Goal: Task Accomplishment & Management: Complete application form

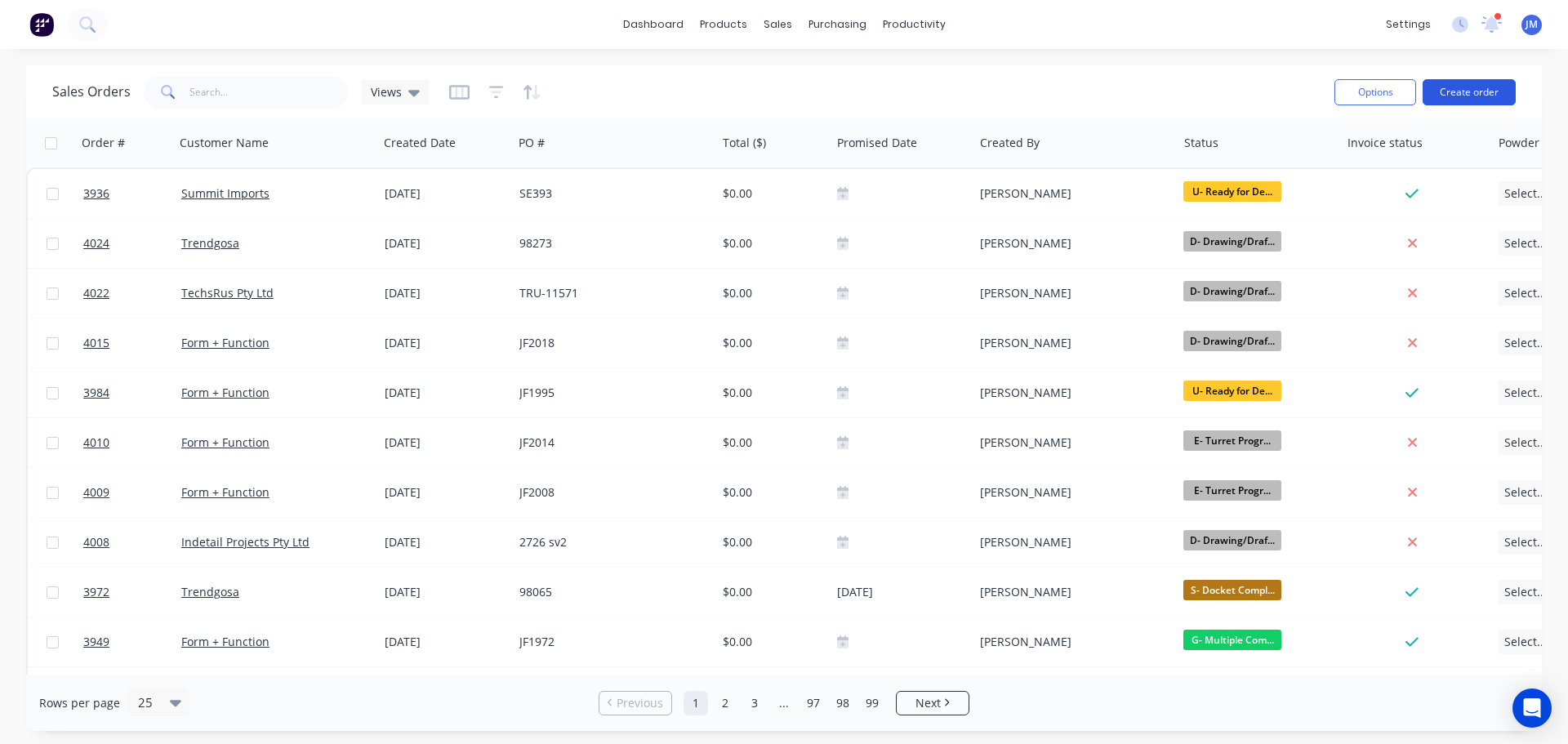
click at [1478, 83] on button "Create order" at bounding box center [1469, 92] width 93 height 26
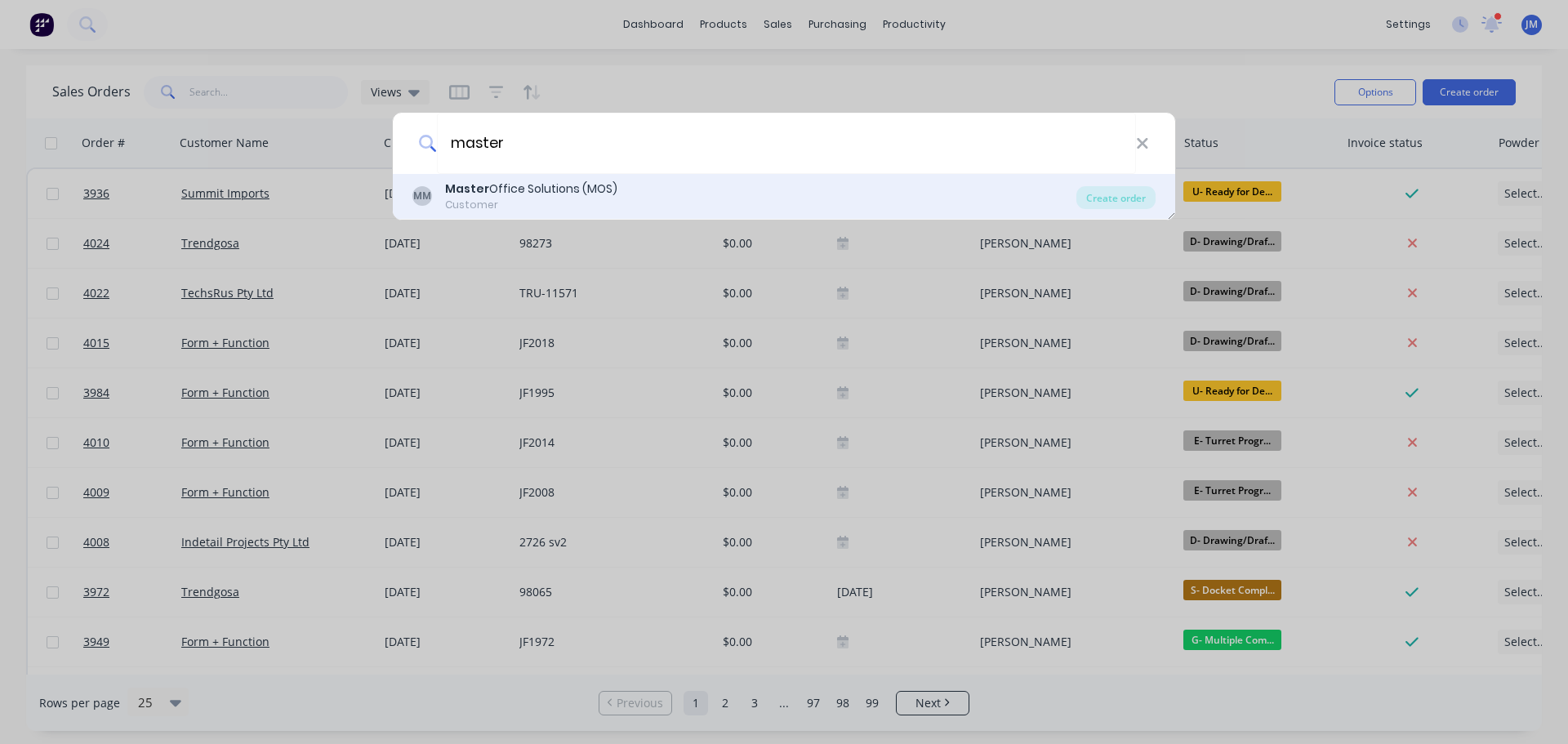
type input "master"
click at [509, 202] on div "Customer" at bounding box center [531, 205] width 172 height 15
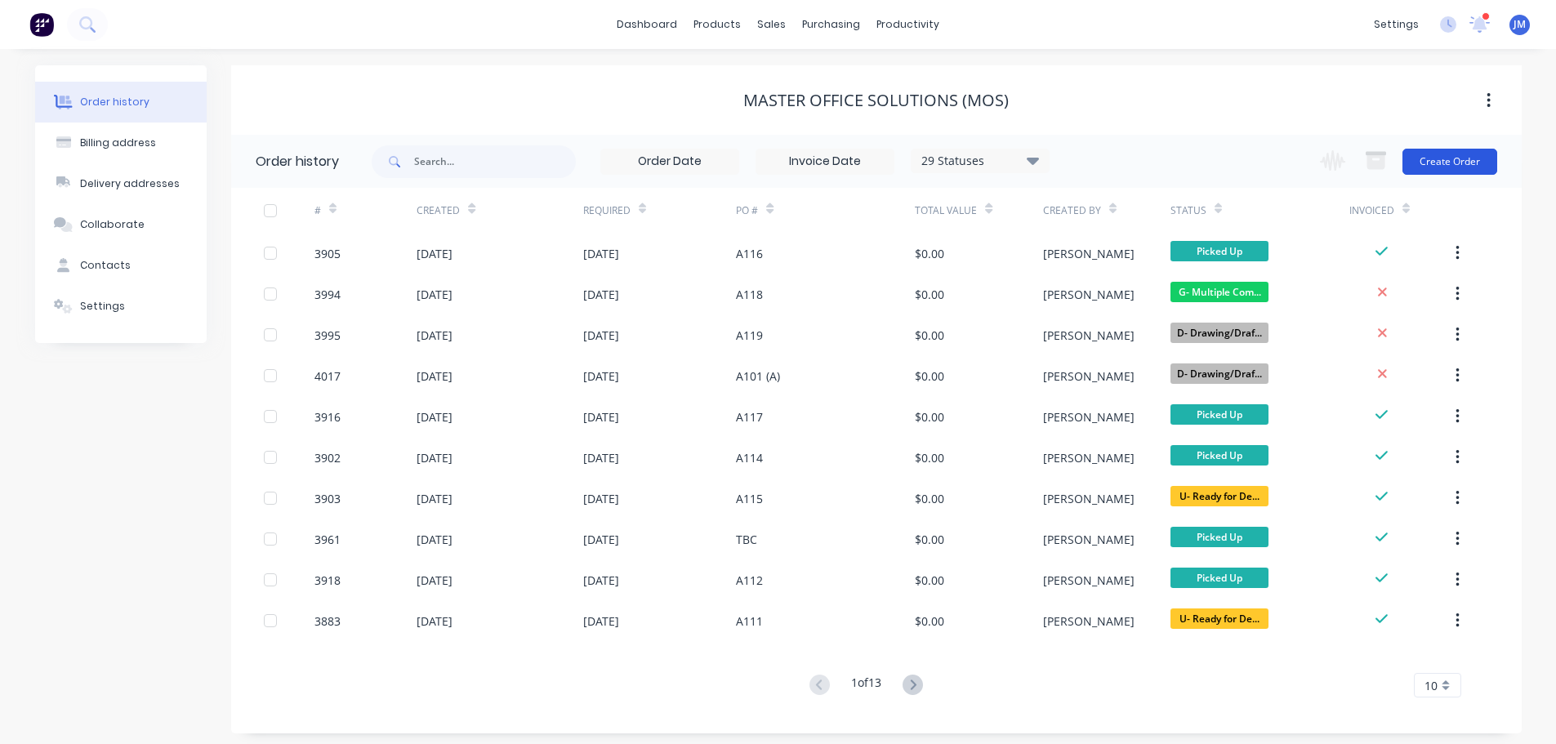
click at [1448, 150] on button "Create Order" at bounding box center [1449, 162] width 95 height 26
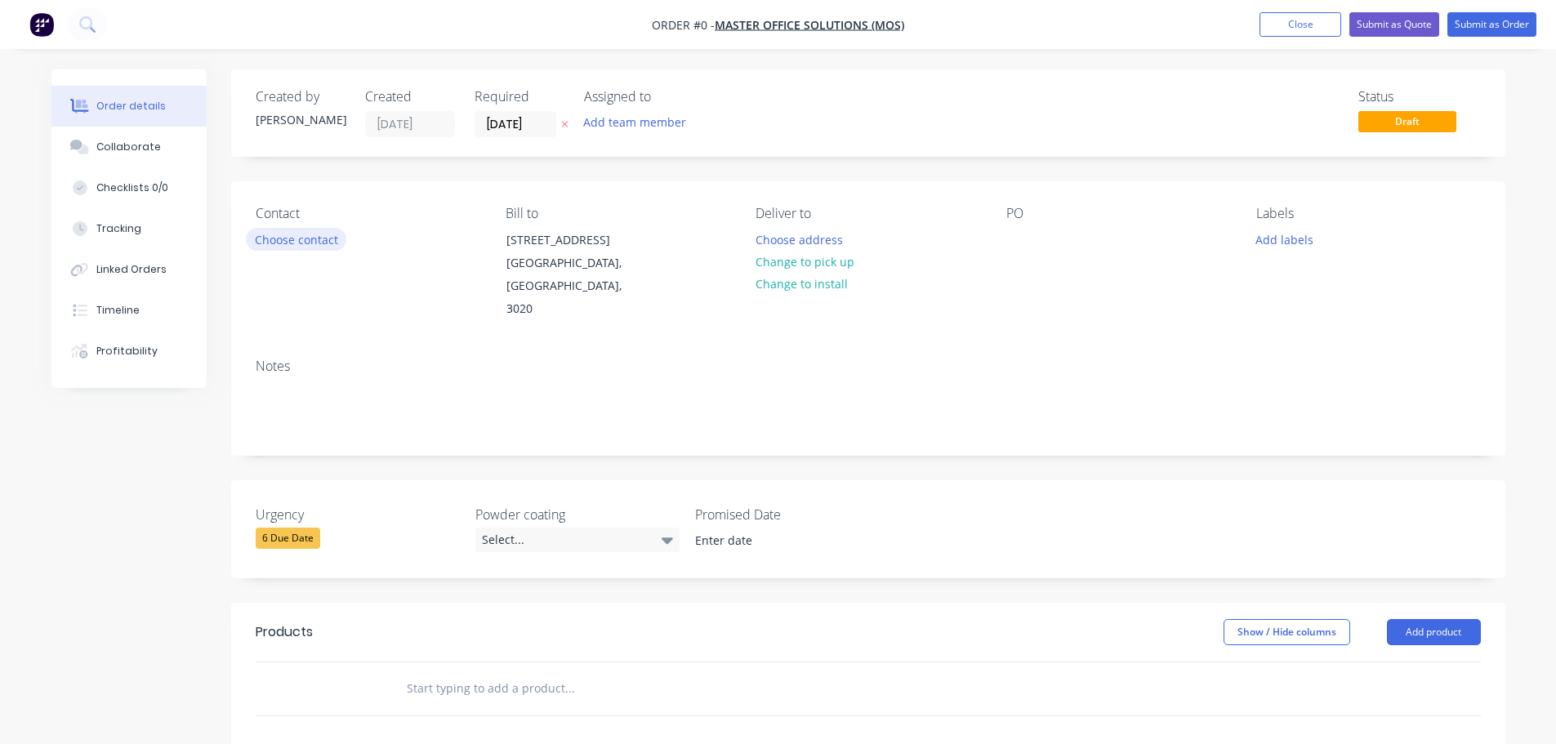
click at [293, 243] on button "Choose contact" at bounding box center [296, 239] width 100 height 22
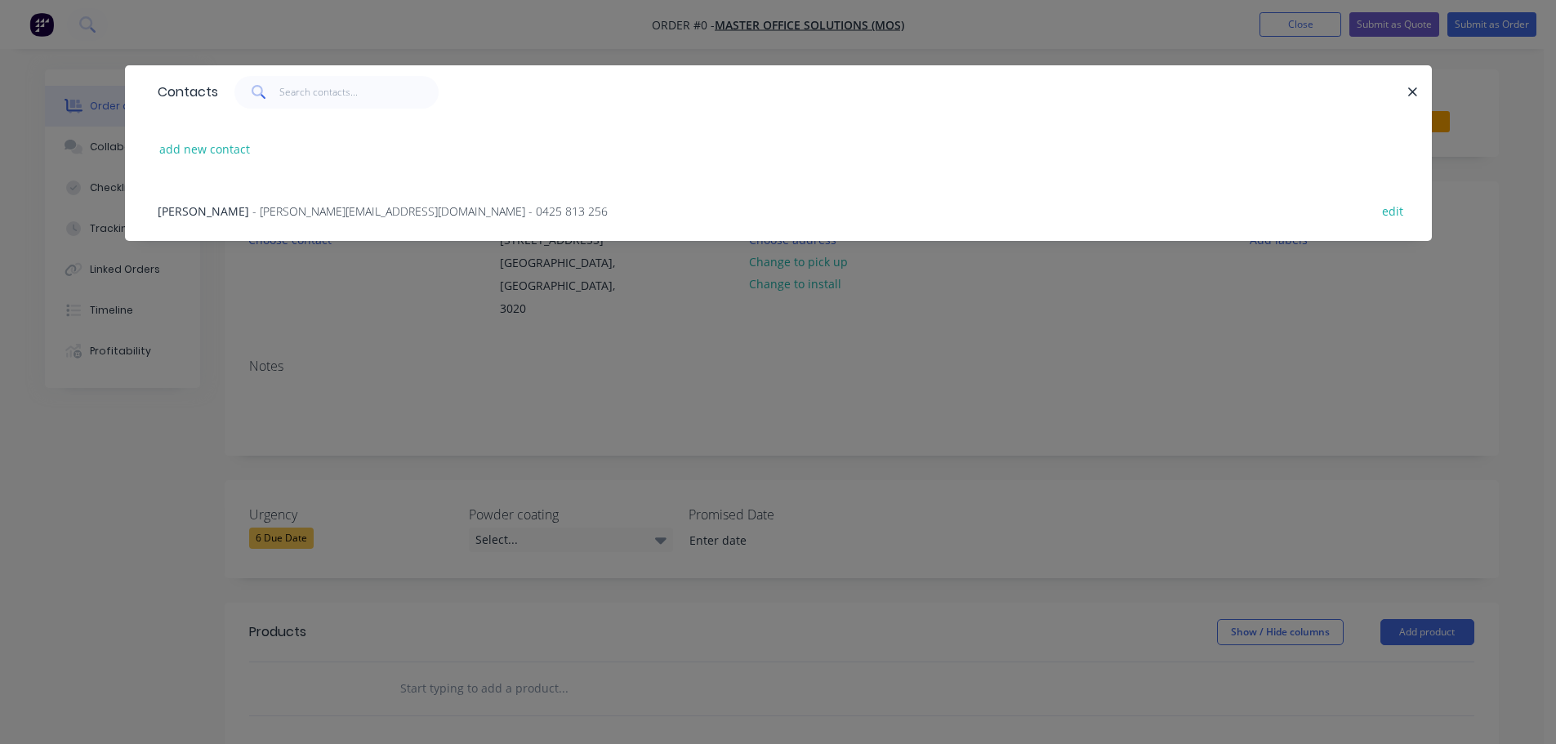
click at [275, 209] on span "- michael@masterofficesolutions.com.au - 0425 813 256" at bounding box center [429, 211] width 355 height 16
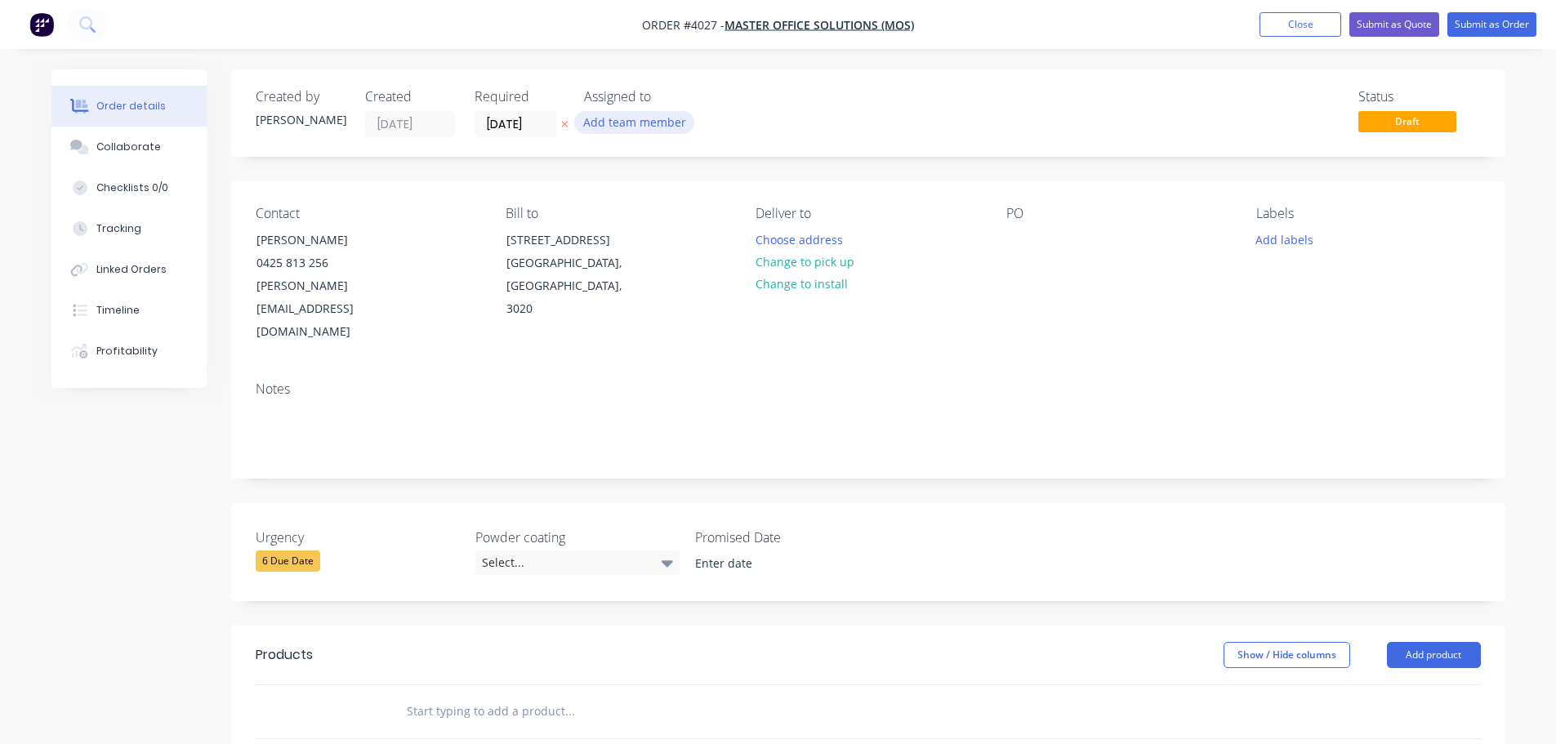
click at [608, 120] on button "Add team member" at bounding box center [634, 122] width 120 height 22
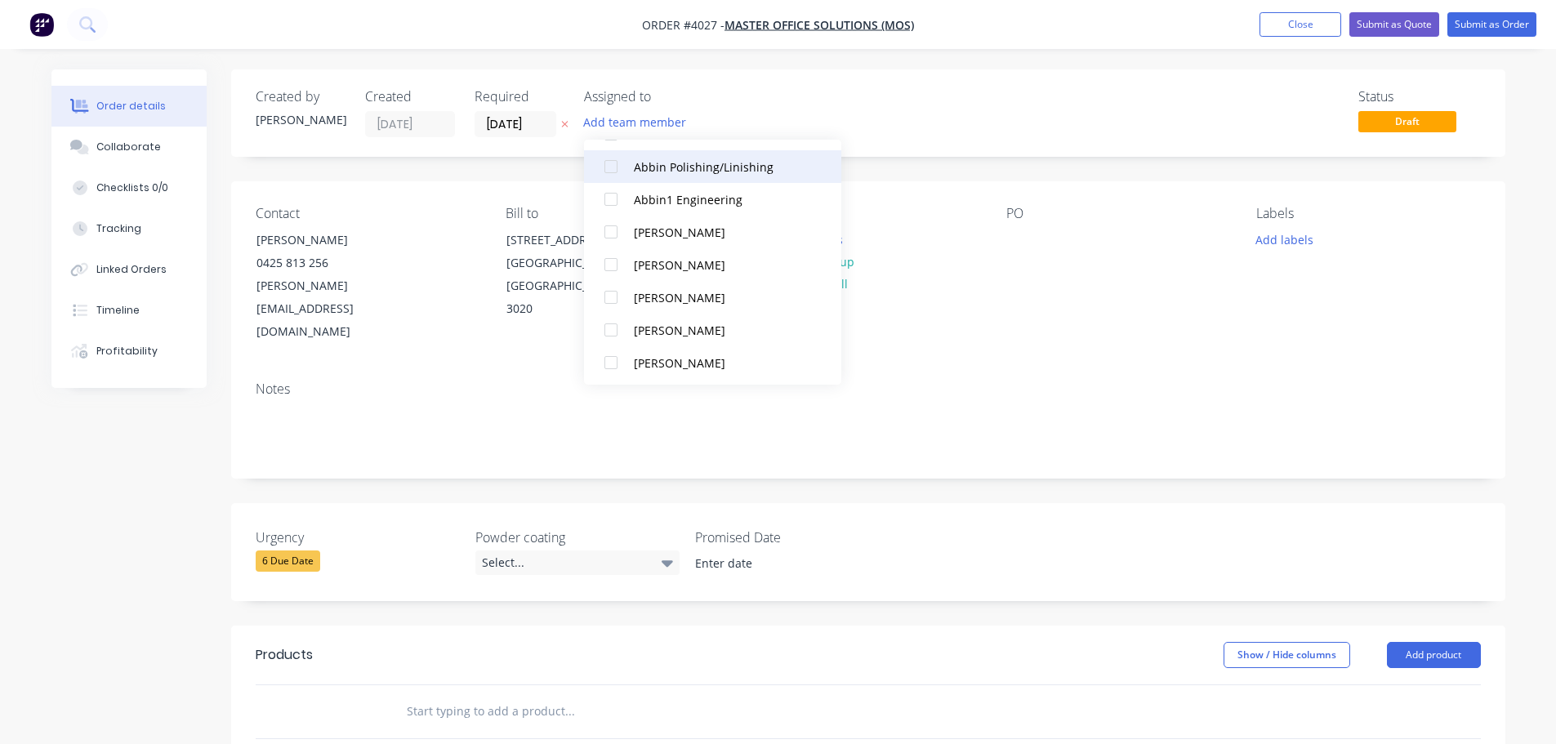
scroll to position [408, 0]
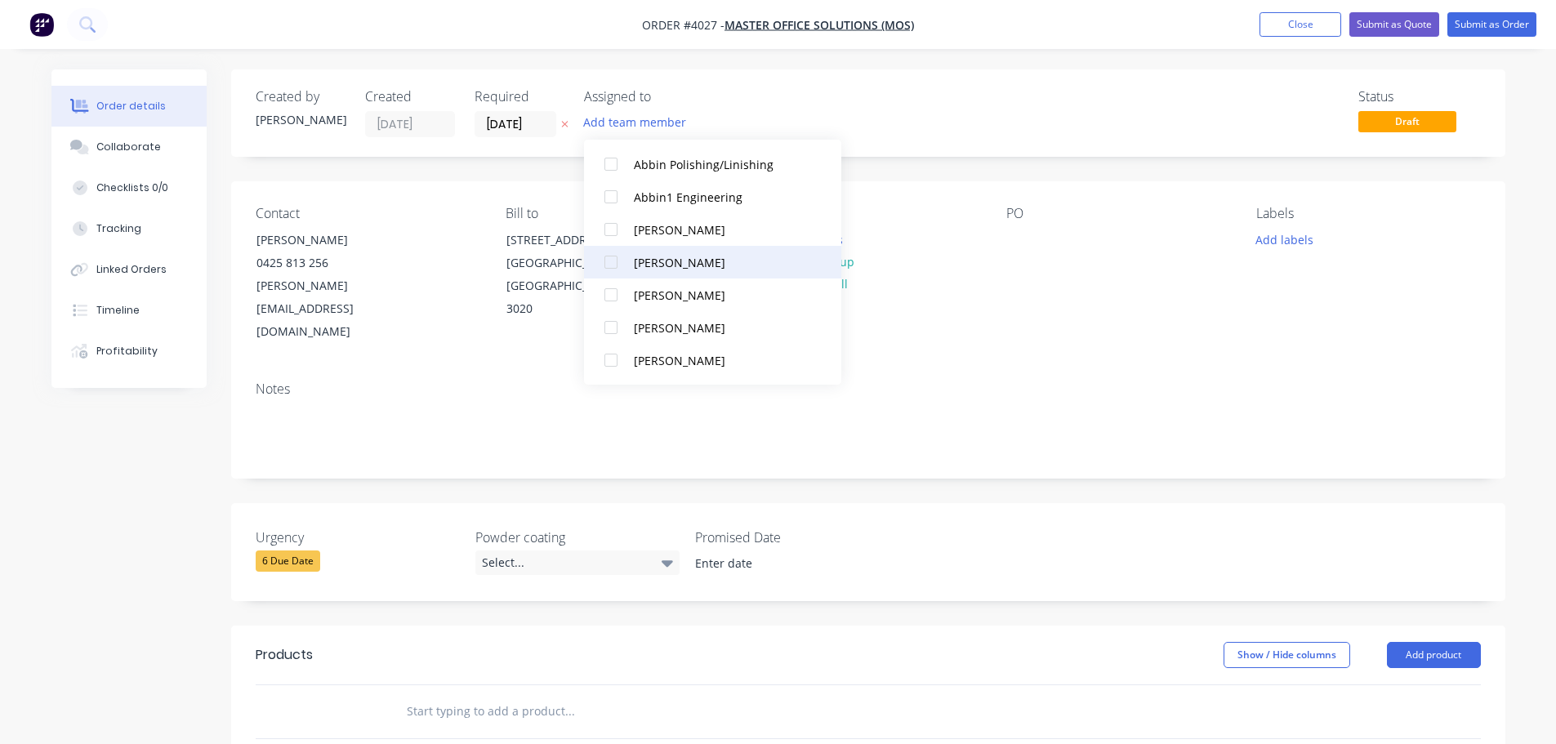
click at [613, 262] on div at bounding box center [611, 262] width 33 height 33
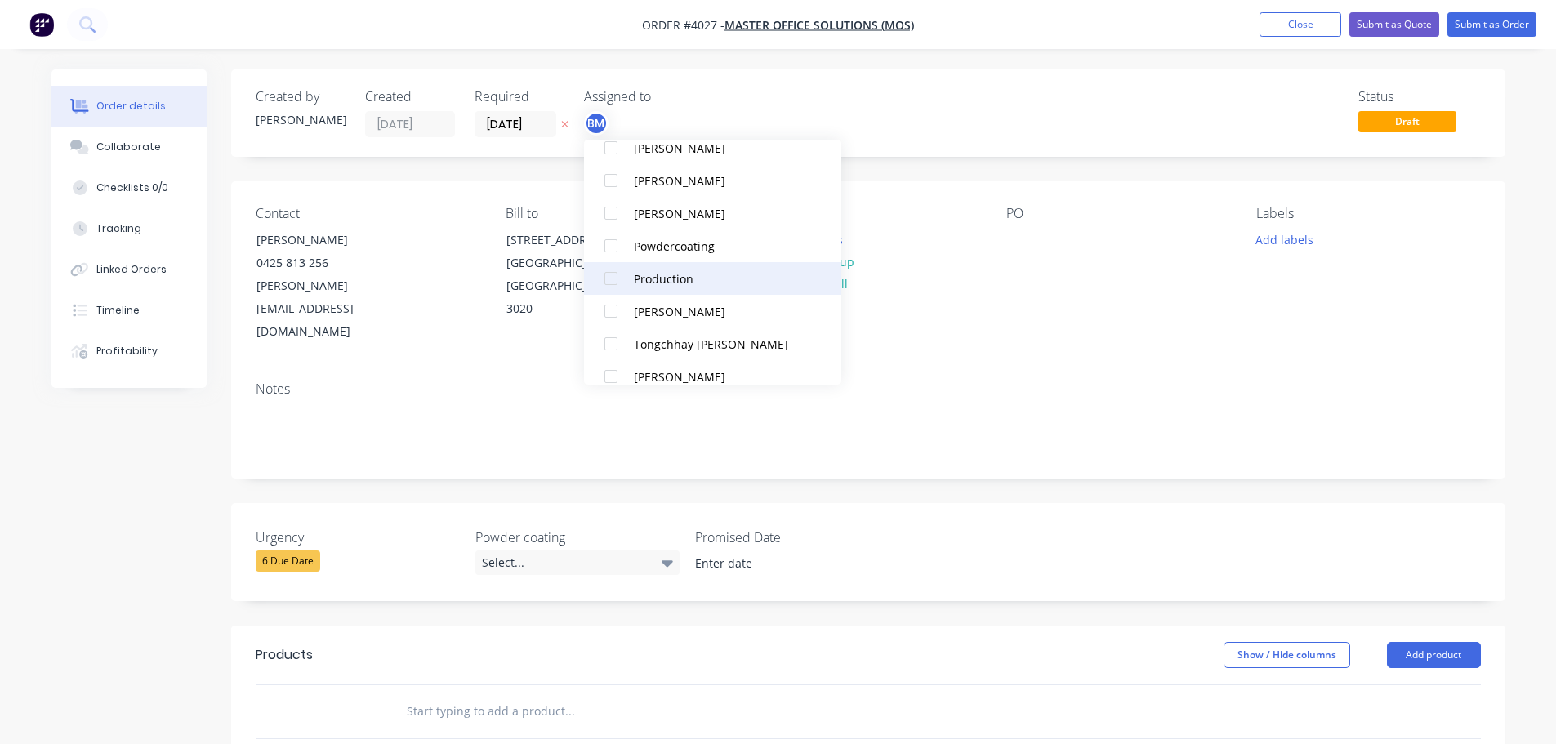
click at [610, 284] on div at bounding box center [611, 278] width 33 height 33
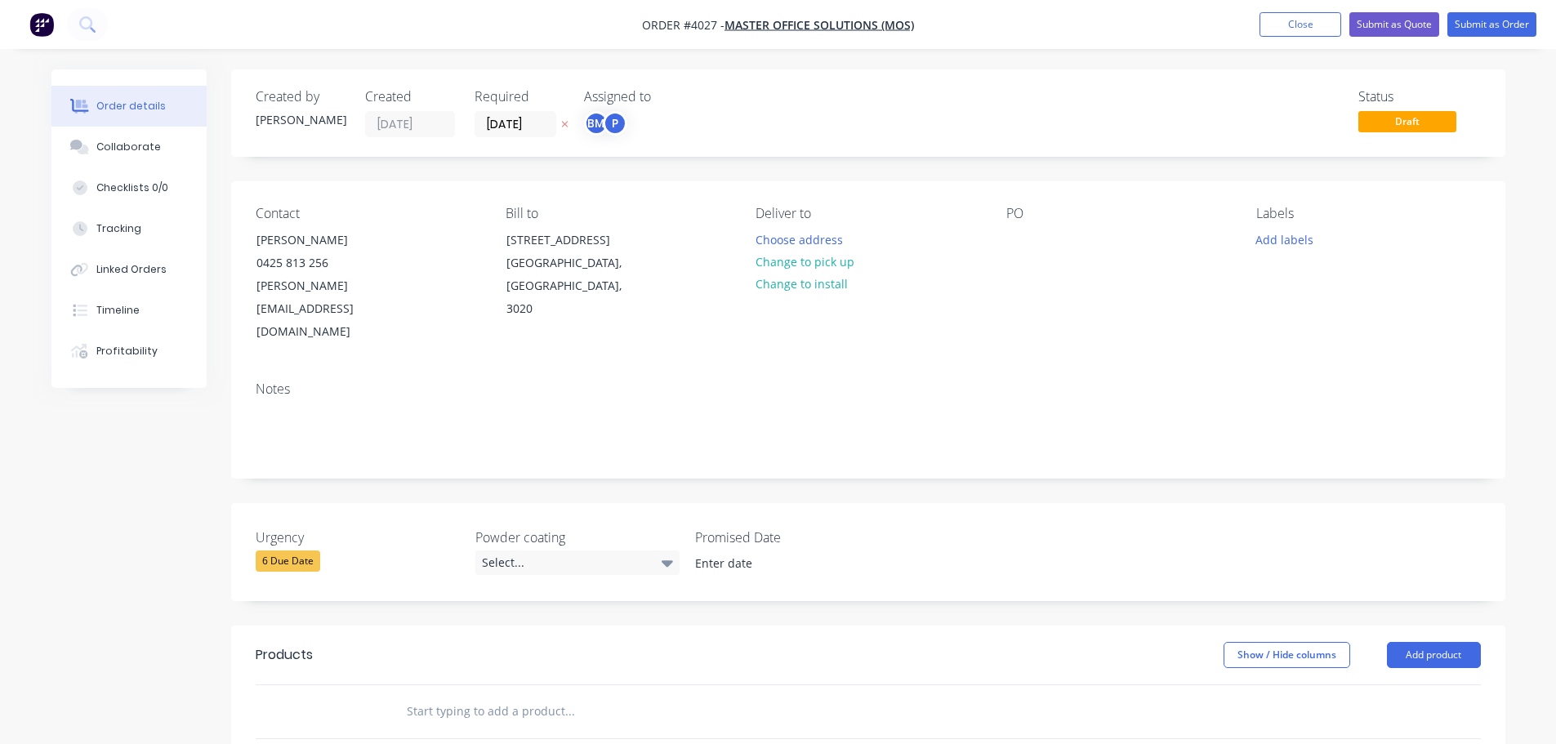
click at [1072, 368] on div "Notes" at bounding box center [868, 422] width 1274 height 109
click at [812, 241] on button "Choose address" at bounding box center [798, 239] width 105 height 22
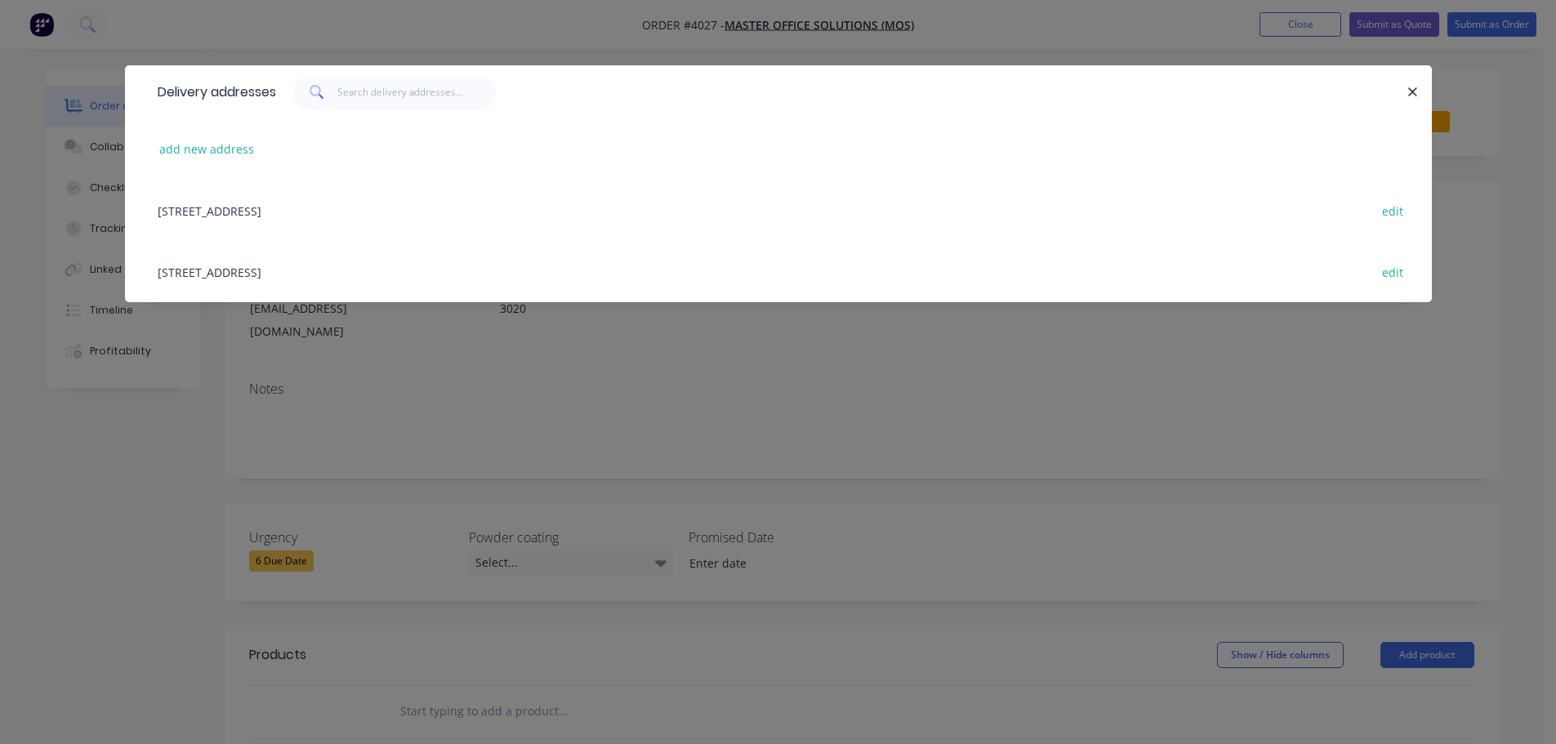
click at [258, 271] on div "48 Industrial Drive, Sunshine West, Victoria, Australia, 3020 edit" at bounding box center [778, 271] width 1258 height 61
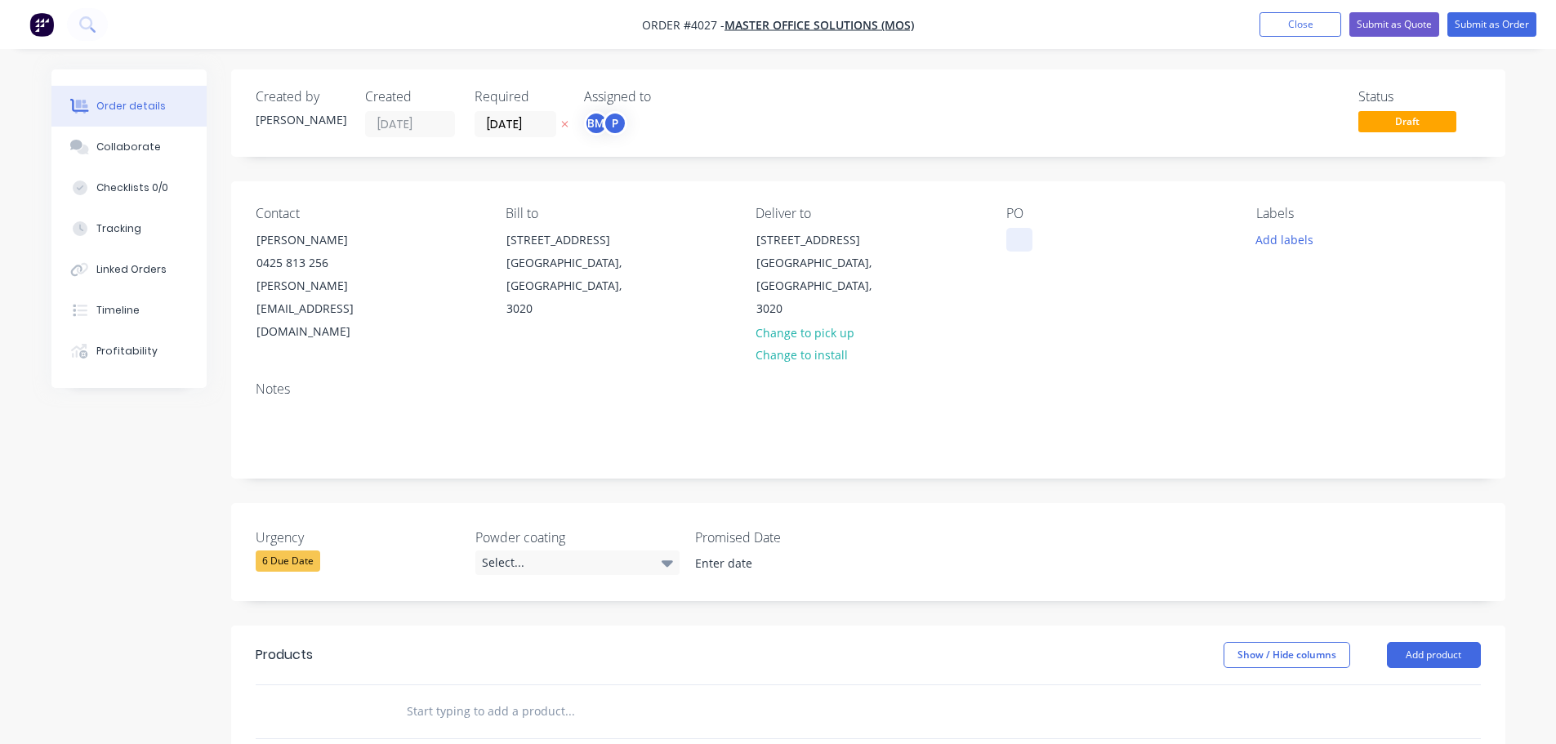
click at [1017, 235] on div at bounding box center [1019, 240] width 26 height 24
click at [141, 147] on div "Collaborate" at bounding box center [128, 147] width 65 height 15
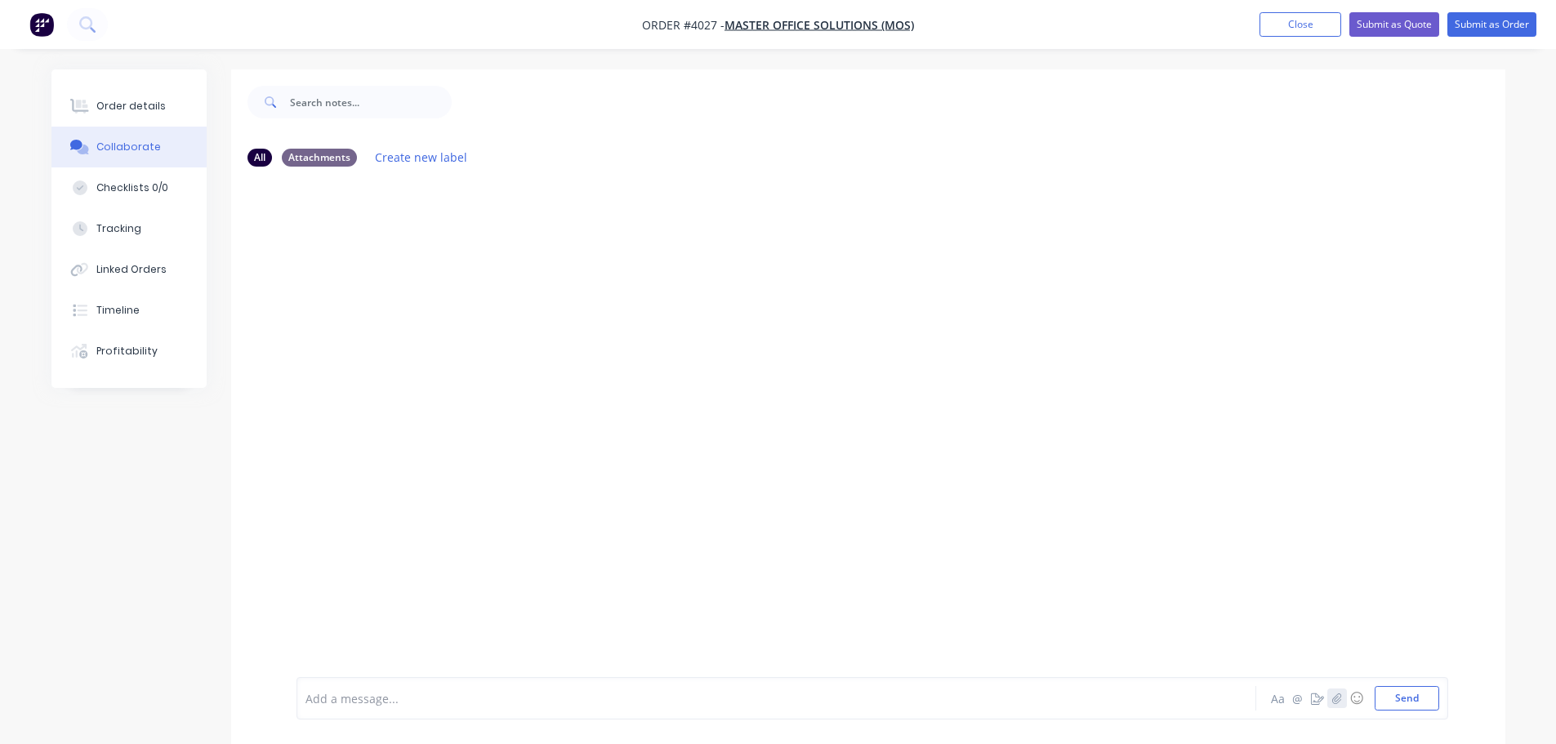
click at [1338, 702] on icon "button" at bounding box center [1336, 698] width 9 height 11
click at [1392, 688] on button "Send" at bounding box center [1407, 698] width 65 height 25
click at [141, 87] on button "Order details" at bounding box center [128, 106] width 155 height 41
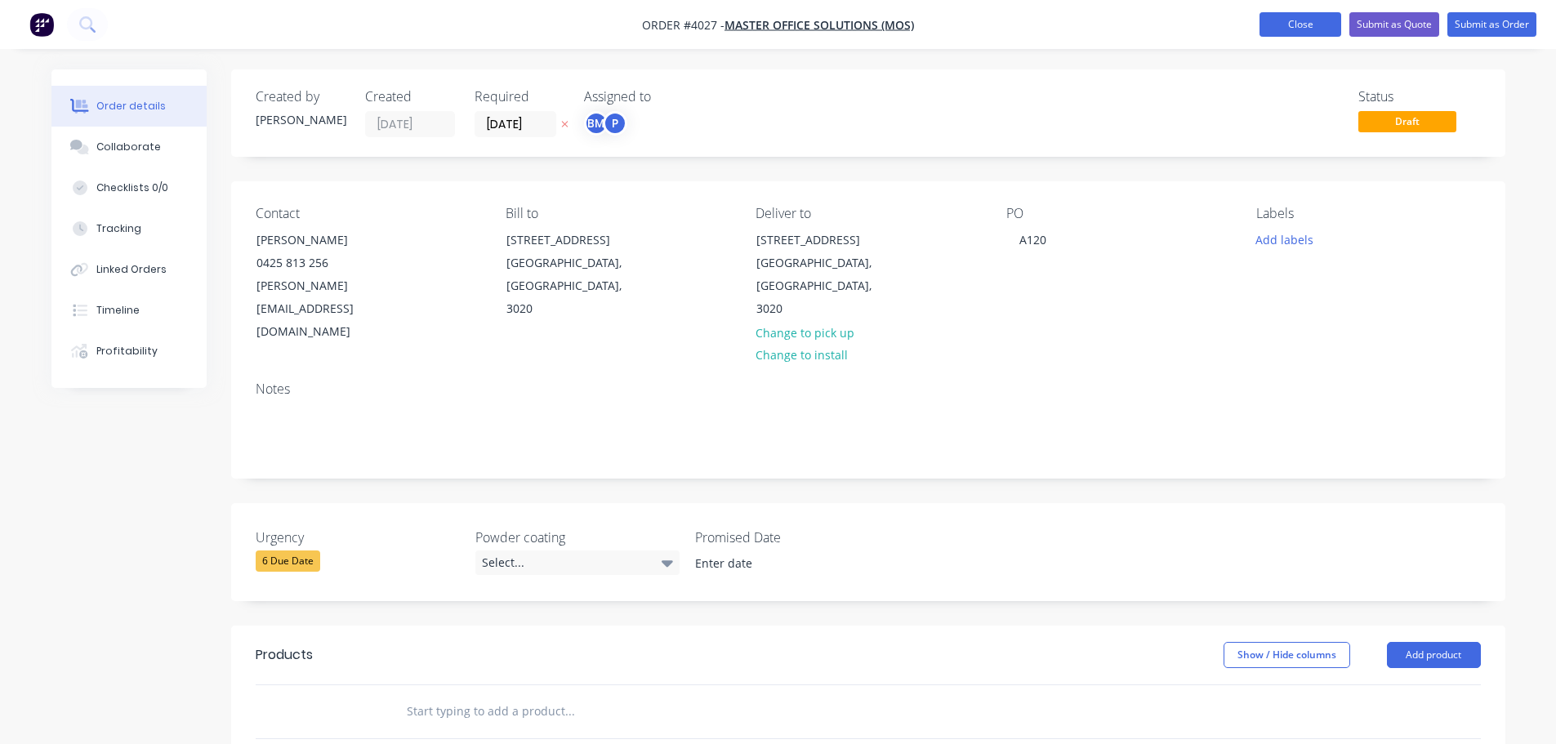
click at [1320, 17] on button "Close" at bounding box center [1300, 24] width 82 height 25
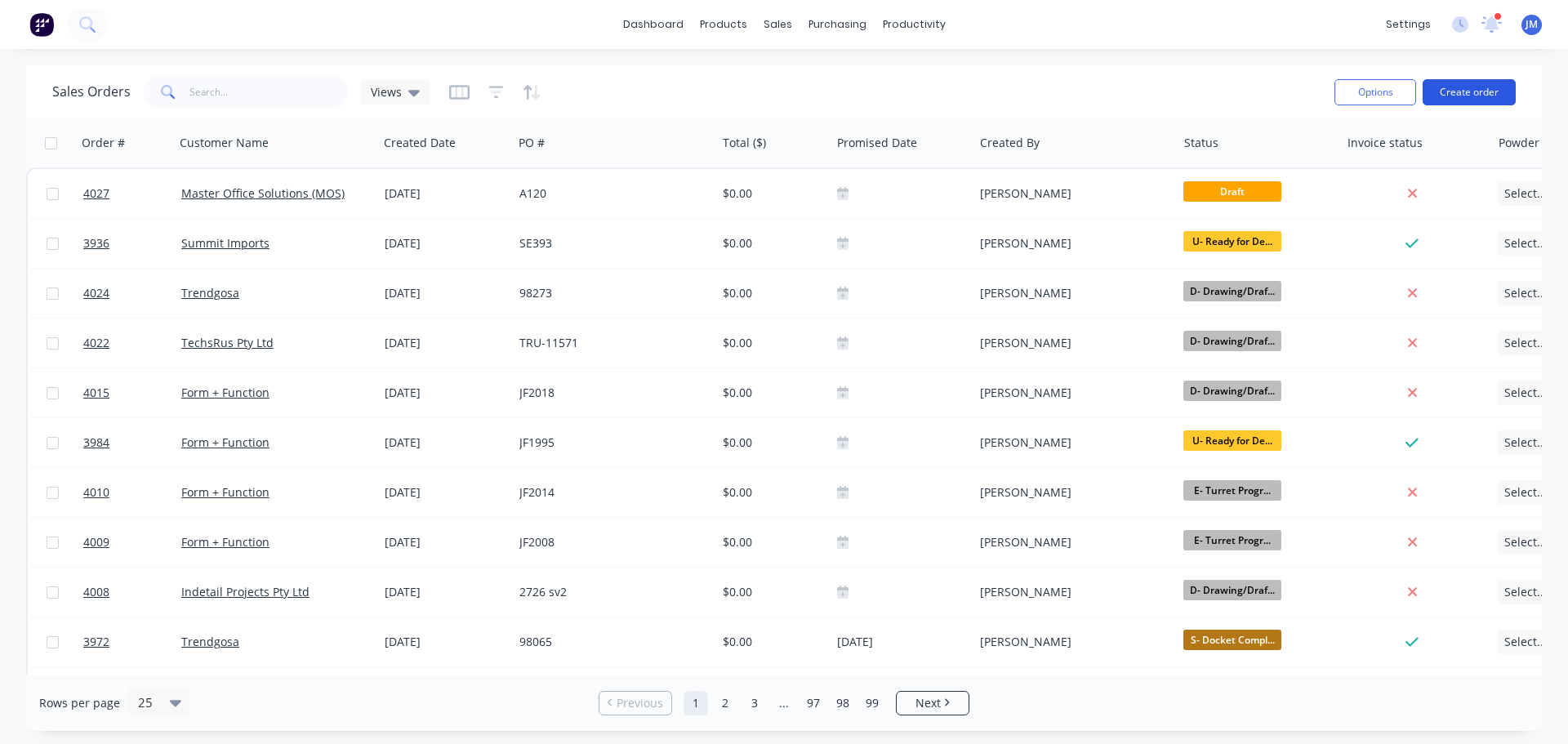
click at [1491, 79] on button "Create order" at bounding box center [1469, 92] width 93 height 26
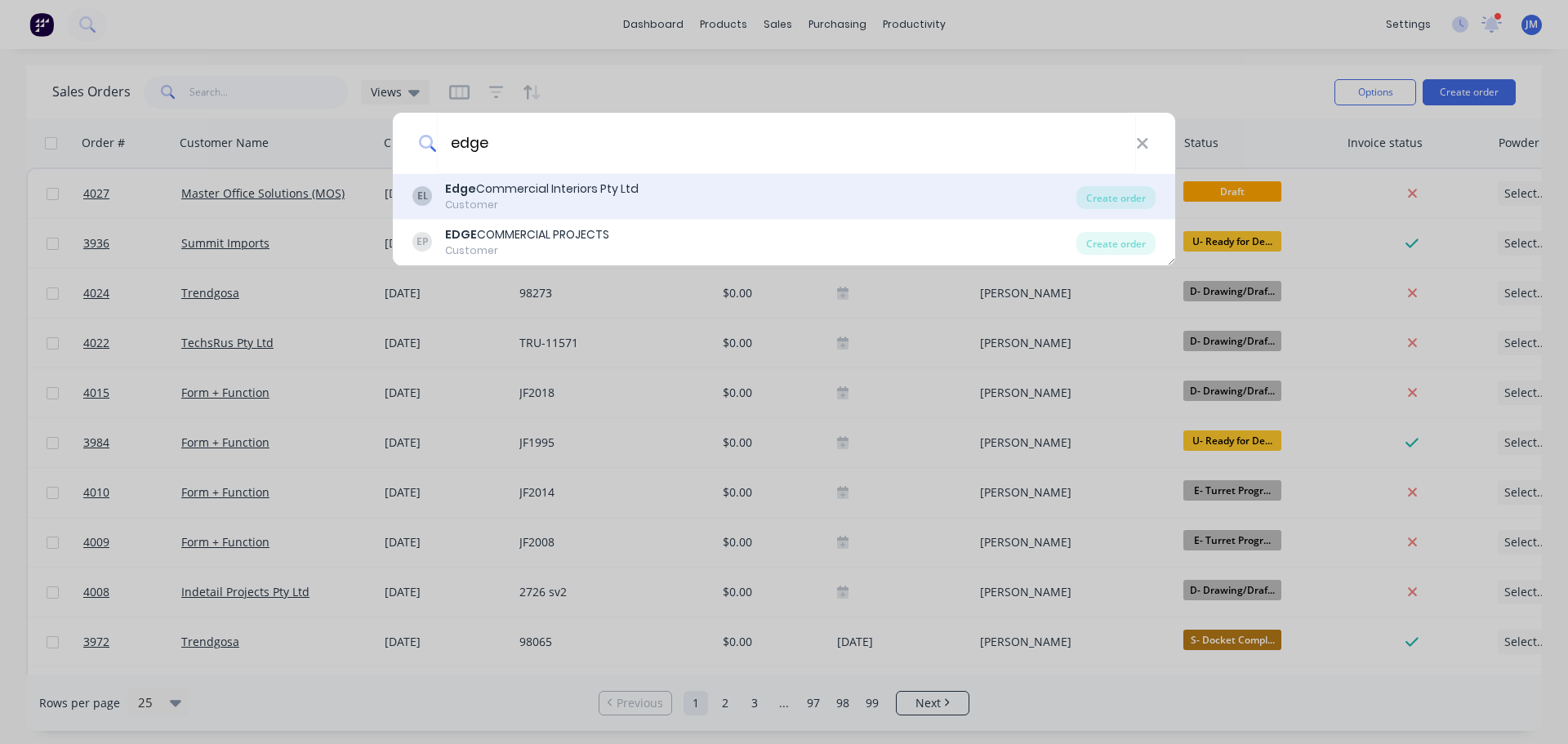
type input "edge"
click at [482, 212] on div "Customer" at bounding box center [542, 205] width 194 height 15
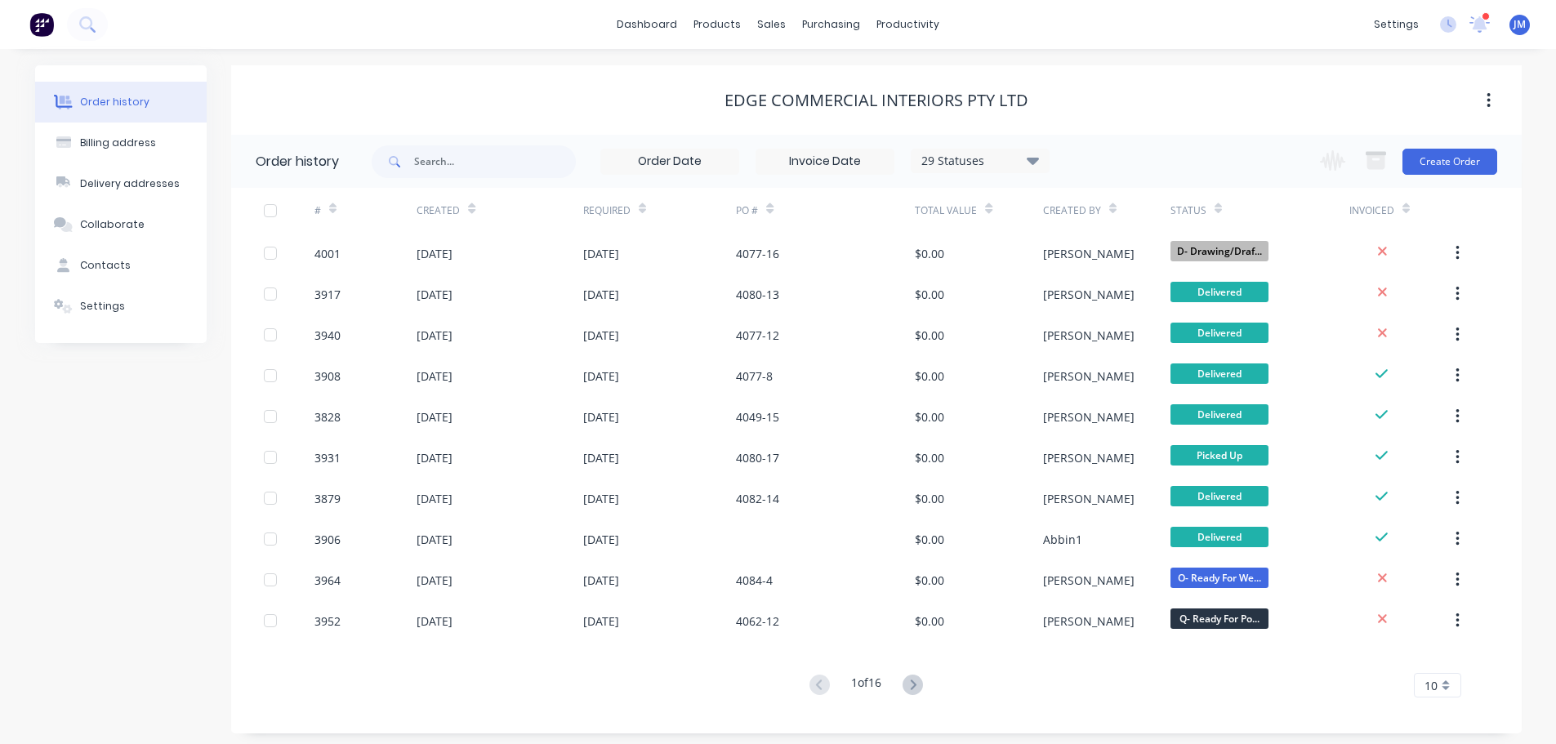
click at [1450, 179] on div "Change order status Submitted A- On Hold B- Waiting For Approval C- Waiting On …" at bounding box center [1403, 161] width 186 height 53
click at [1448, 168] on button "Create Order" at bounding box center [1449, 162] width 95 height 26
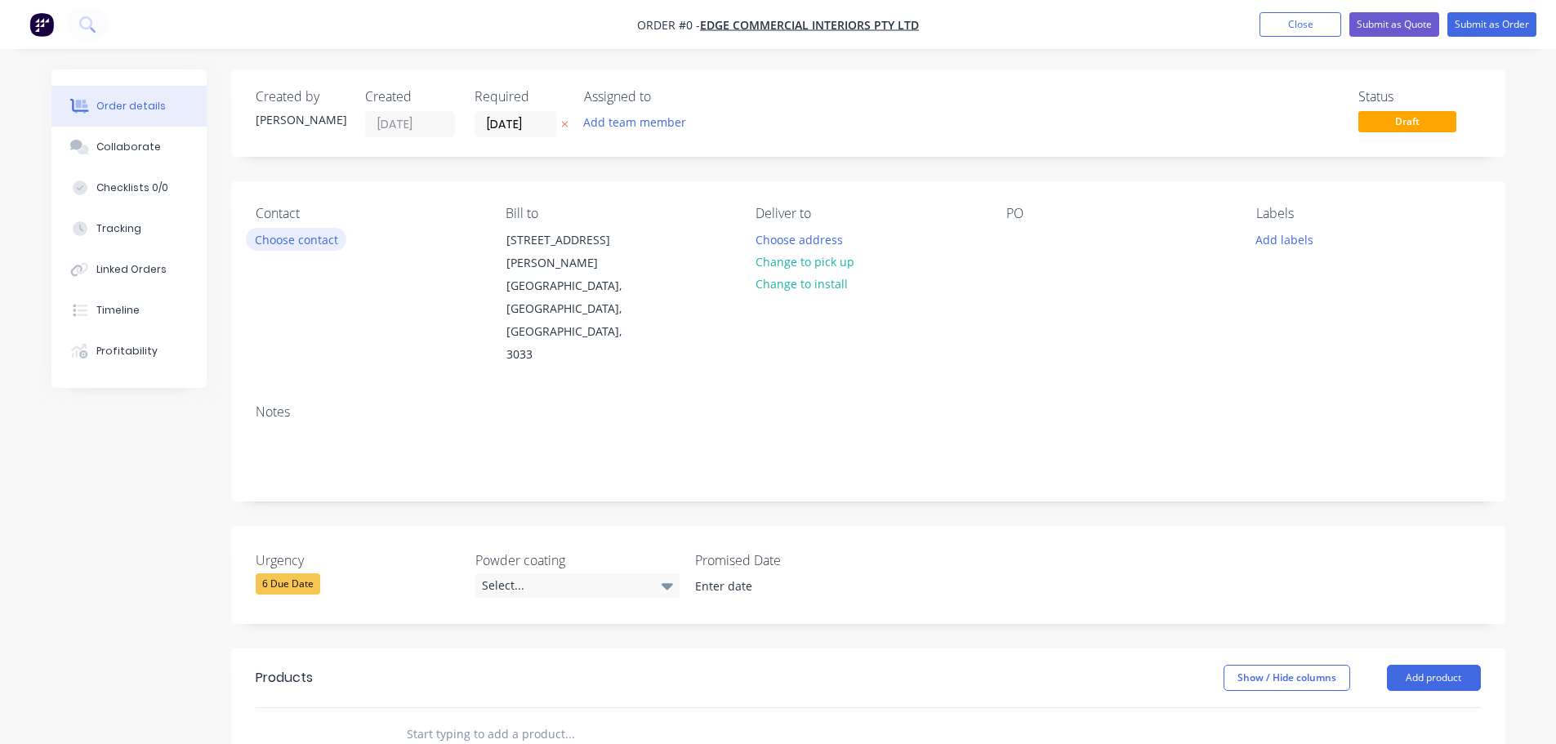
click at [305, 234] on button "Choose contact" at bounding box center [296, 239] width 100 height 22
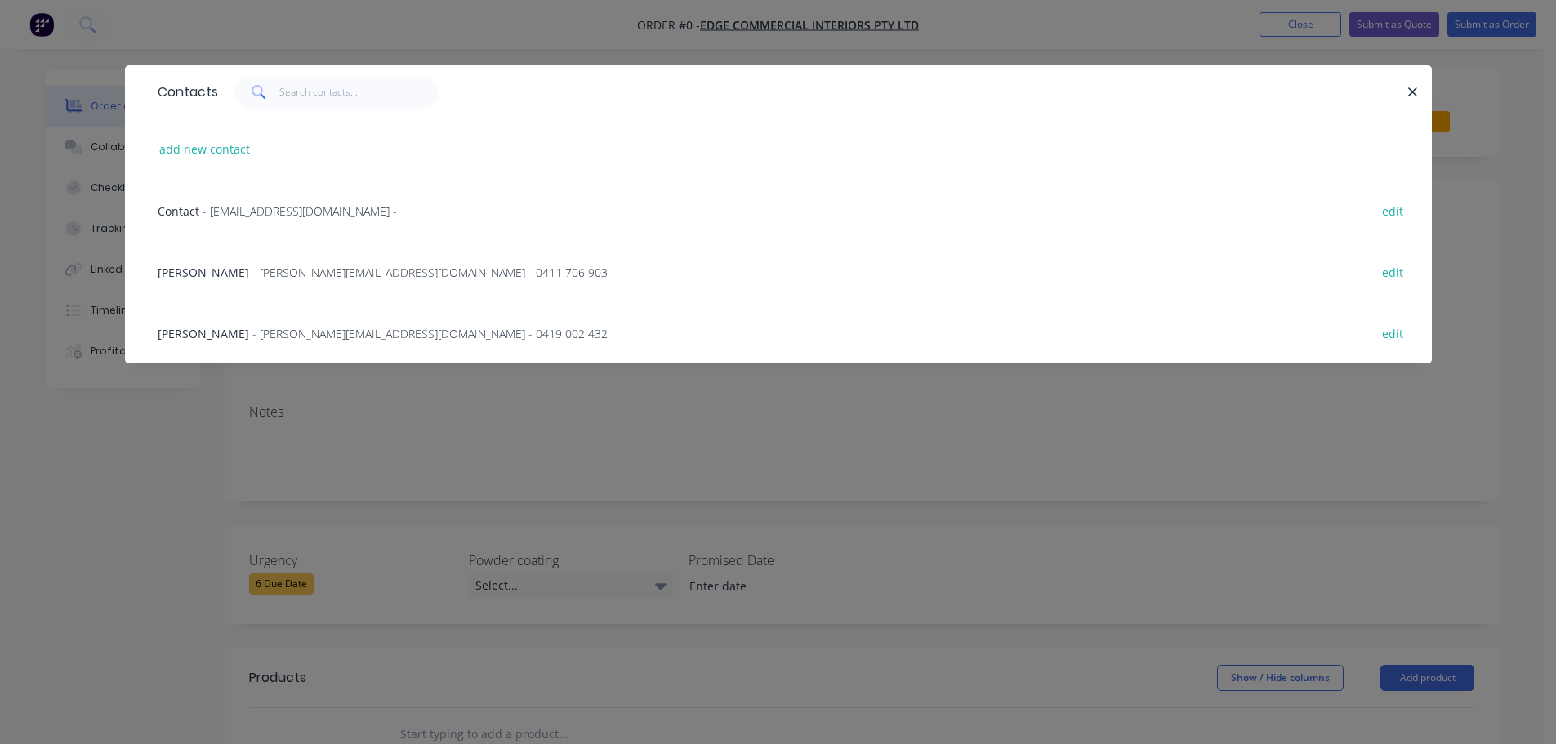
click at [261, 330] on span "- frankn@edgecommercial.com.au - 0419 002 432" at bounding box center [429, 334] width 355 height 16
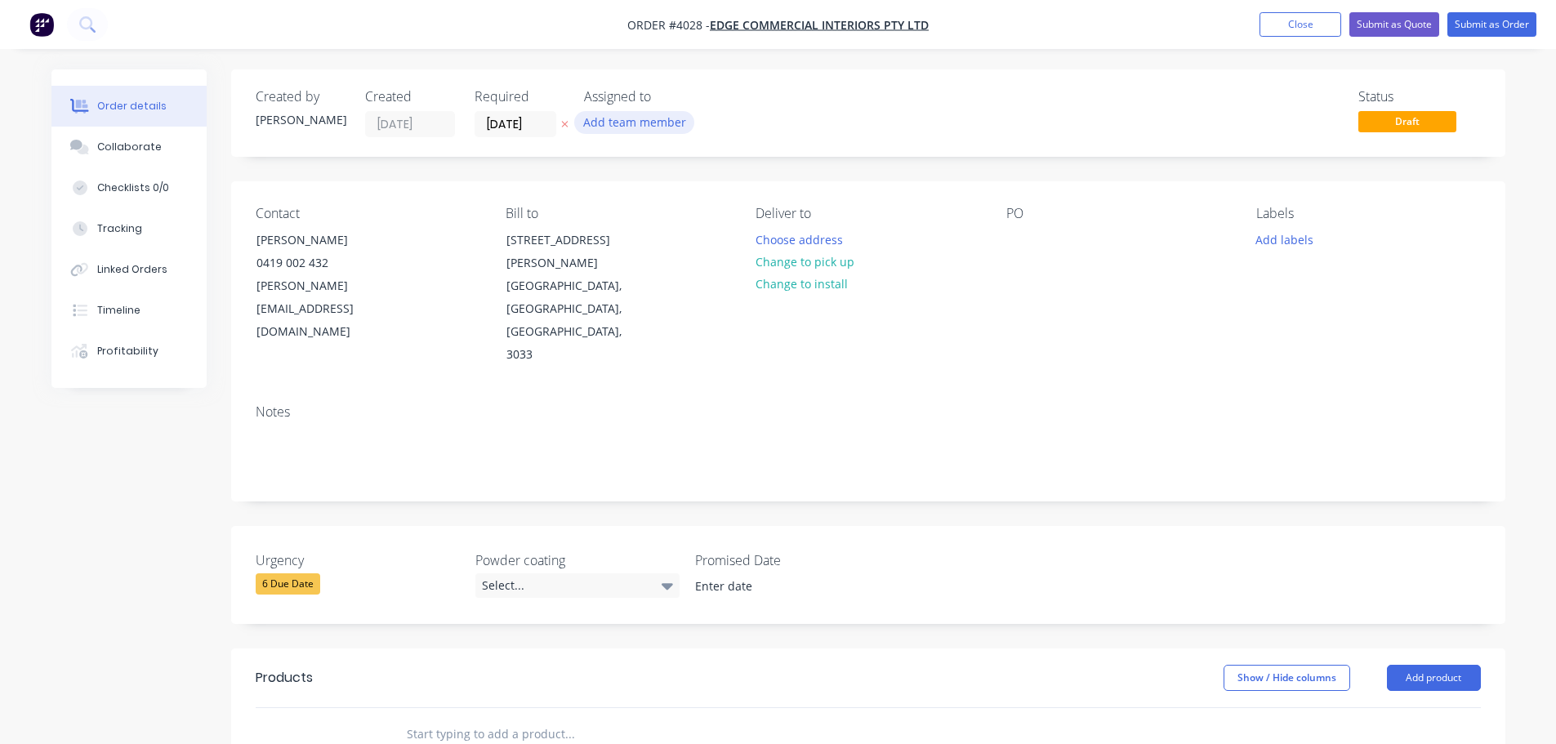
click at [619, 121] on button "Add team member" at bounding box center [634, 122] width 120 height 22
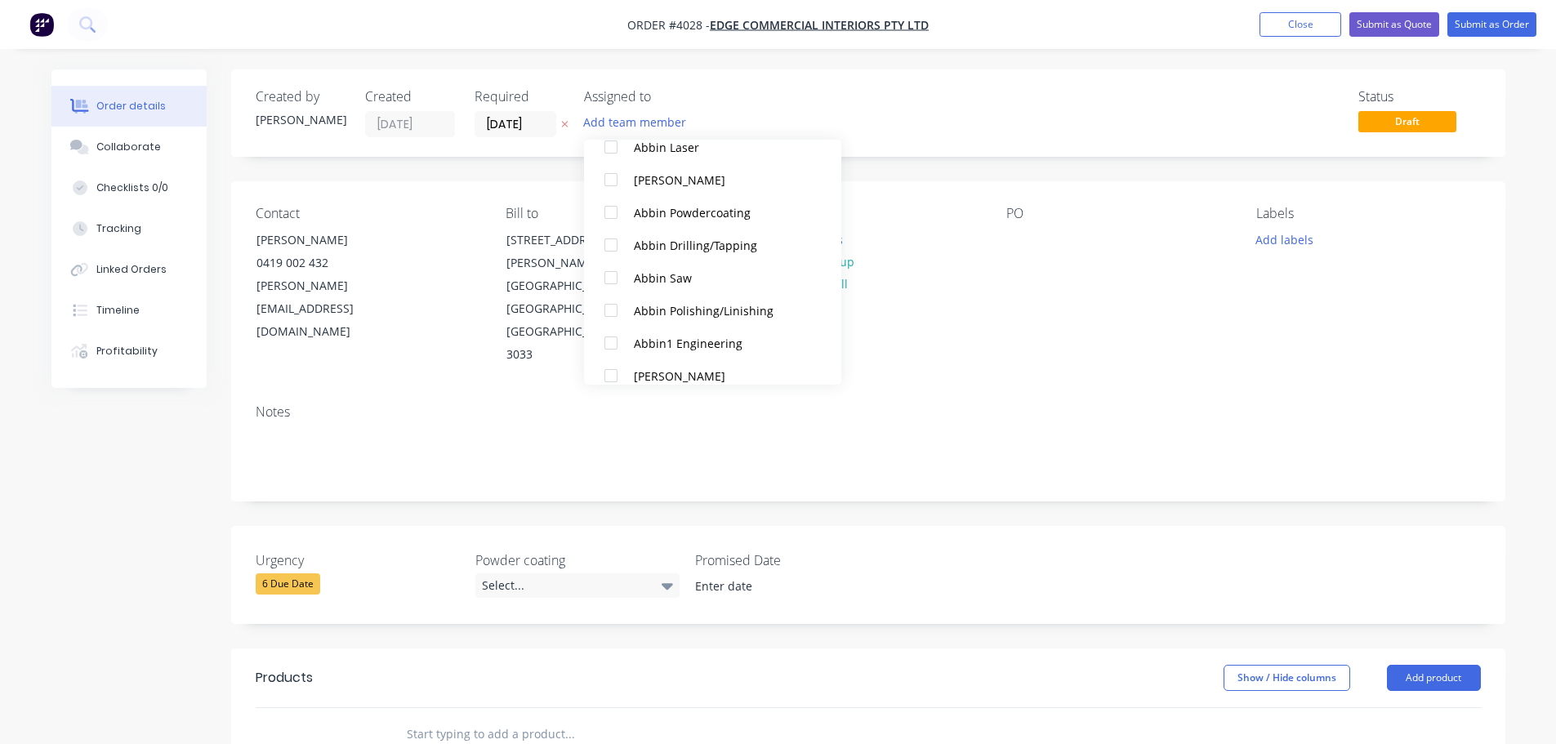
scroll to position [327, 0]
click at [604, 342] on div at bounding box center [611, 344] width 33 height 33
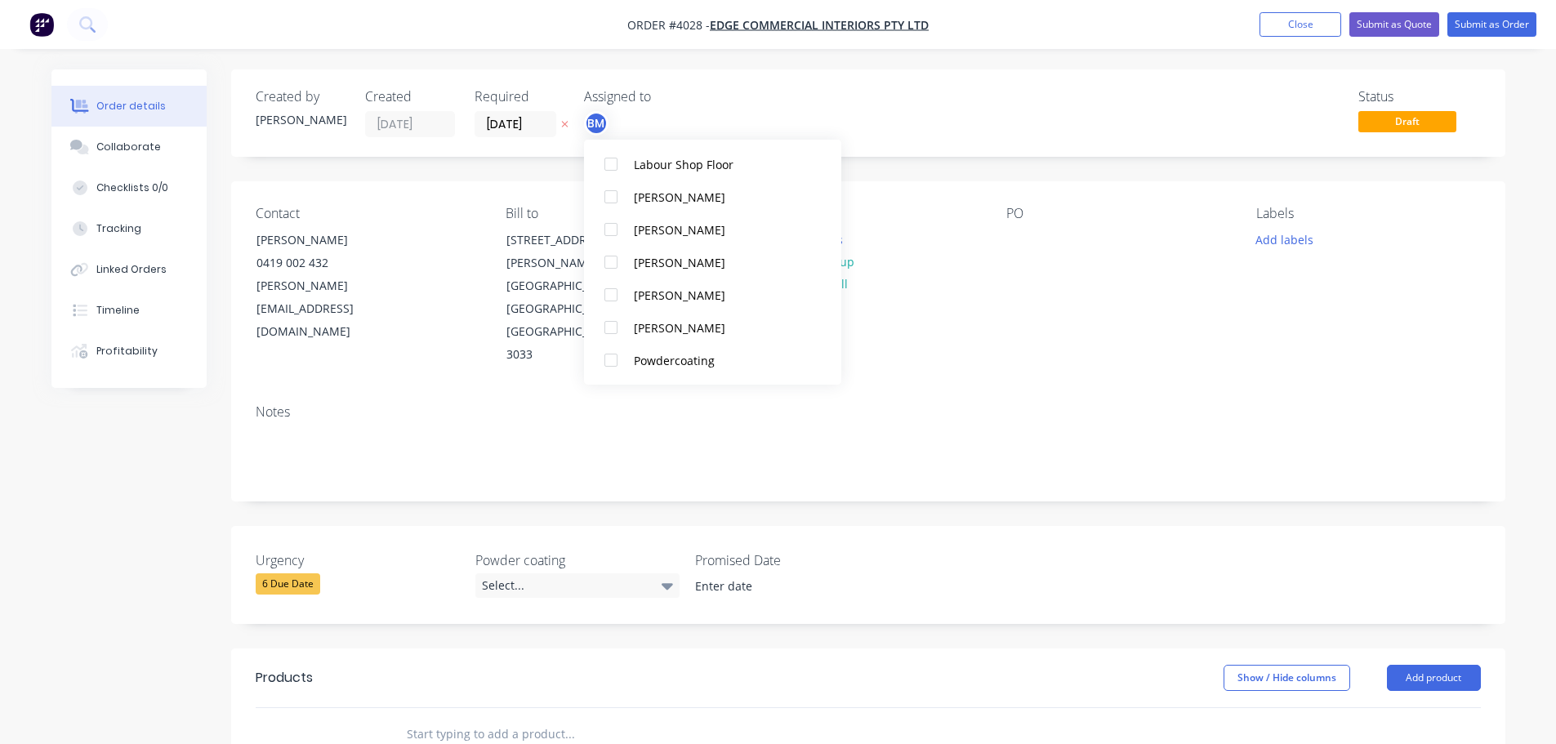
scroll to position [980, 0]
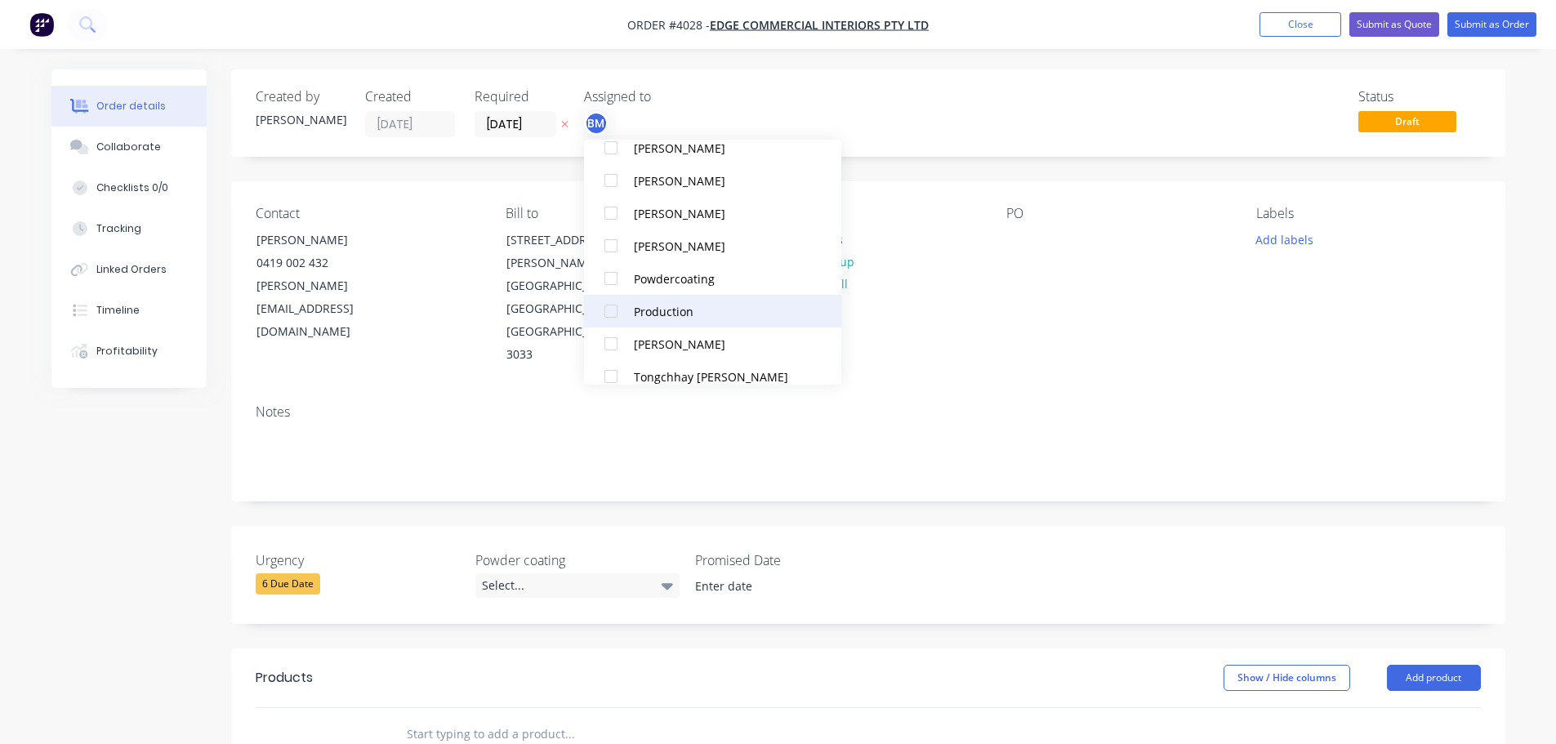
click at [610, 311] on div at bounding box center [611, 311] width 33 height 33
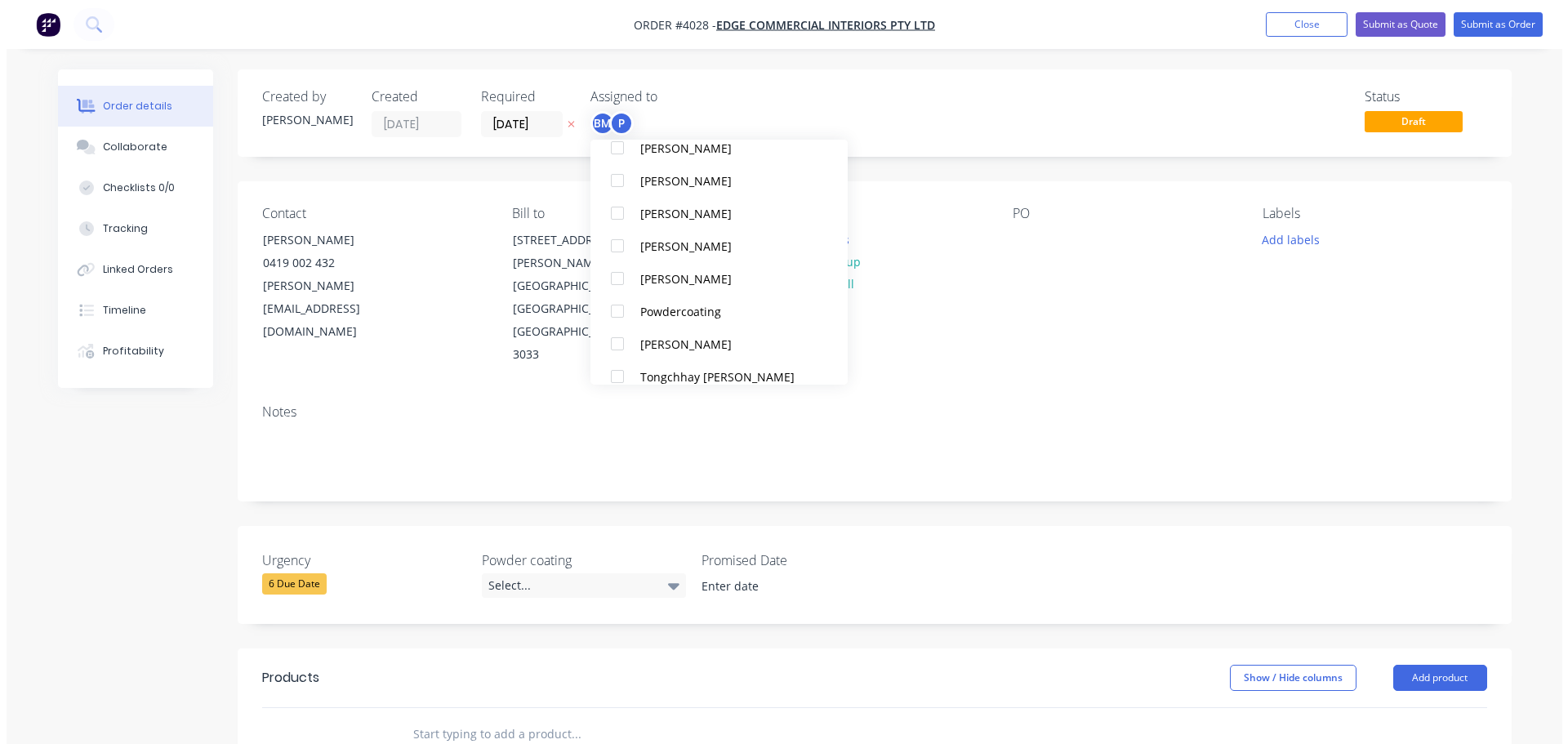
scroll to position [0, 0]
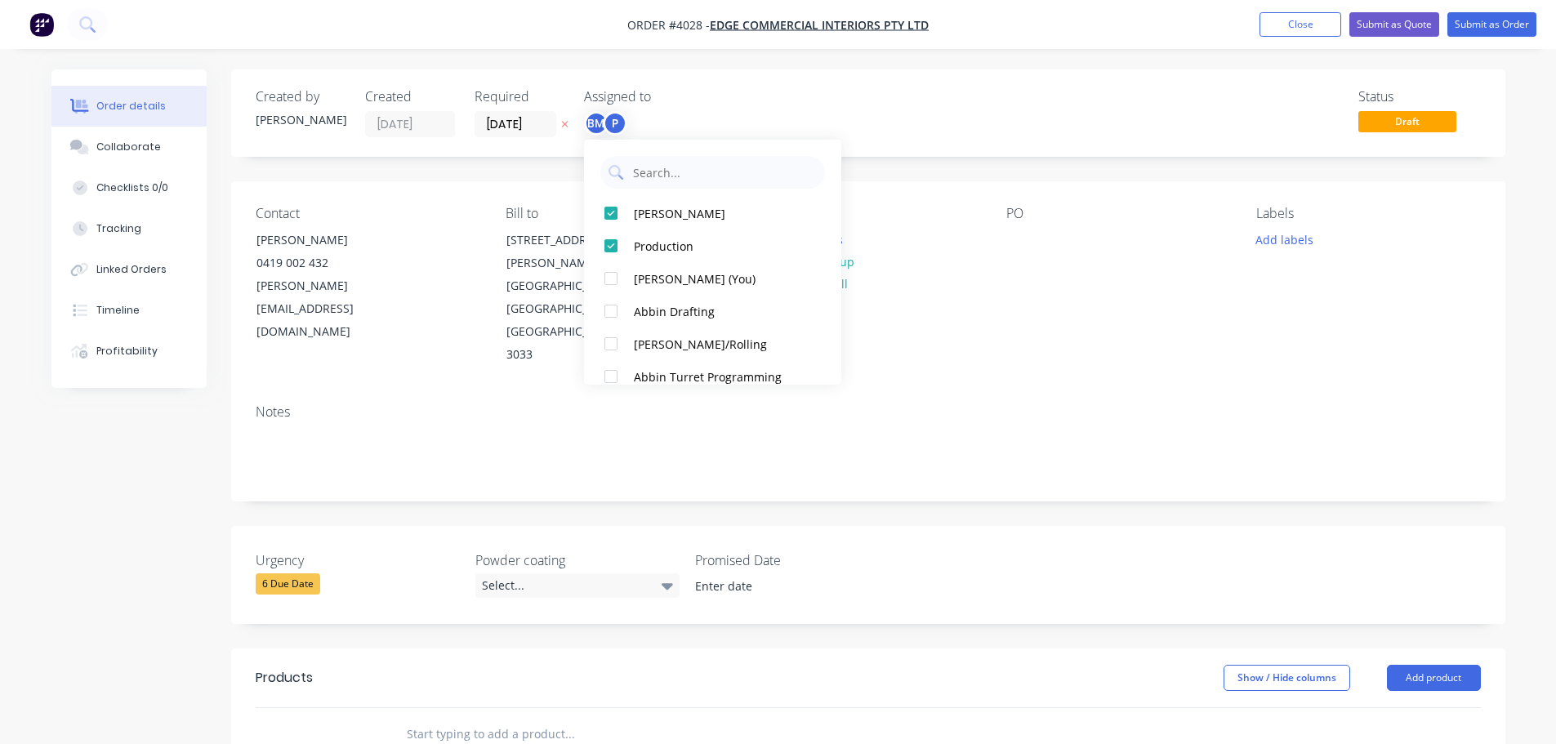
click at [1058, 391] on div "Notes" at bounding box center [868, 445] width 1274 height 109
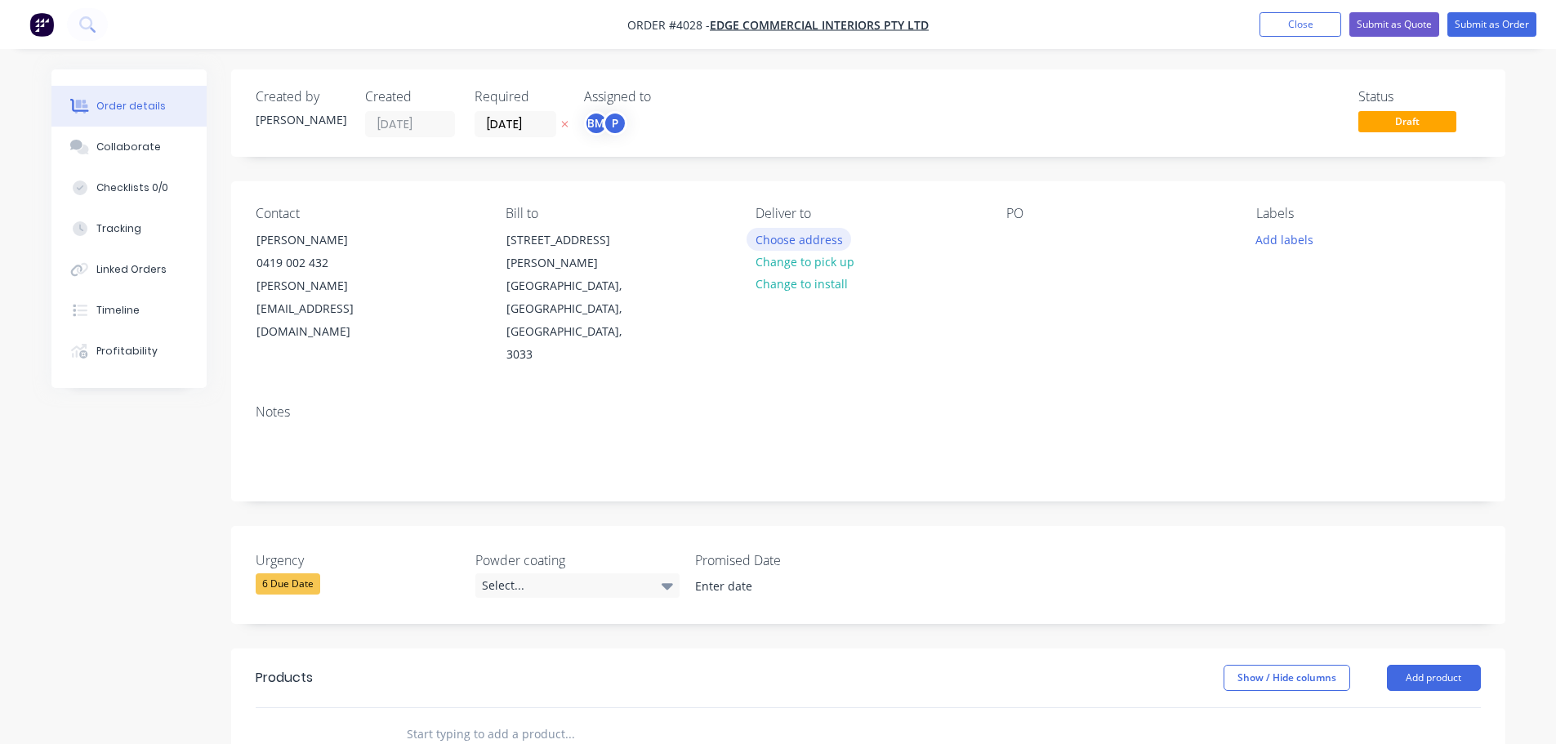
click at [795, 234] on button "Choose address" at bounding box center [798, 239] width 105 height 22
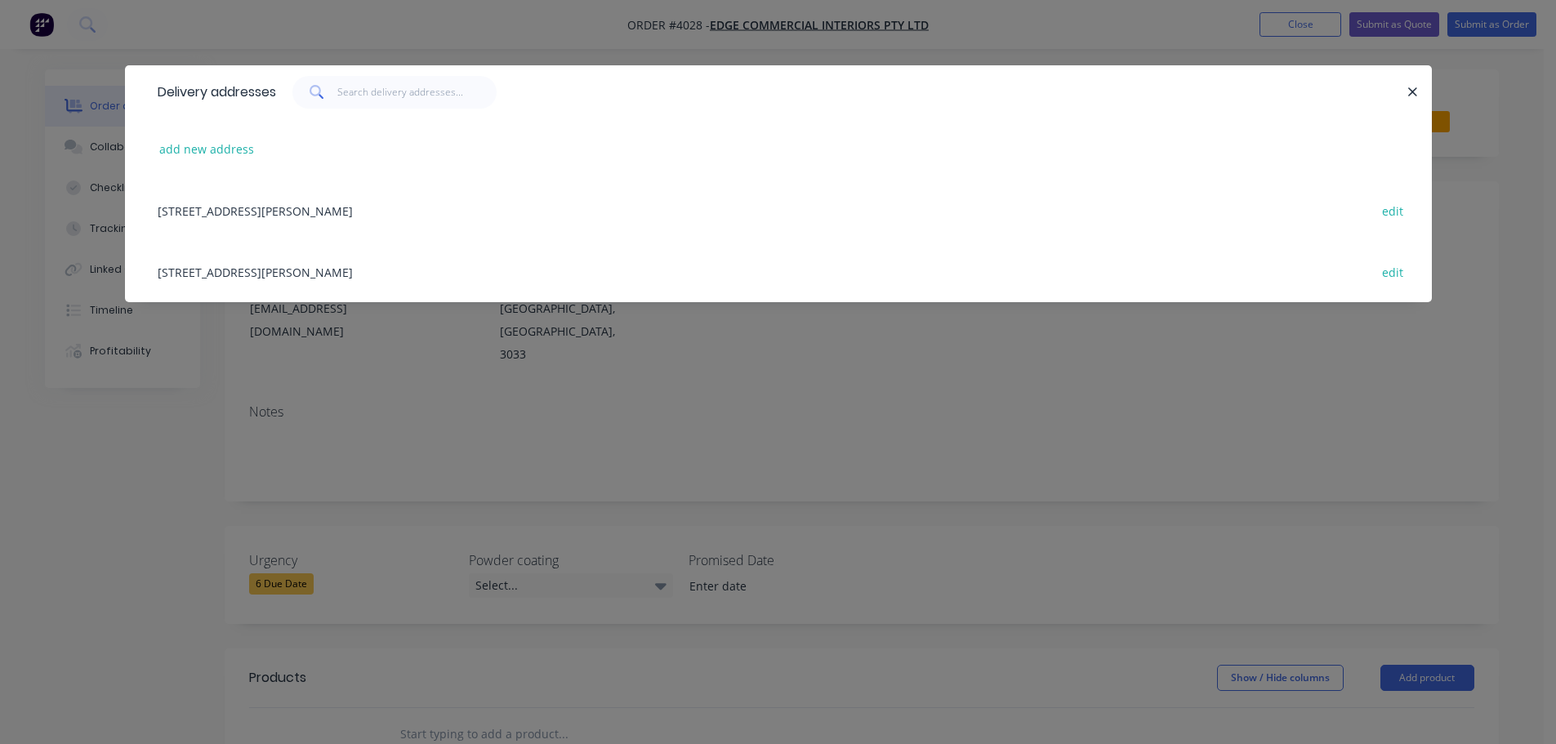
click at [274, 265] on div "32 Webber Parade, East Keilor, Victoria, Australia, 3033 edit" at bounding box center [778, 271] width 1258 height 61
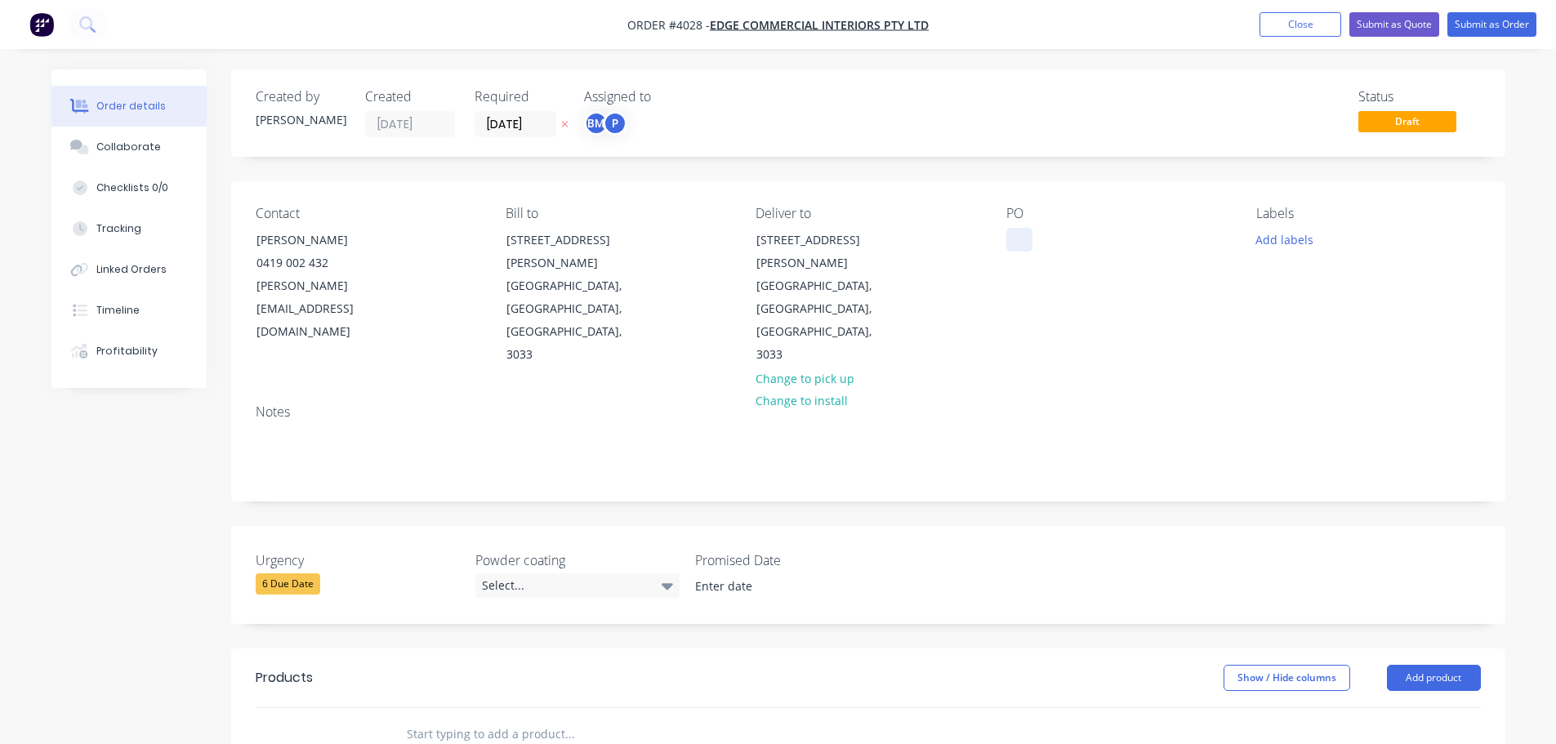
click at [1015, 240] on div at bounding box center [1019, 240] width 26 height 24
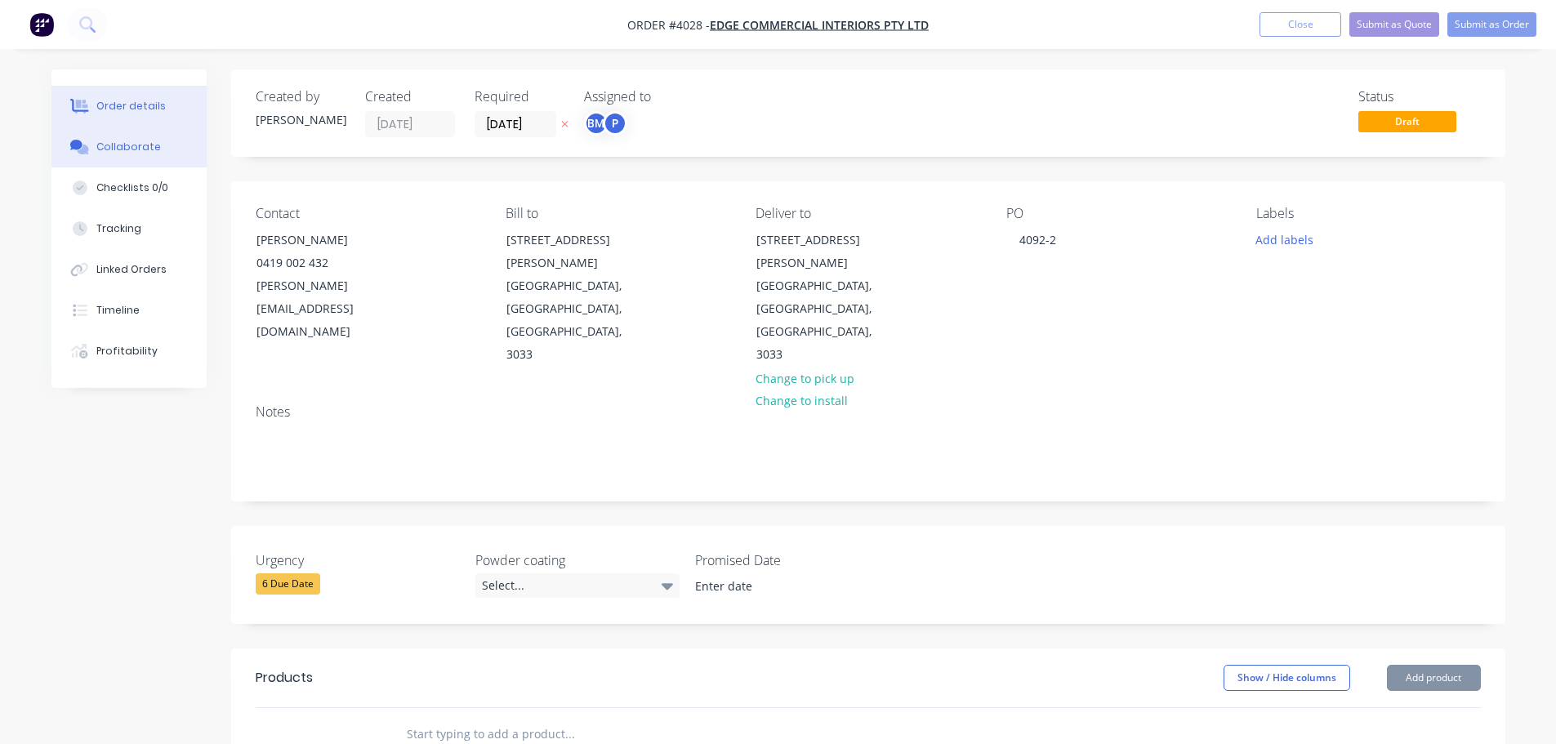
click at [124, 149] on div "Collaborate" at bounding box center [128, 147] width 65 height 15
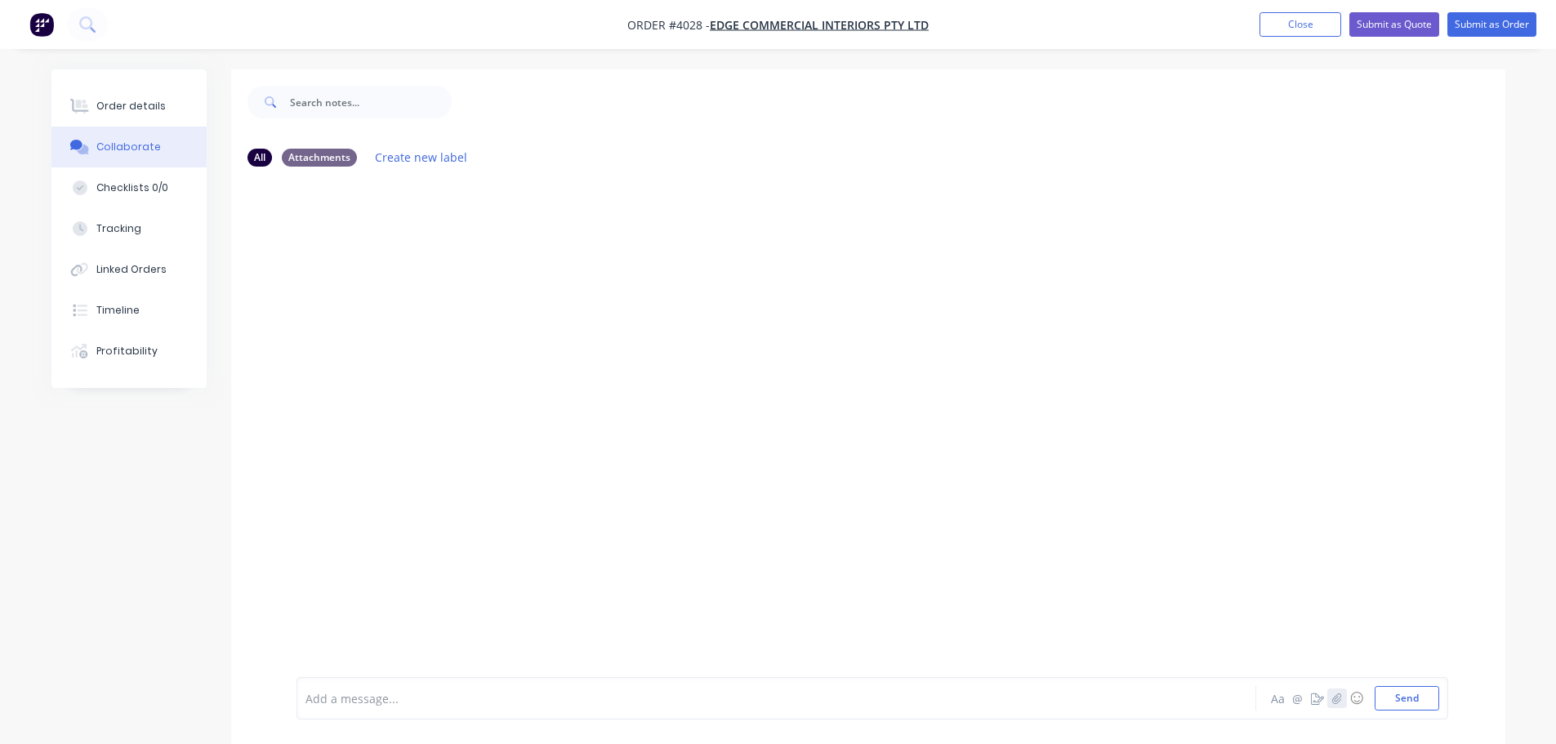
click at [1334, 695] on icon "button" at bounding box center [1336, 698] width 10 height 11
click at [1424, 704] on button "Send" at bounding box center [1407, 698] width 65 height 25
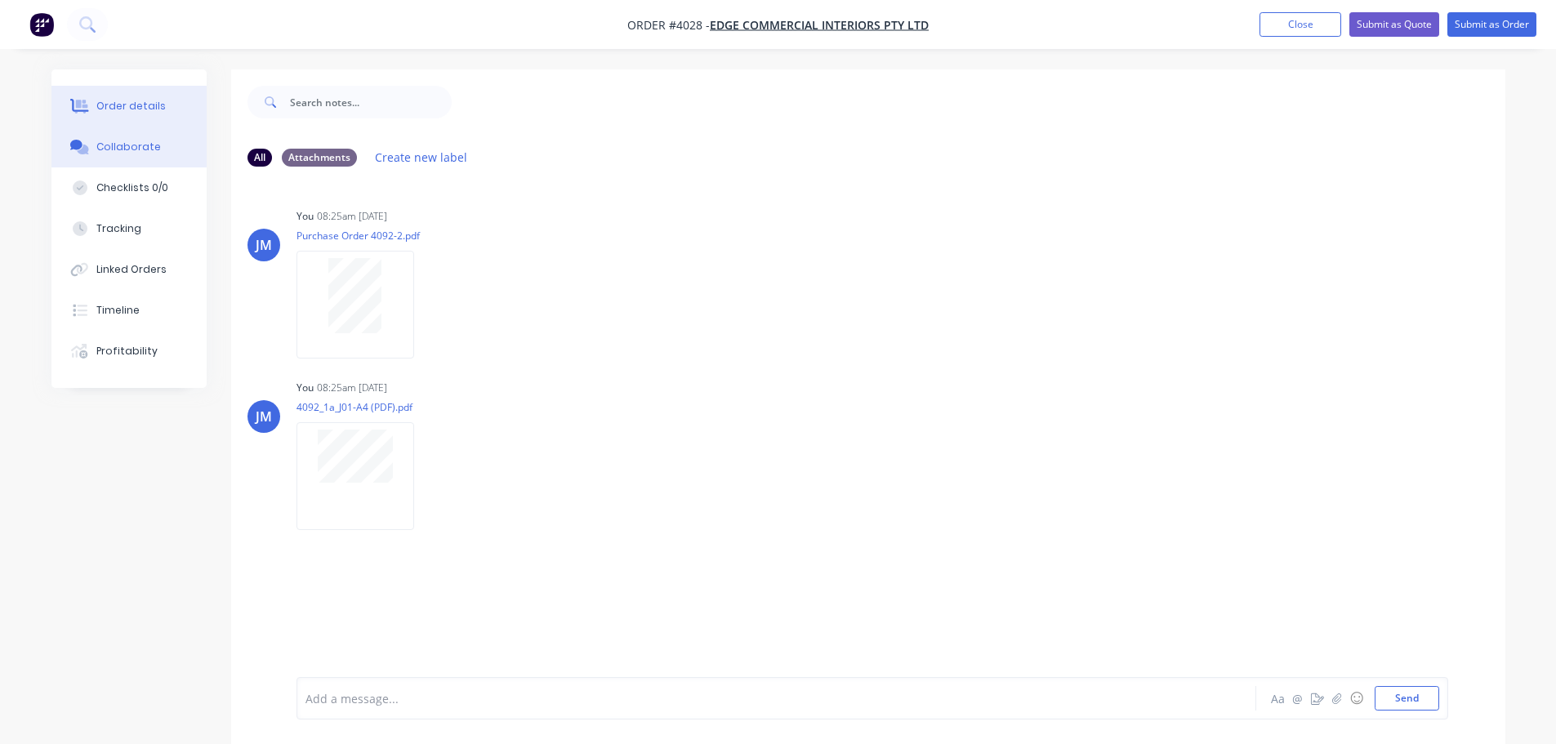
click at [141, 110] on div "Order details" at bounding box center [130, 106] width 69 height 15
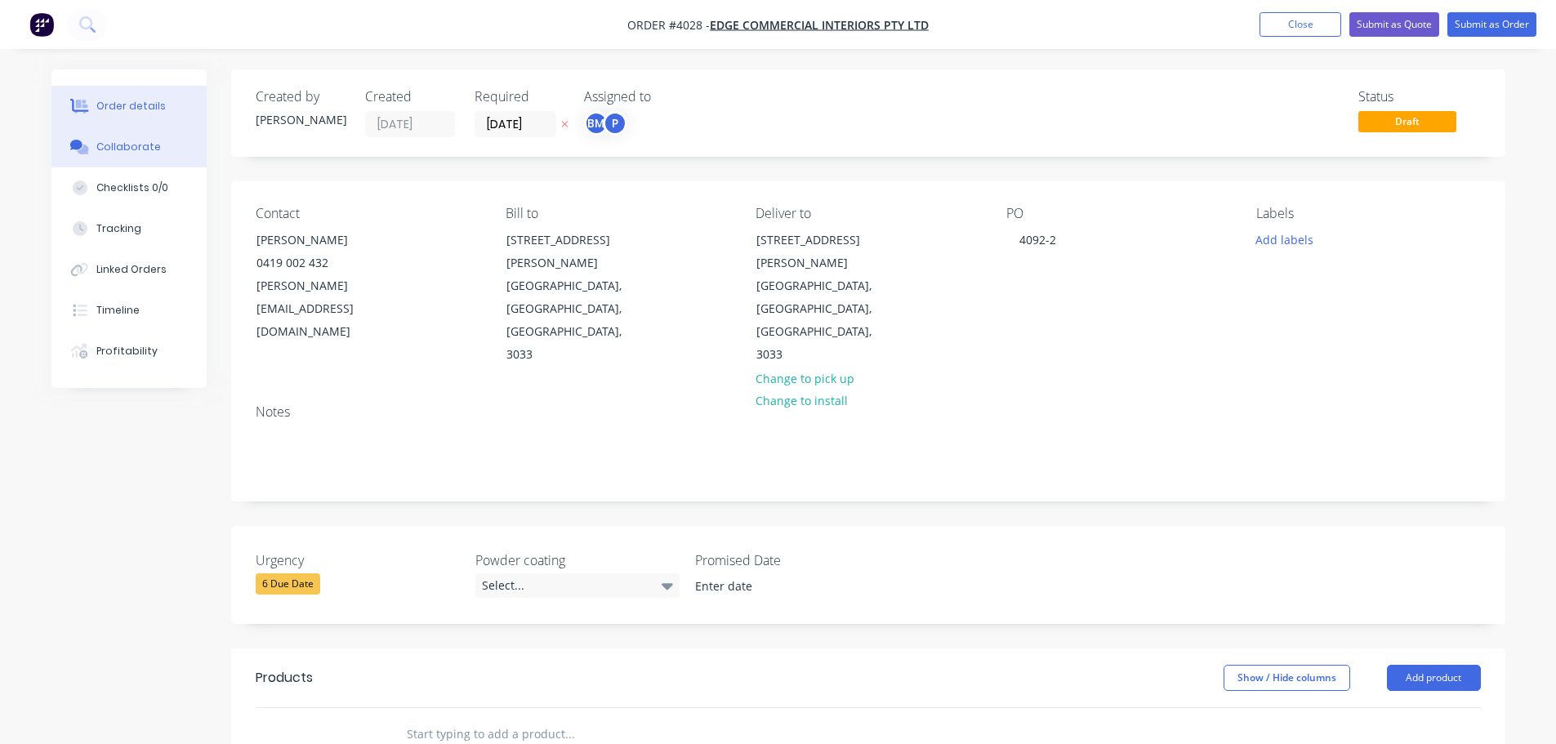
click at [105, 140] on div "Collaborate" at bounding box center [128, 147] width 65 height 15
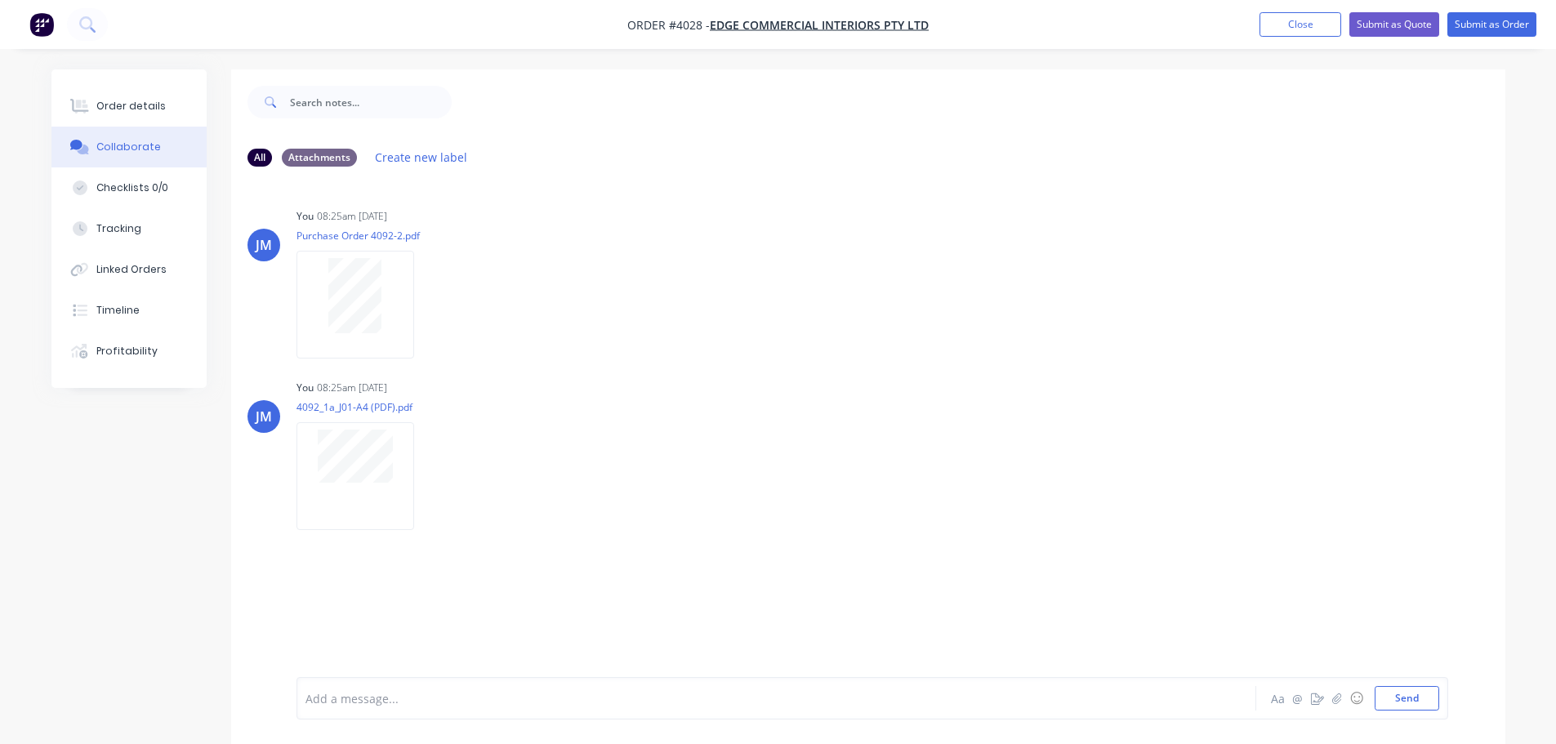
click at [1256, 26] on ul "Add product Close Submit as Quote Submit as Order" at bounding box center [1398, 24] width 316 height 25
click at [1301, 29] on button "Close" at bounding box center [1300, 24] width 82 height 25
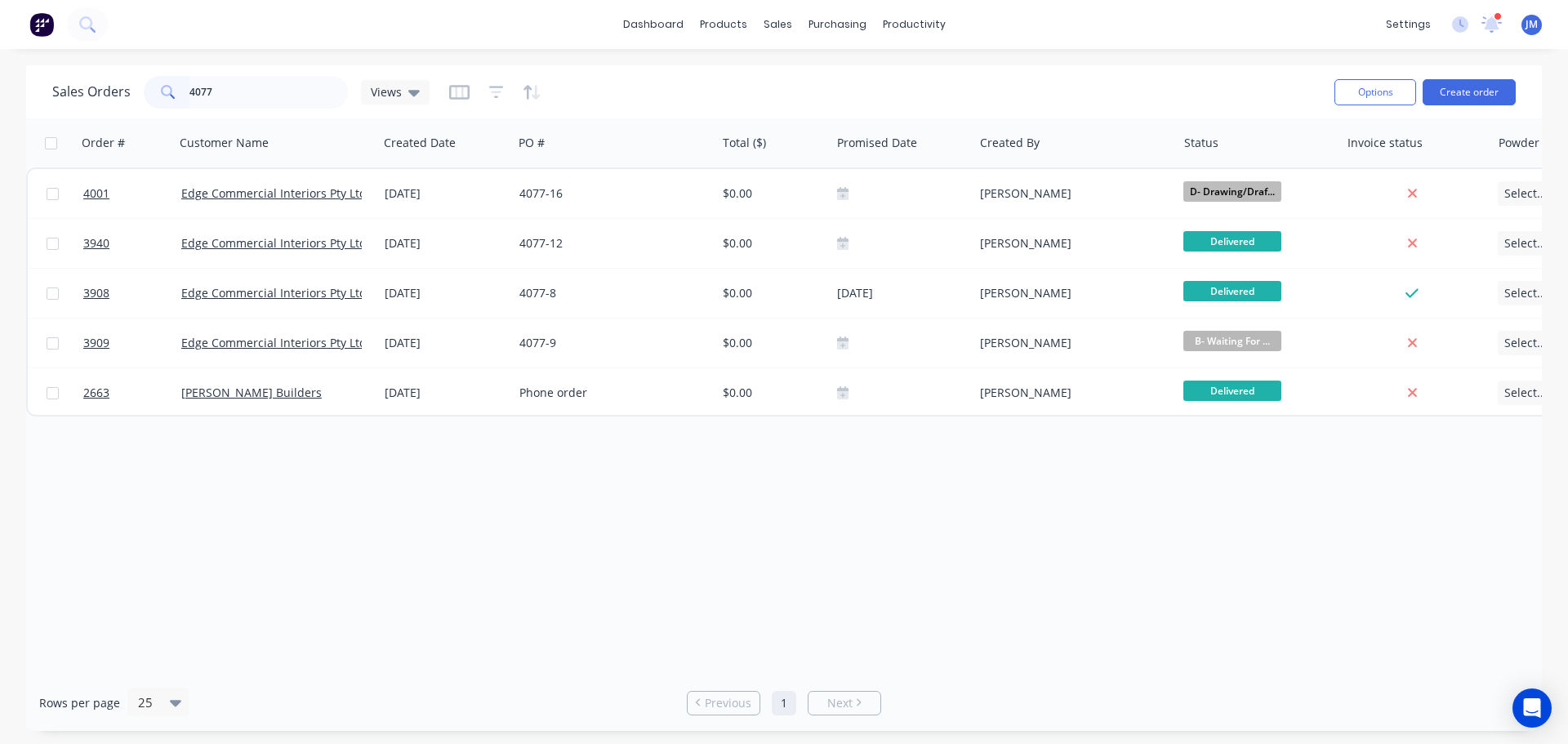
type input "4077"
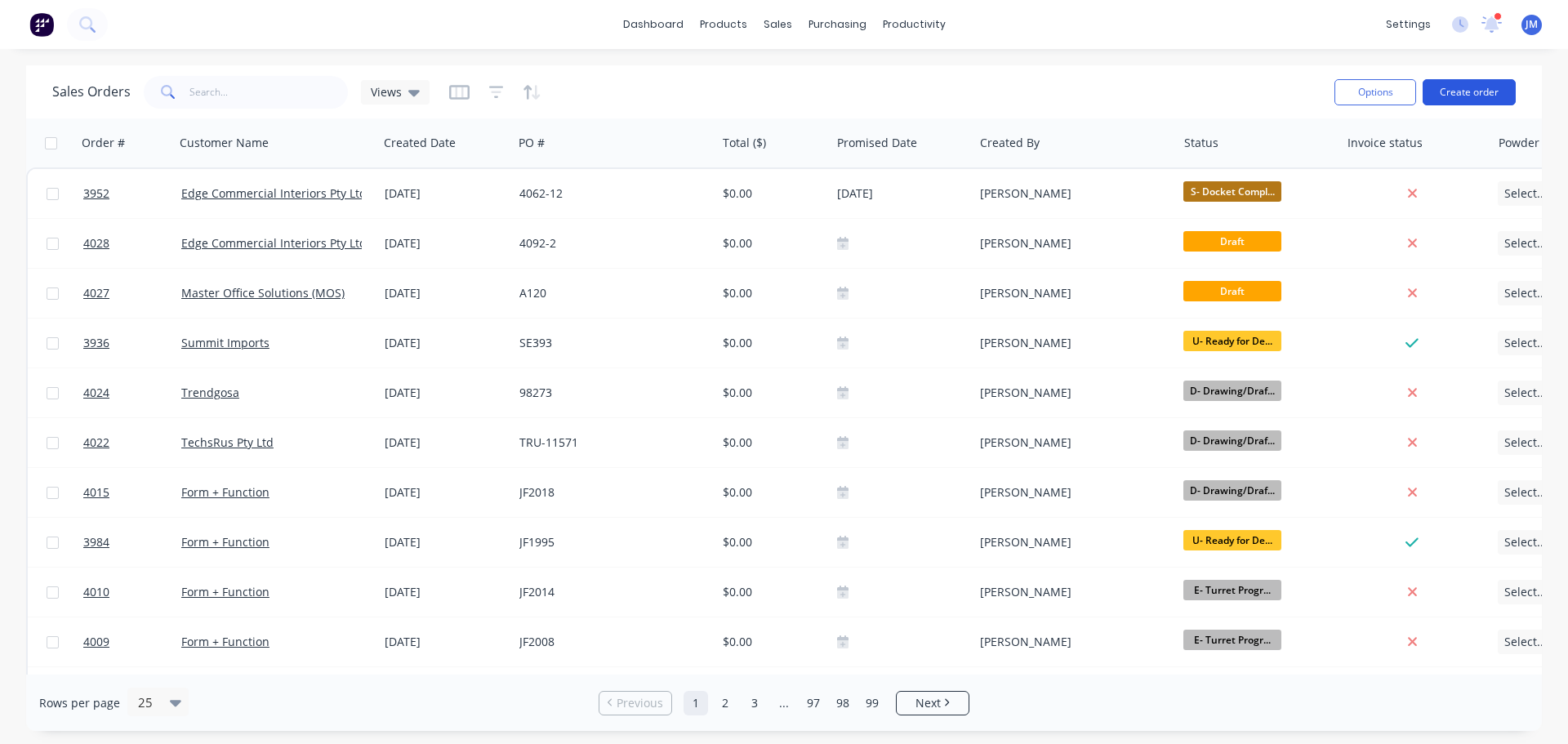
click at [1458, 91] on button "Create order" at bounding box center [1469, 92] width 93 height 26
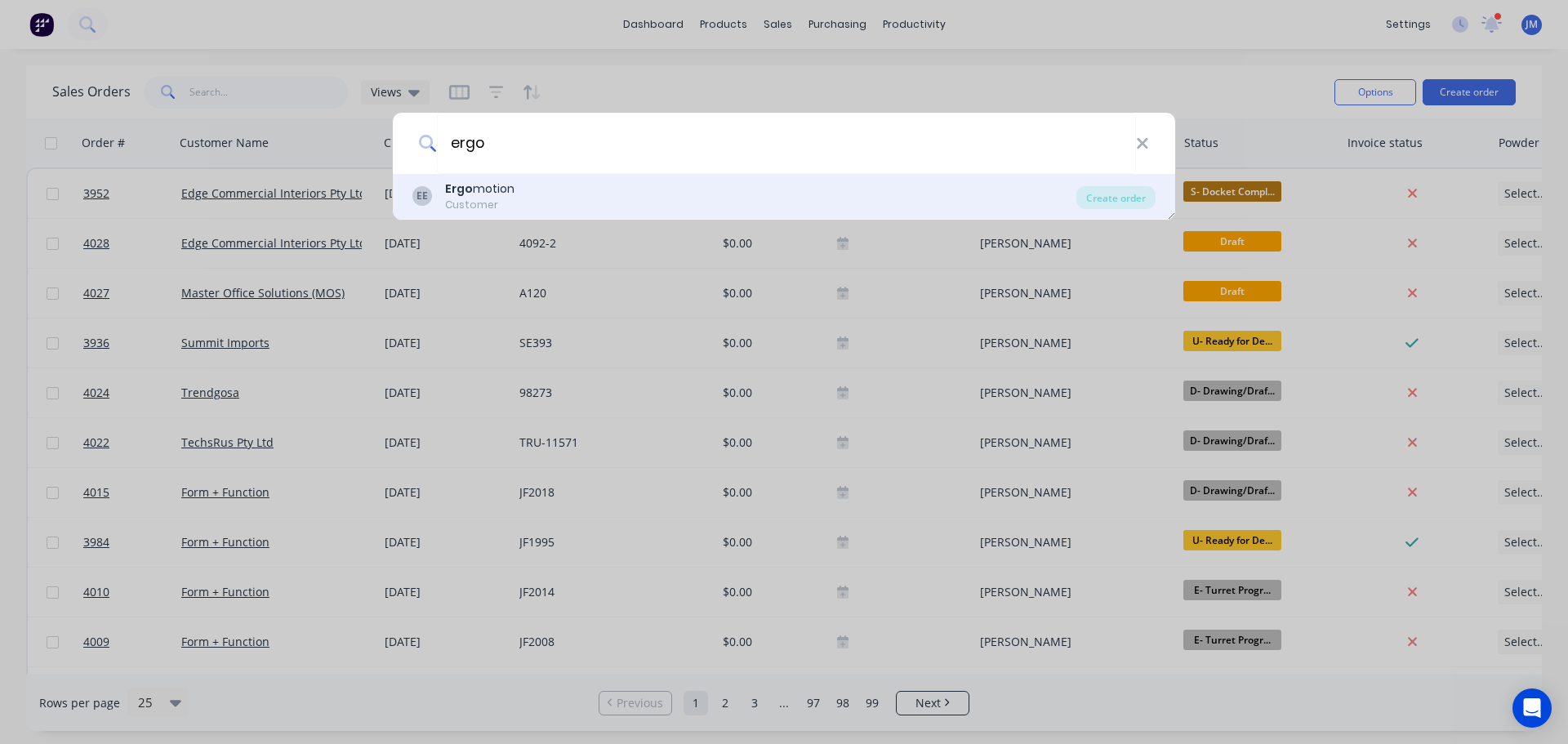
type input "ergo"
click at [484, 200] on div "Customer" at bounding box center [479, 205] width 69 height 15
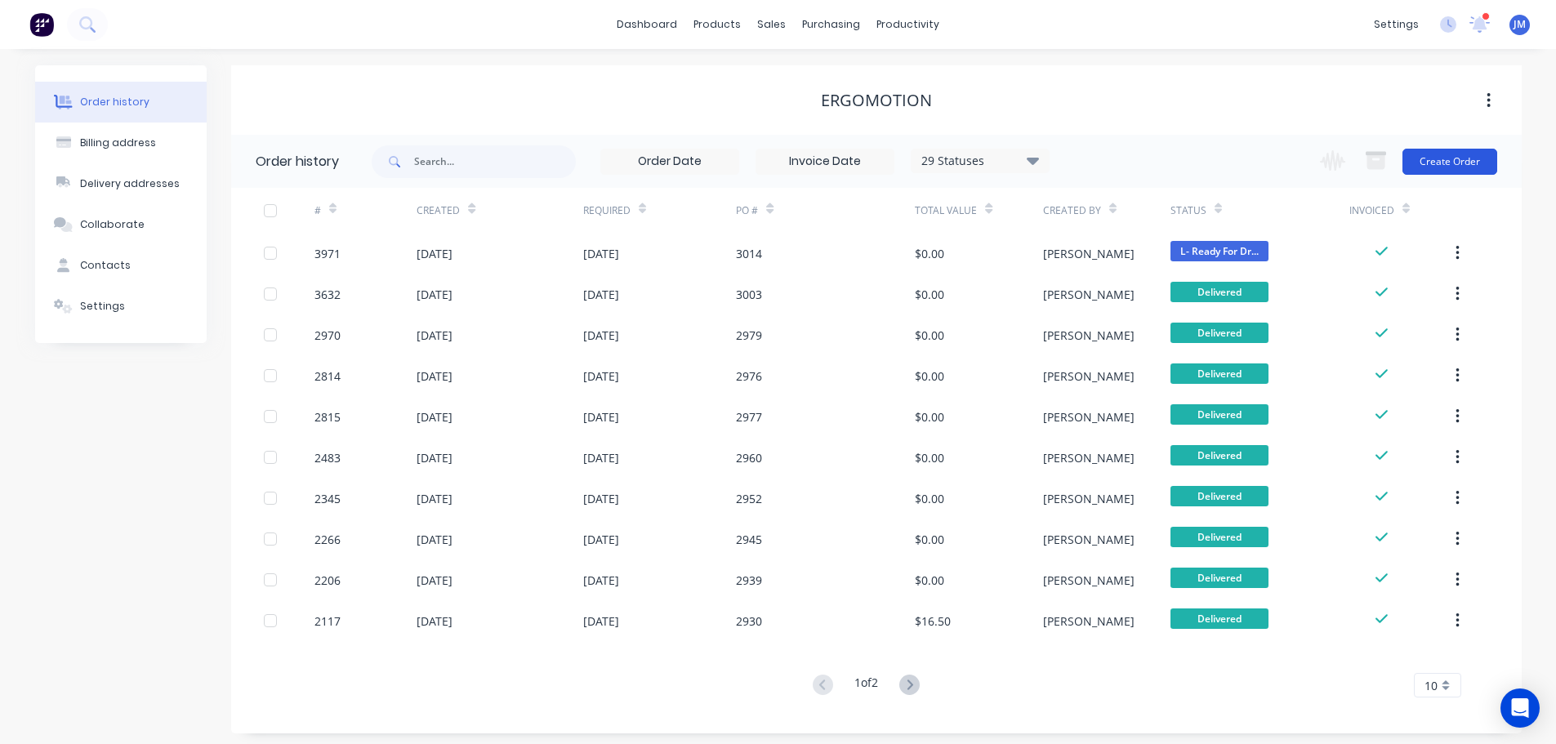
click at [1454, 154] on button "Create Order" at bounding box center [1449, 162] width 95 height 26
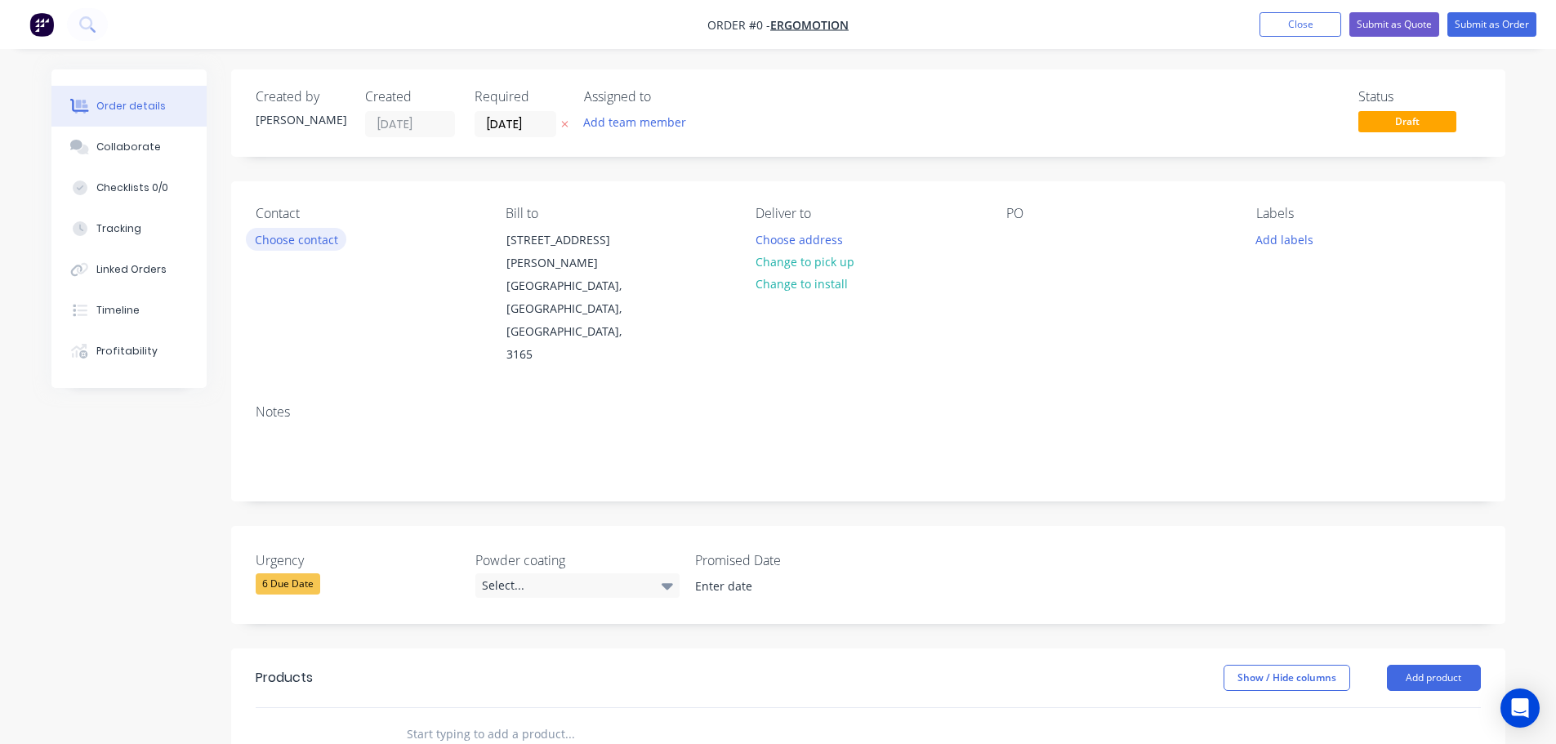
click at [283, 250] on button "Choose contact" at bounding box center [296, 239] width 100 height 22
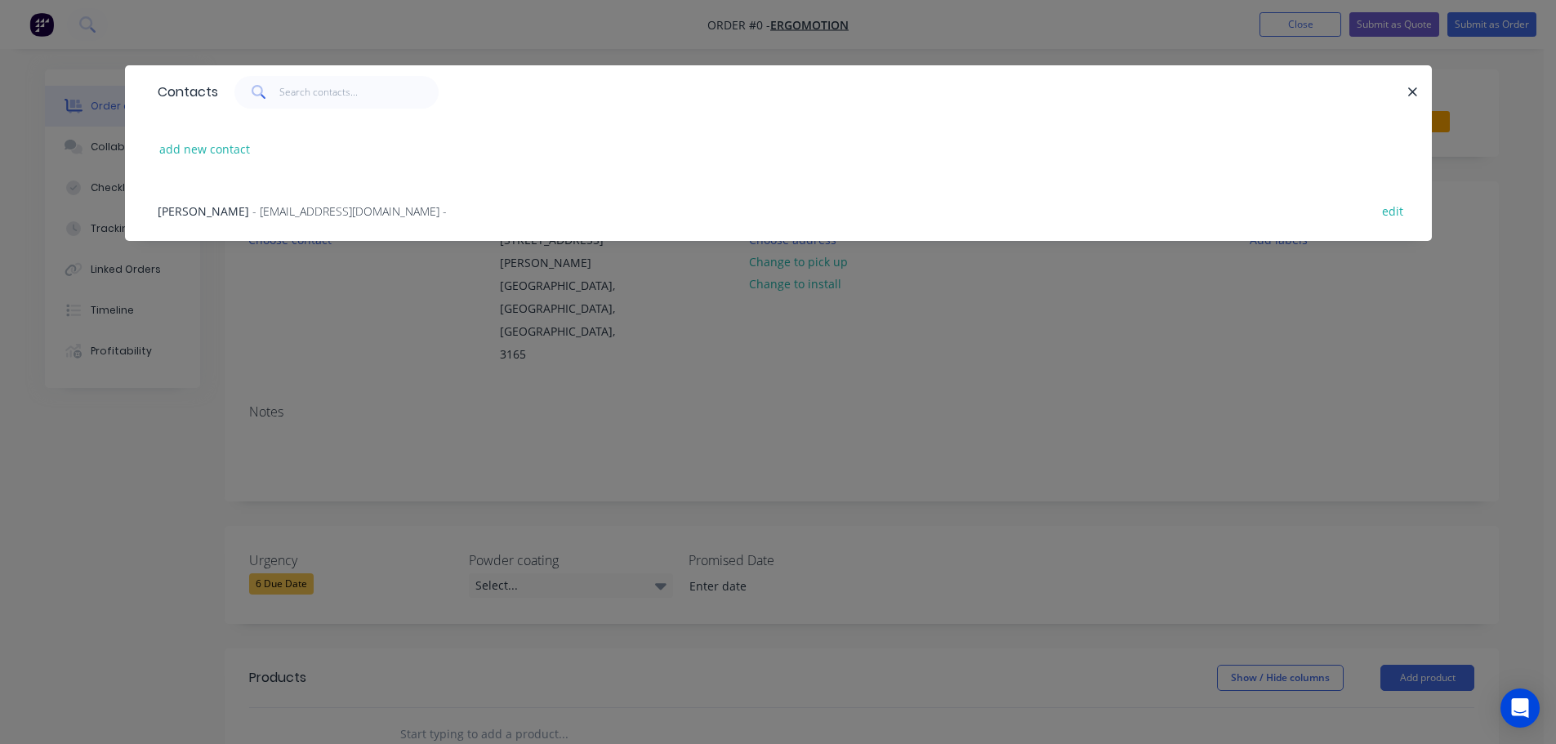
click at [236, 215] on span "Guy Topolansky" at bounding box center [203, 211] width 91 height 16
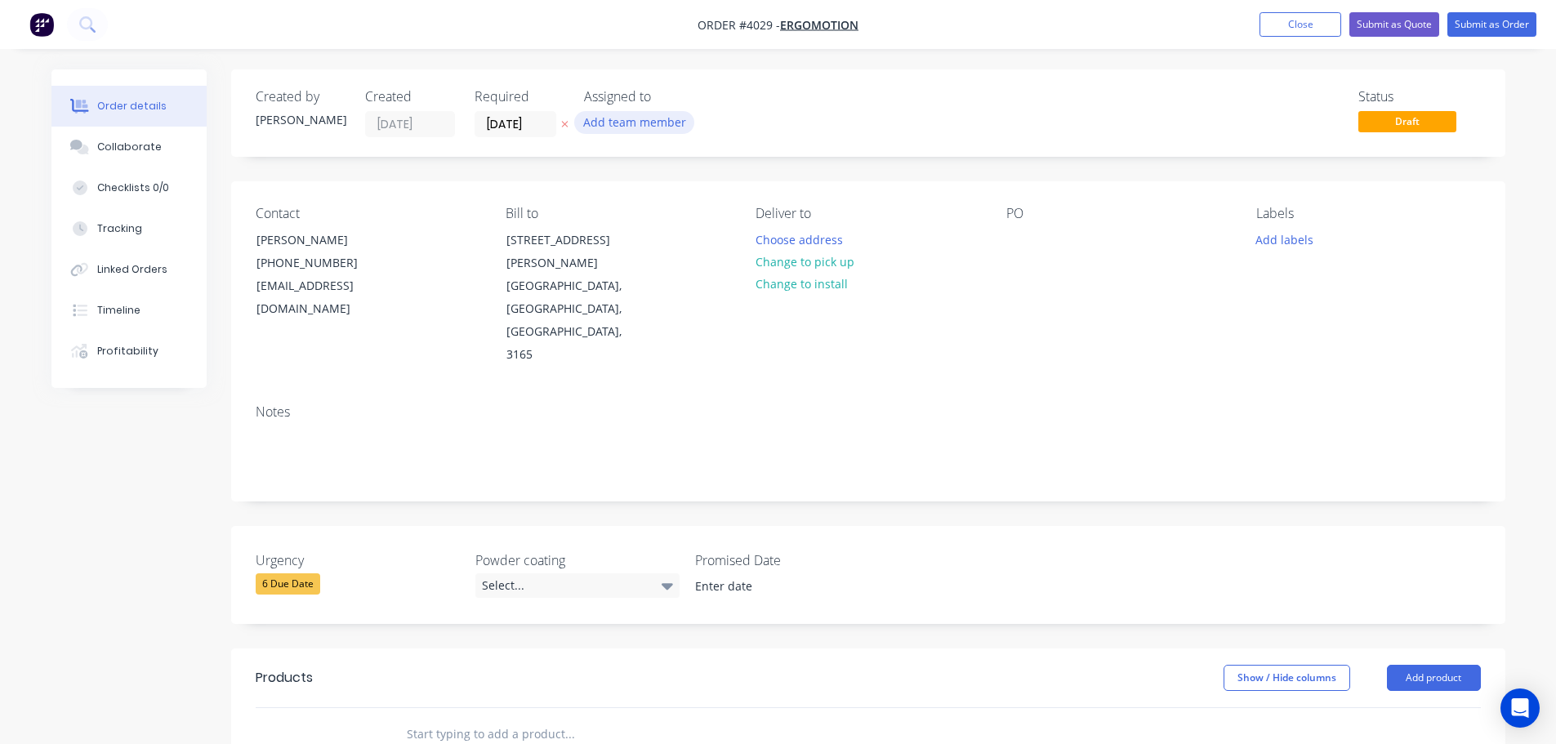
click at [608, 124] on button "Add team member" at bounding box center [634, 122] width 120 height 22
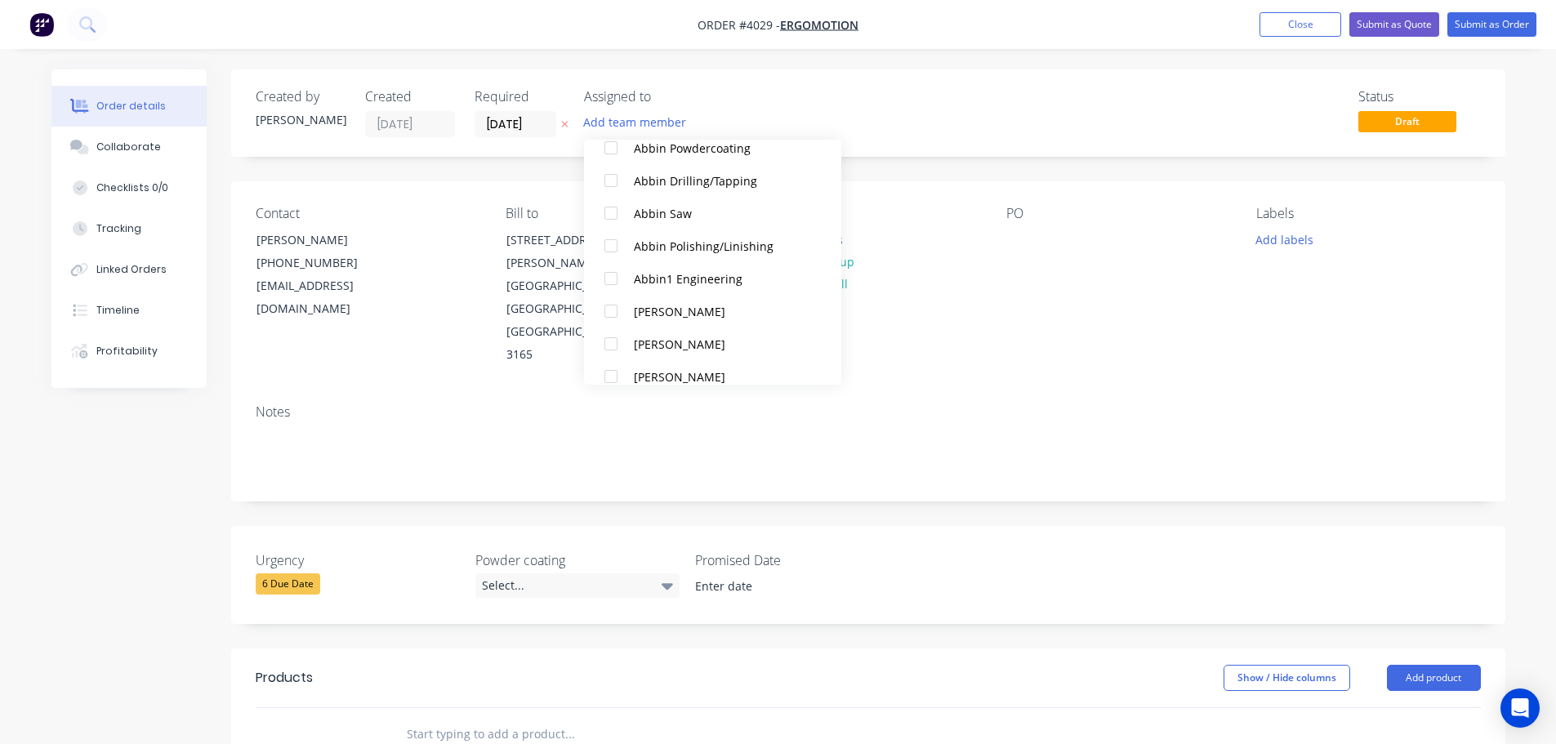
scroll to position [408, 0]
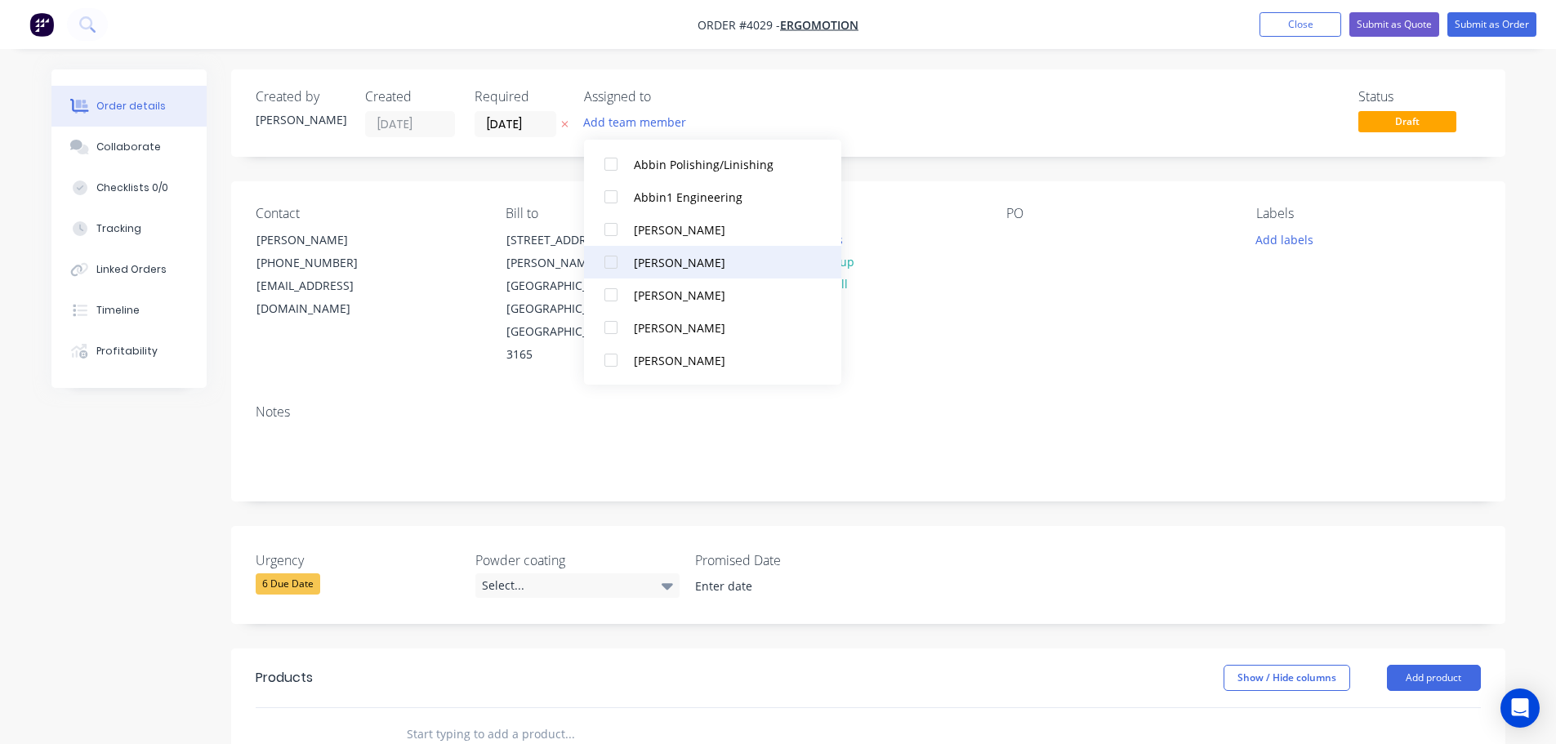
click at [614, 269] on div at bounding box center [611, 262] width 33 height 33
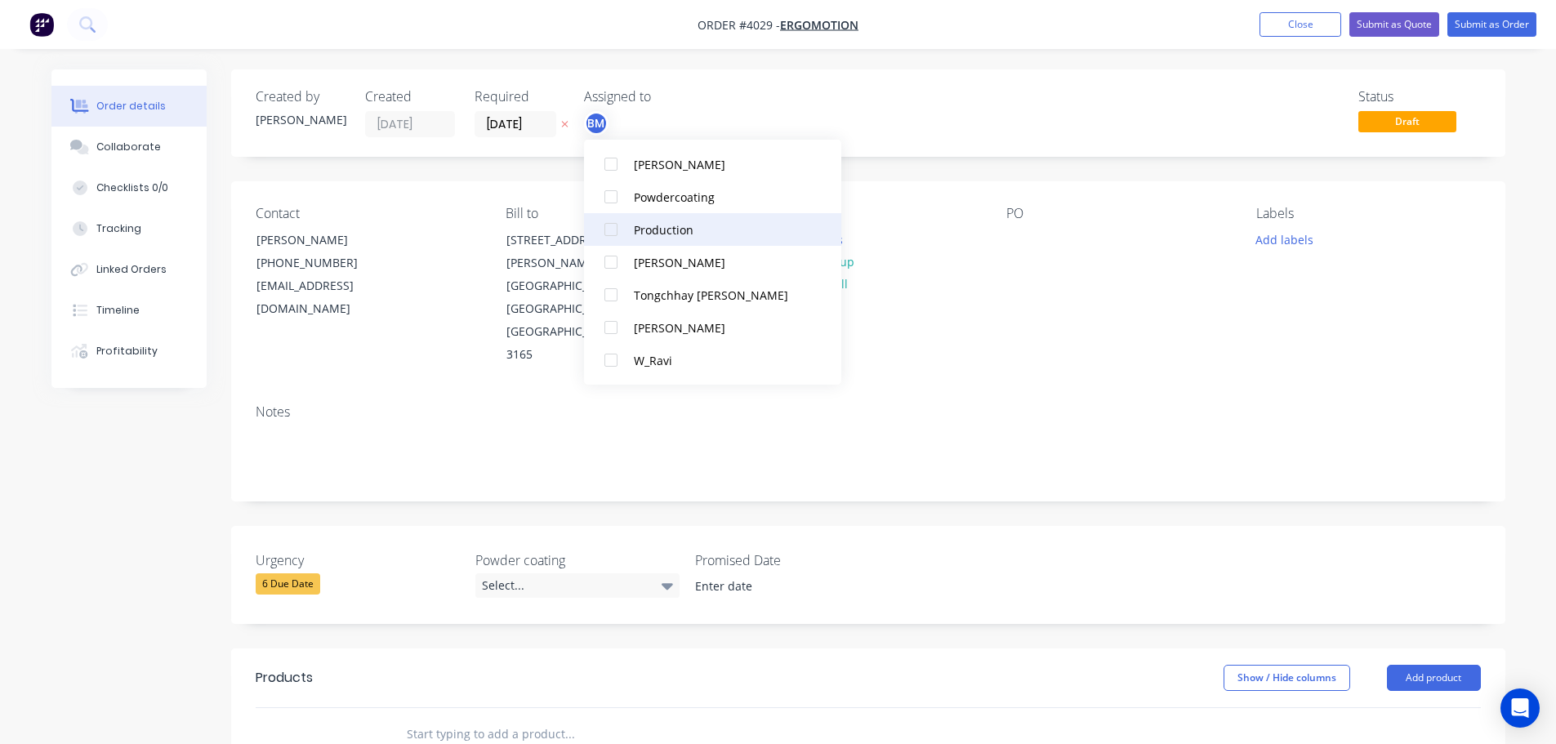
click at [609, 241] on div at bounding box center [611, 229] width 33 height 33
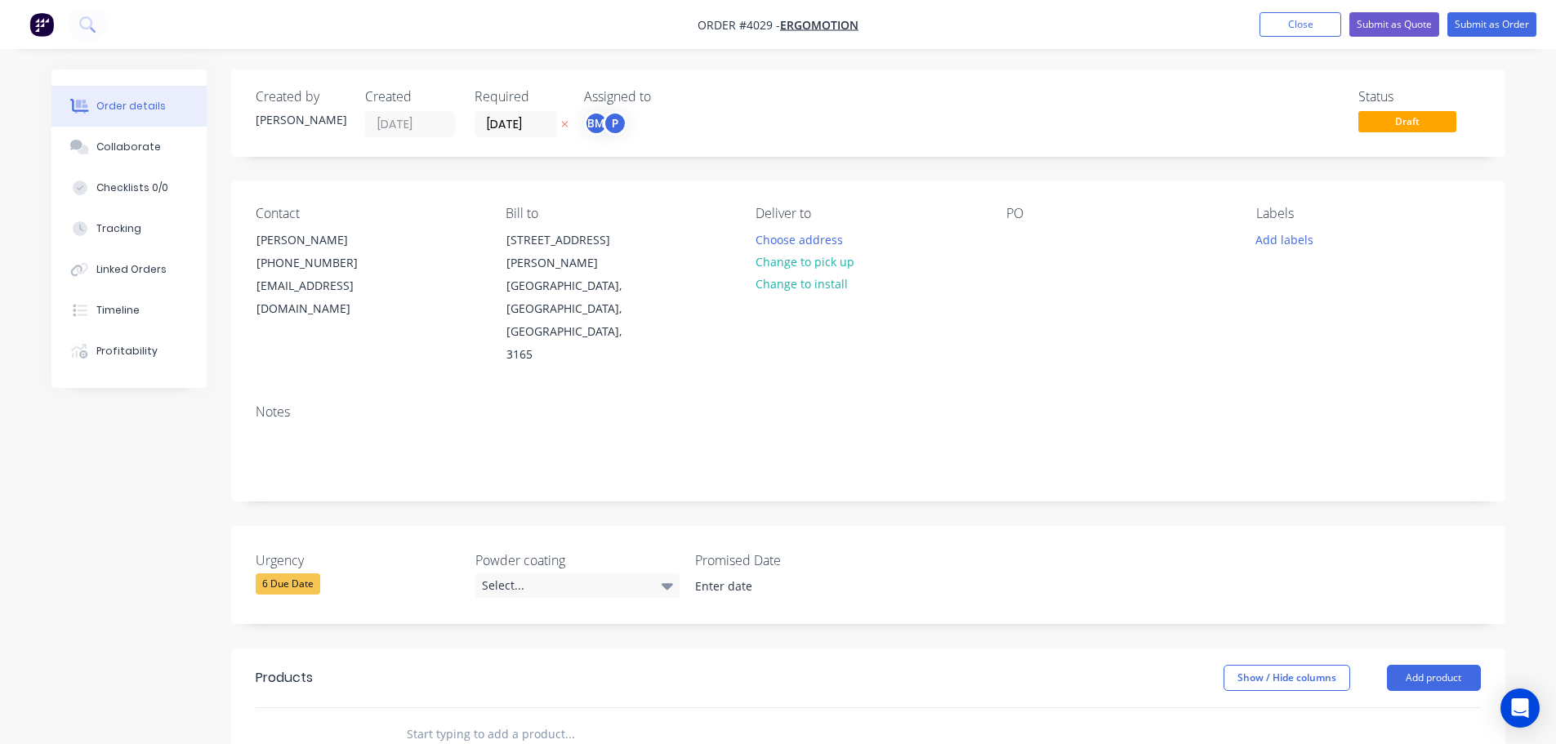
click at [1006, 294] on div "PO" at bounding box center [1118, 286] width 224 height 161
click at [773, 243] on button "Choose address" at bounding box center [798, 239] width 105 height 22
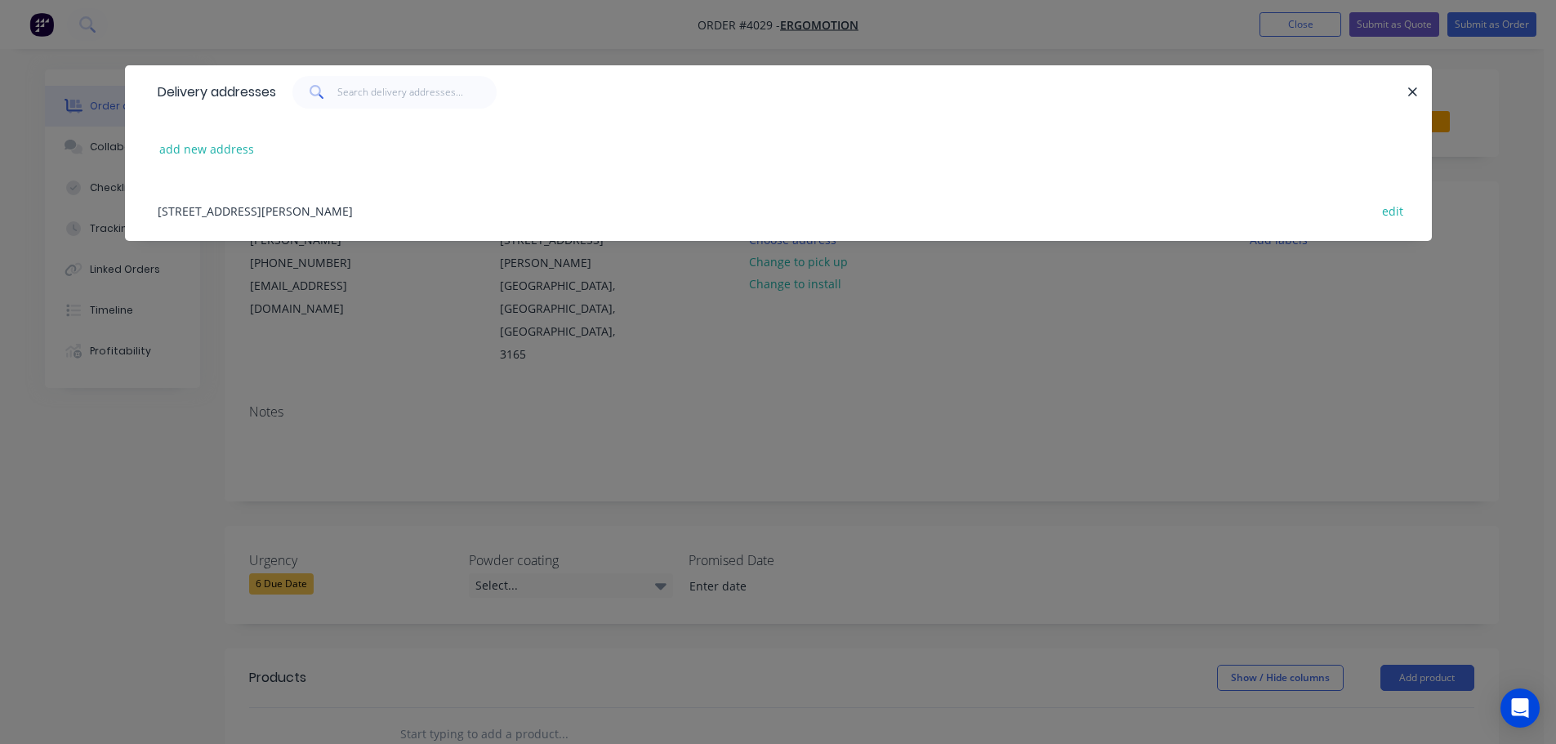
click at [321, 213] on div "17 Malane Street, East Bentleigh, Victoria, Australia, 3165 edit" at bounding box center [778, 210] width 1258 height 61
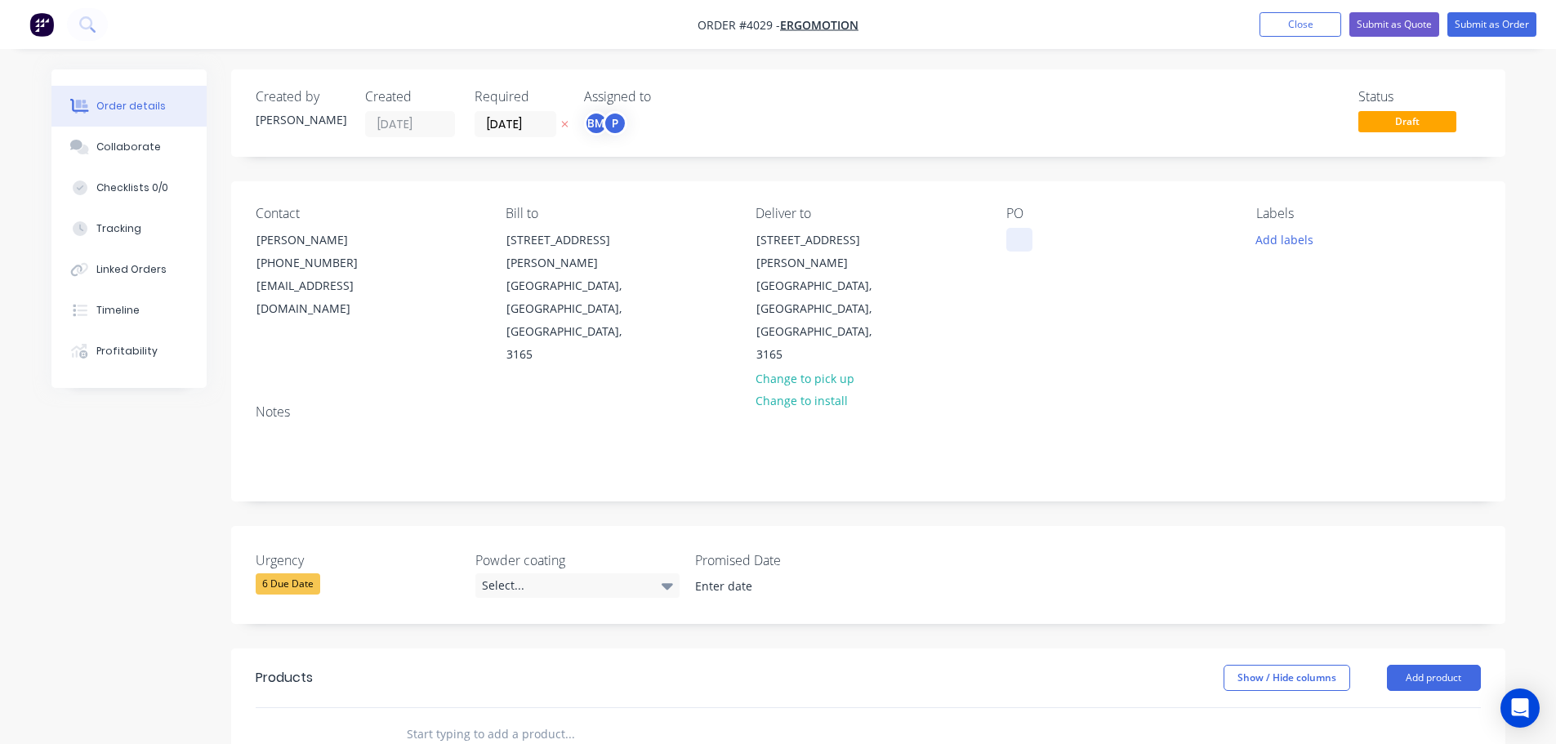
click at [1009, 238] on div at bounding box center [1019, 240] width 26 height 24
click at [135, 149] on div "Collaborate" at bounding box center [128, 147] width 65 height 15
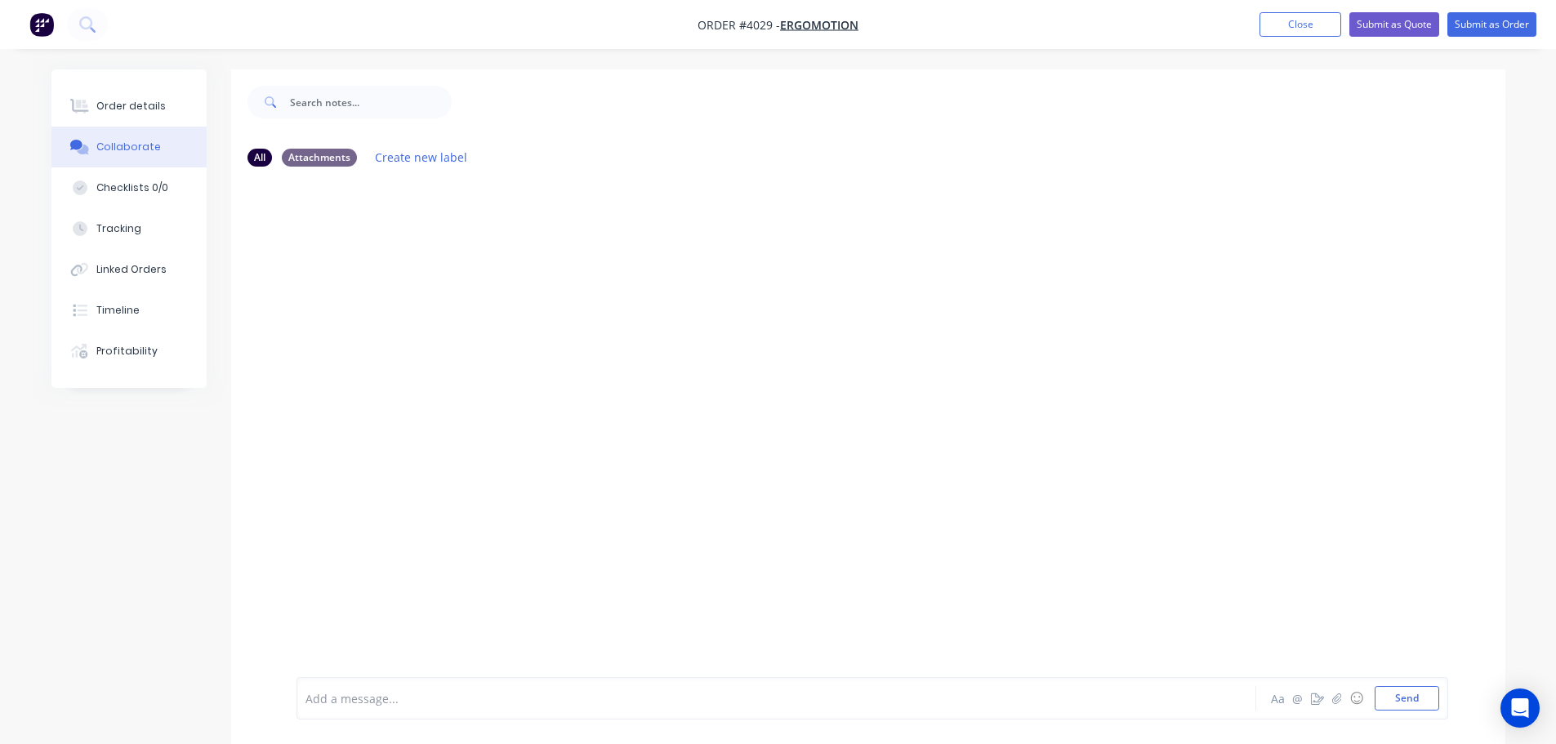
click at [1326, 711] on div "Add a message... Aa @ ☺ Send" at bounding box center [872, 698] width 1152 height 42
click at [1335, 706] on button "button" at bounding box center [1337, 698] width 20 height 20
click at [1412, 696] on button "Send" at bounding box center [1407, 698] width 65 height 25
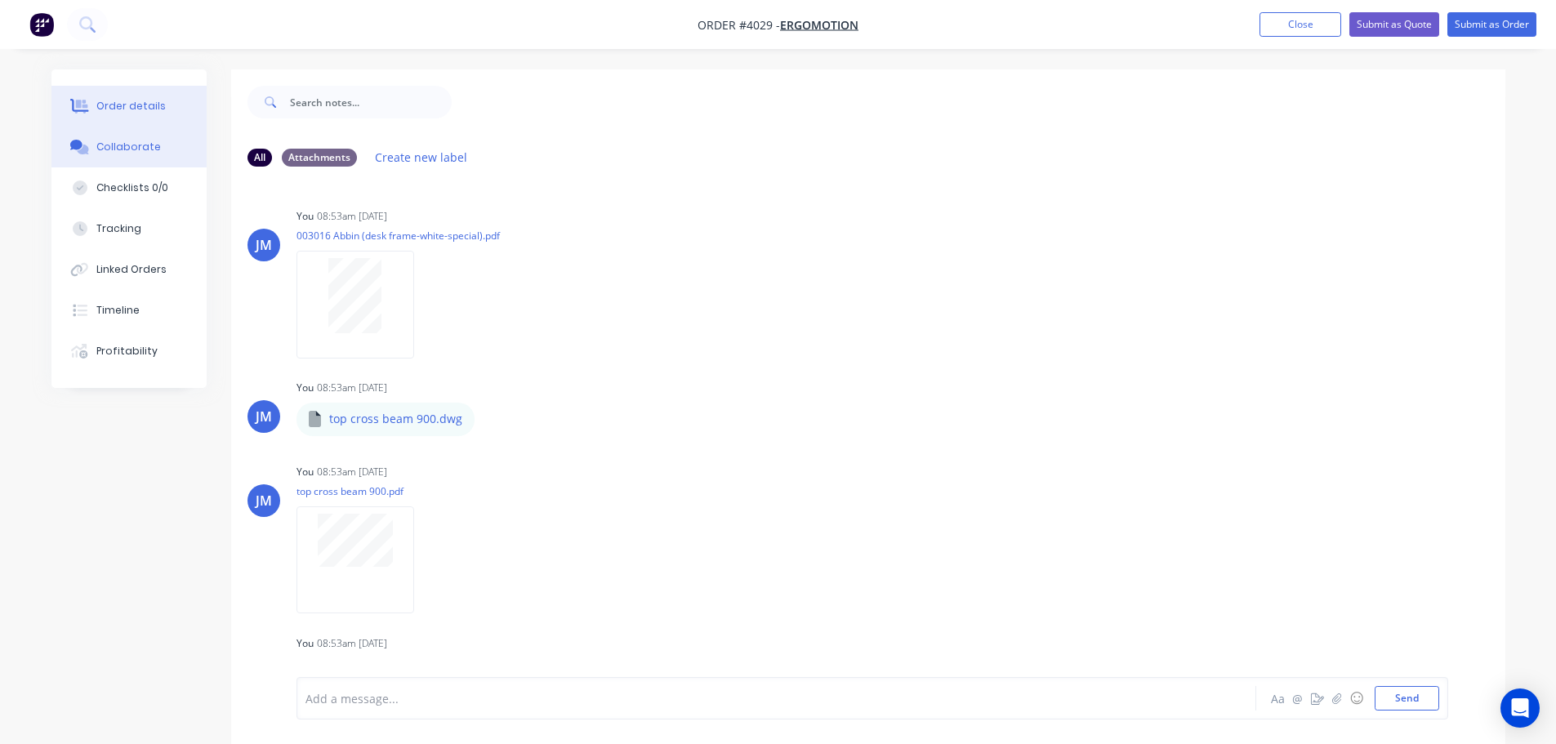
click at [148, 105] on div "Order details" at bounding box center [130, 106] width 69 height 15
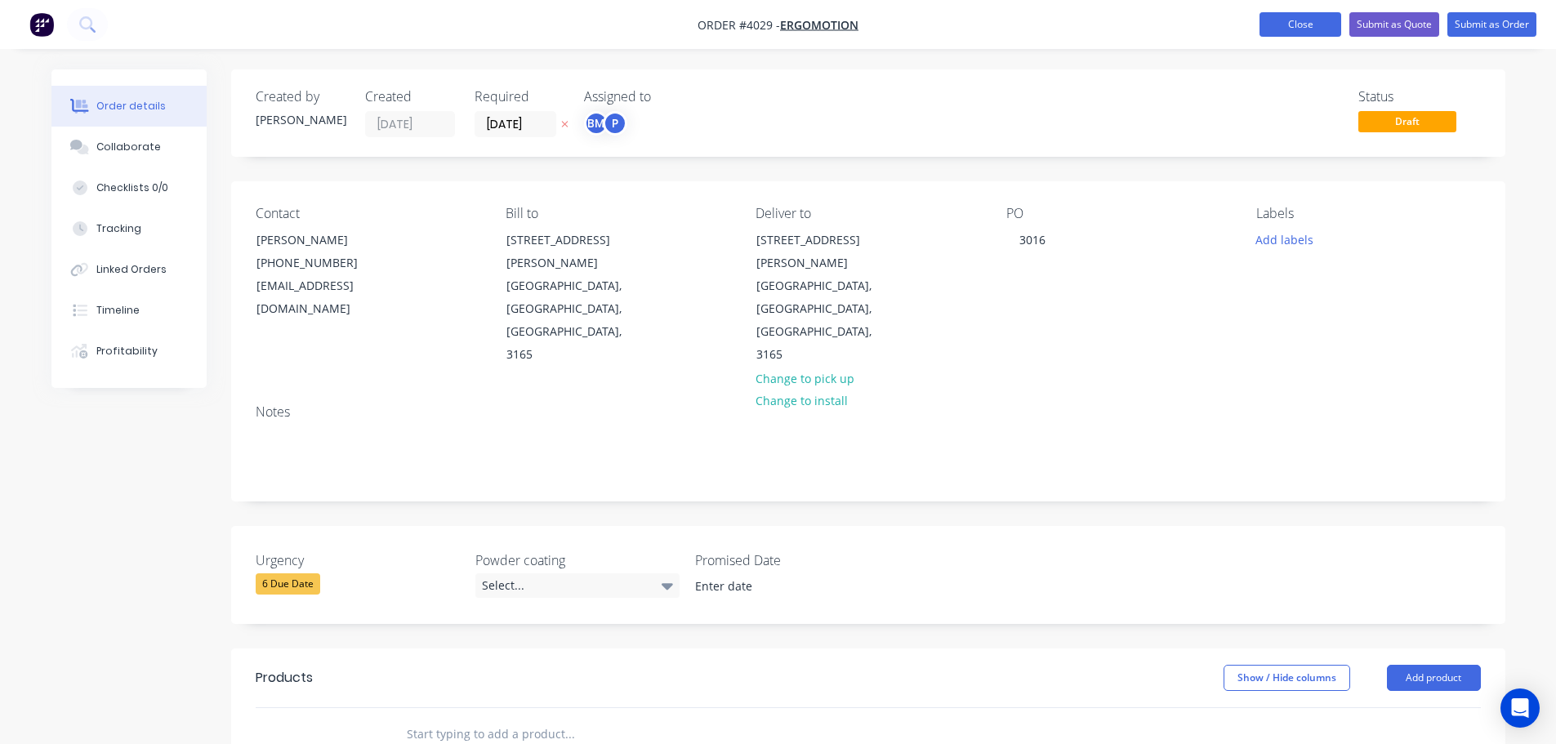
click at [1304, 18] on button "Close" at bounding box center [1300, 24] width 82 height 25
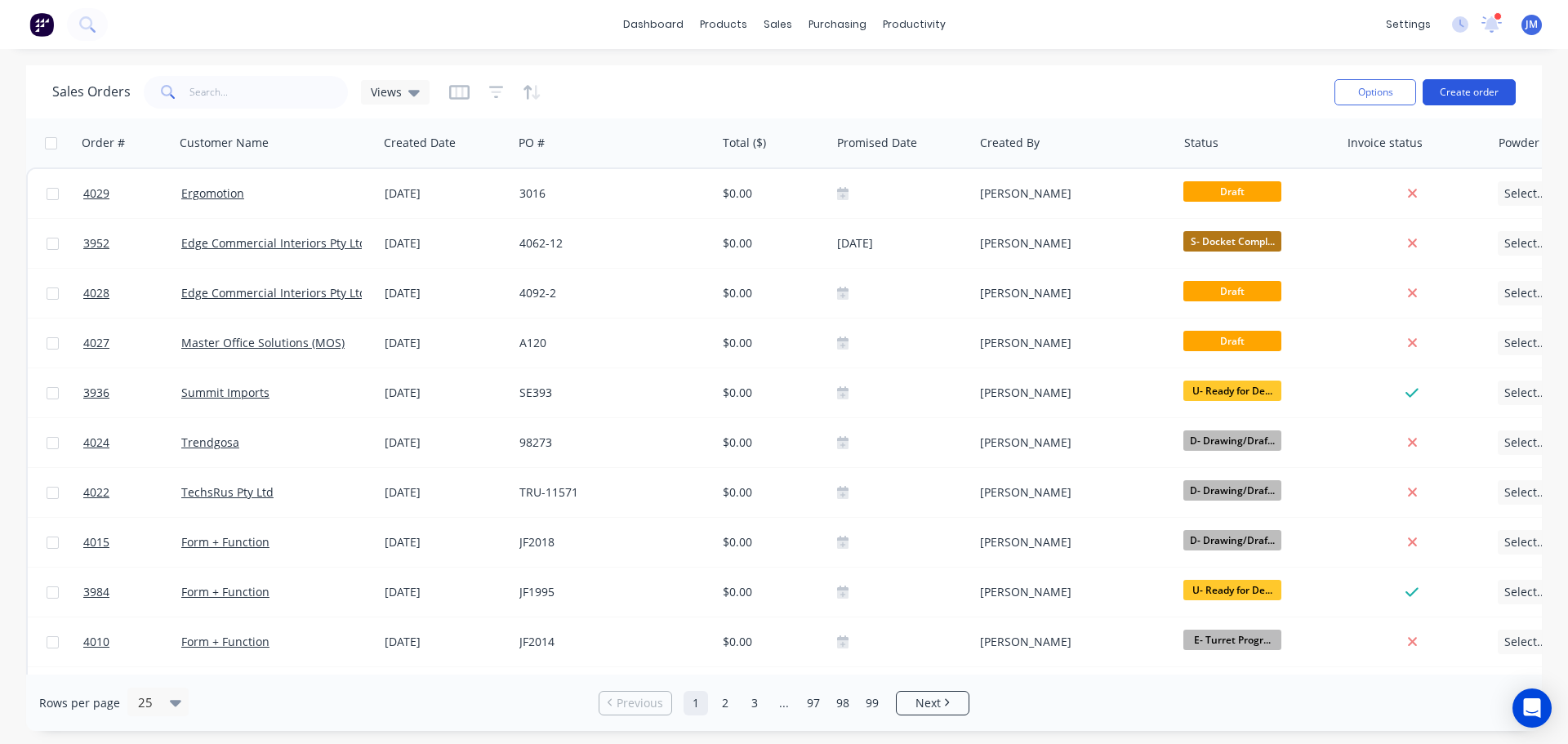
click at [1491, 83] on button "Create order" at bounding box center [1469, 92] width 93 height 26
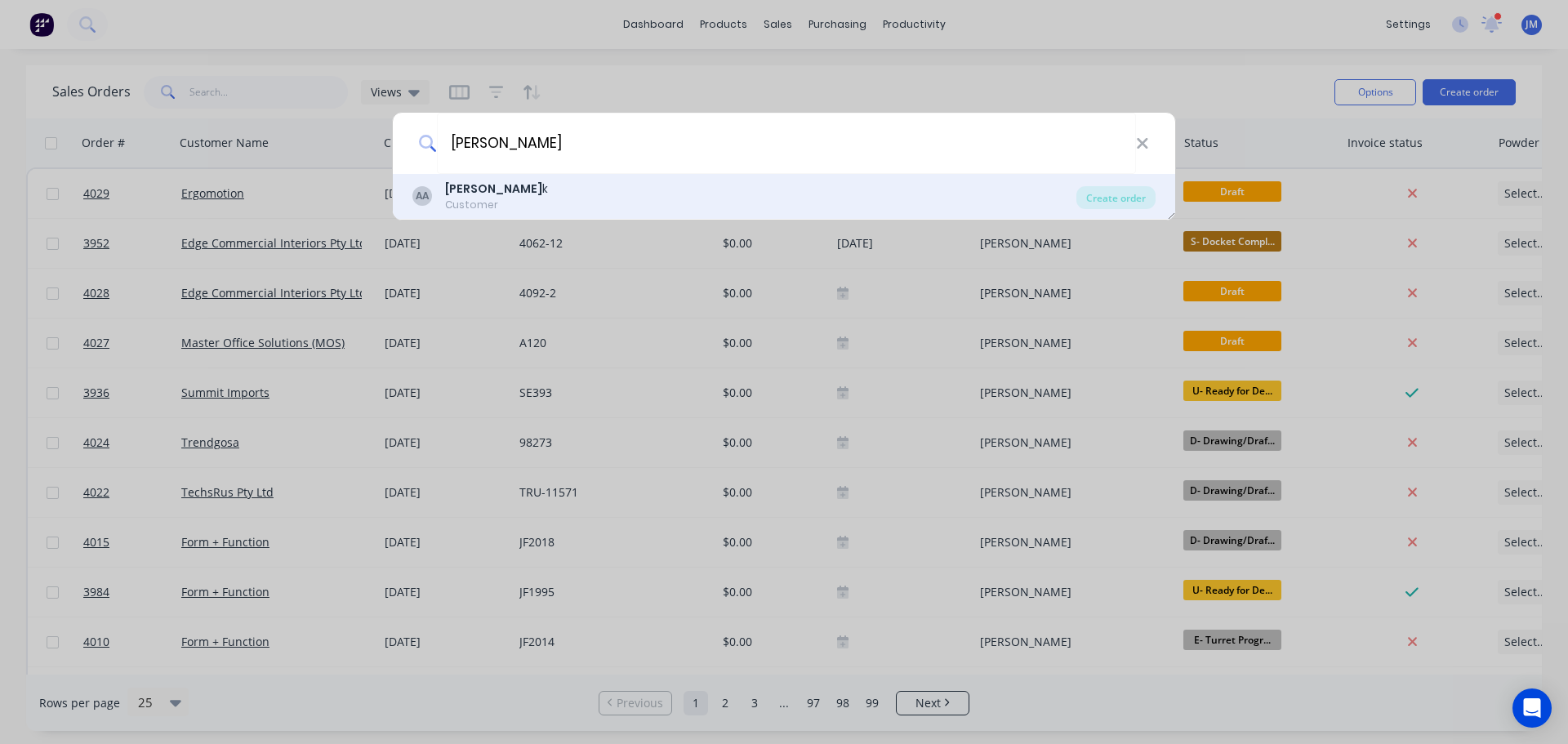
type input "amte"
click at [480, 198] on div "Customer" at bounding box center [496, 205] width 103 height 15
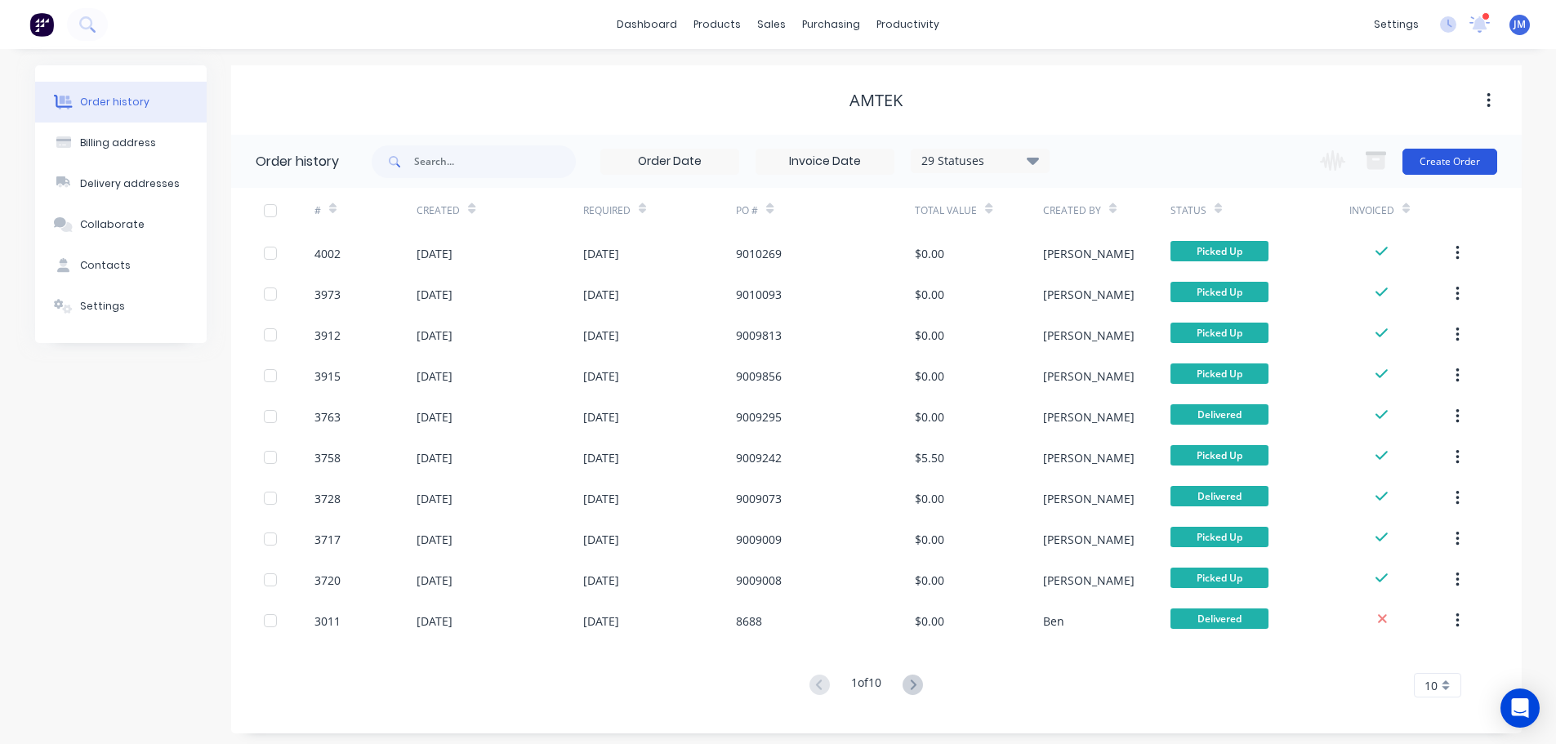
click at [1435, 157] on button "Create Order" at bounding box center [1449, 162] width 95 height 26
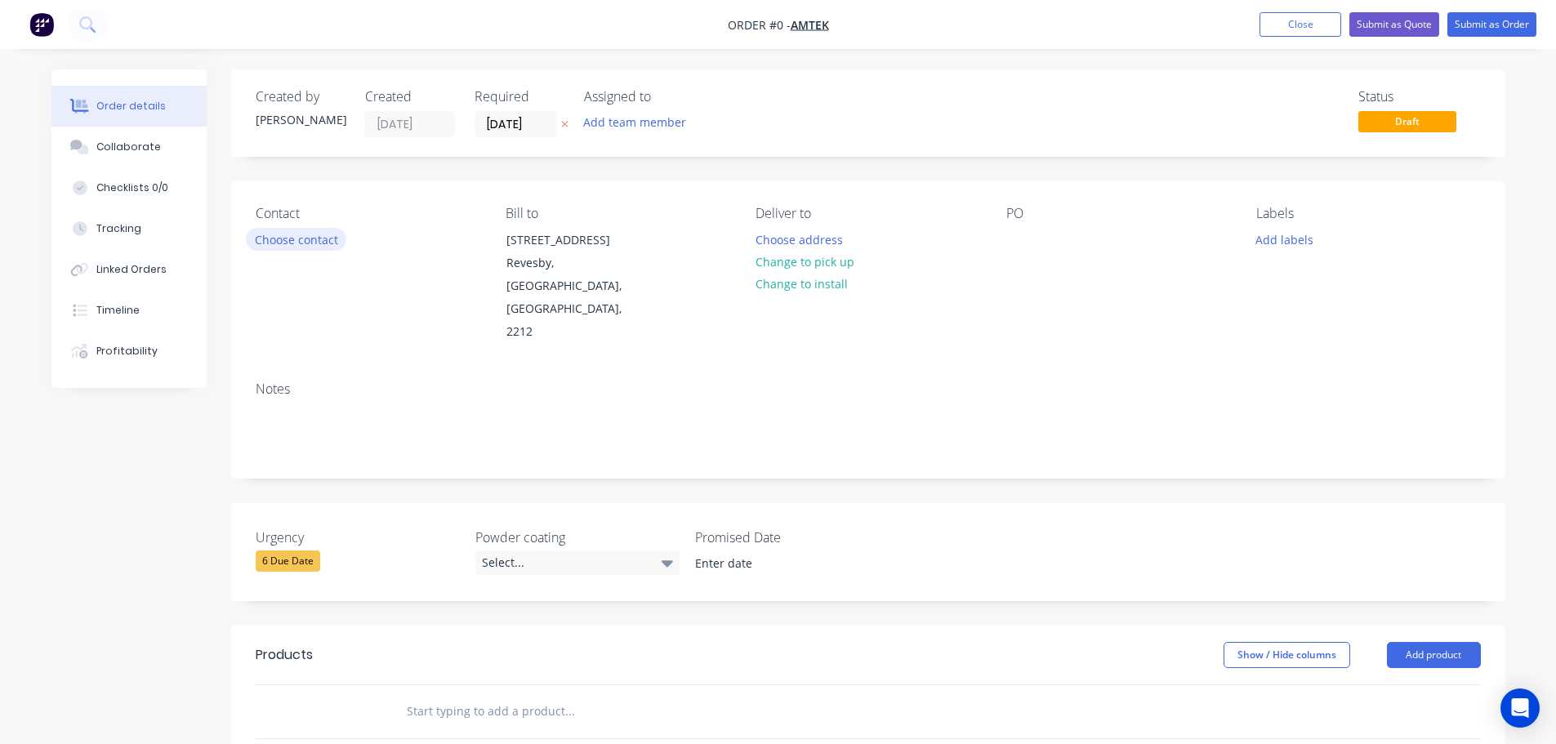
click at [285, 235] on button "Choose contact" at bounding box center [296, 239] width 100 height 22
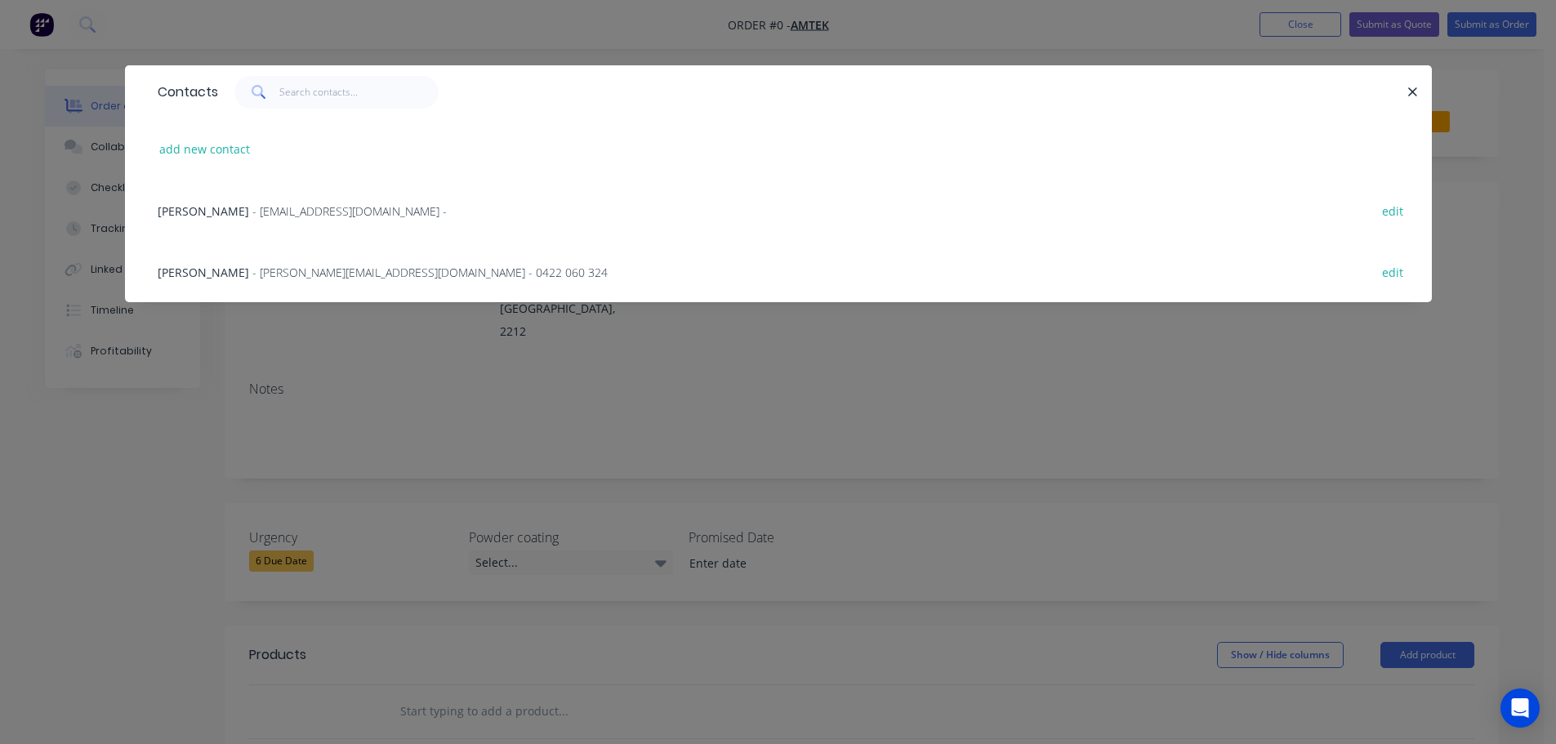
click at [264, 270] on span "- robert@amtek.net.au - 0422 060 324" at bounding box center [429, 273] width 355 height 16
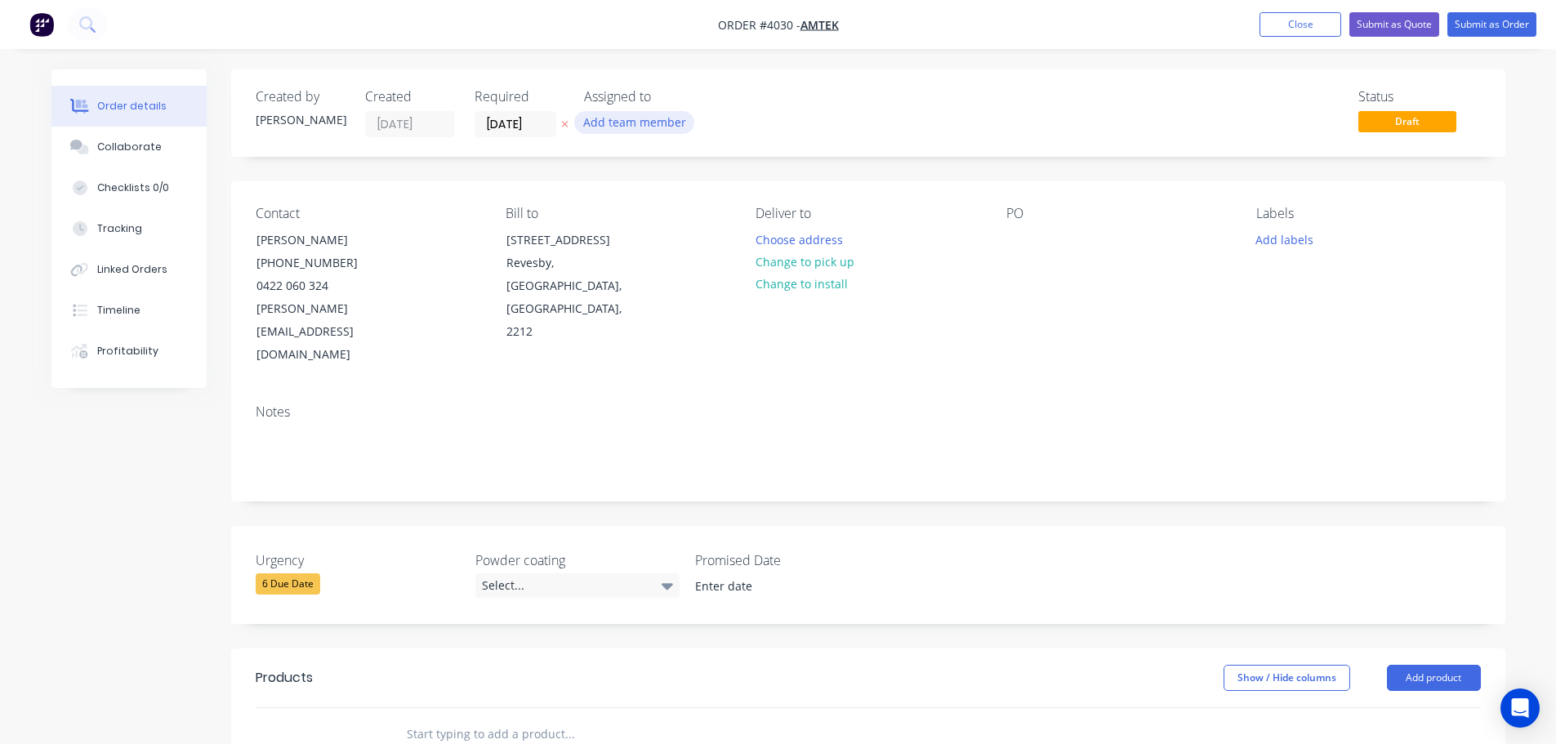
click at [613, 113] on button "Add team member" at bounding box center [634, 122] width 120 height 22
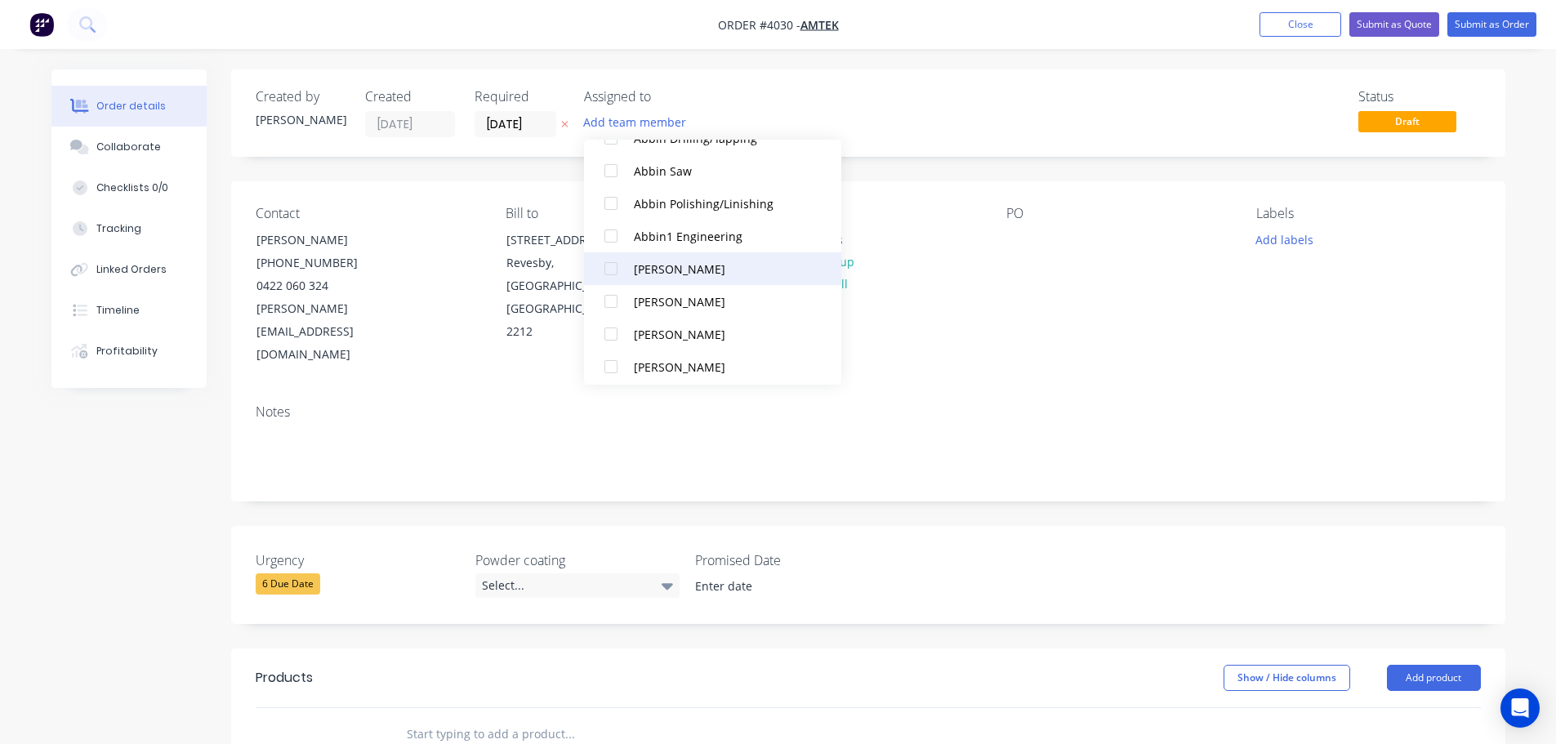
scroll to position [408, 0]
click at [609, 263] on div at bounding box center [611, 262] width 33 height 33
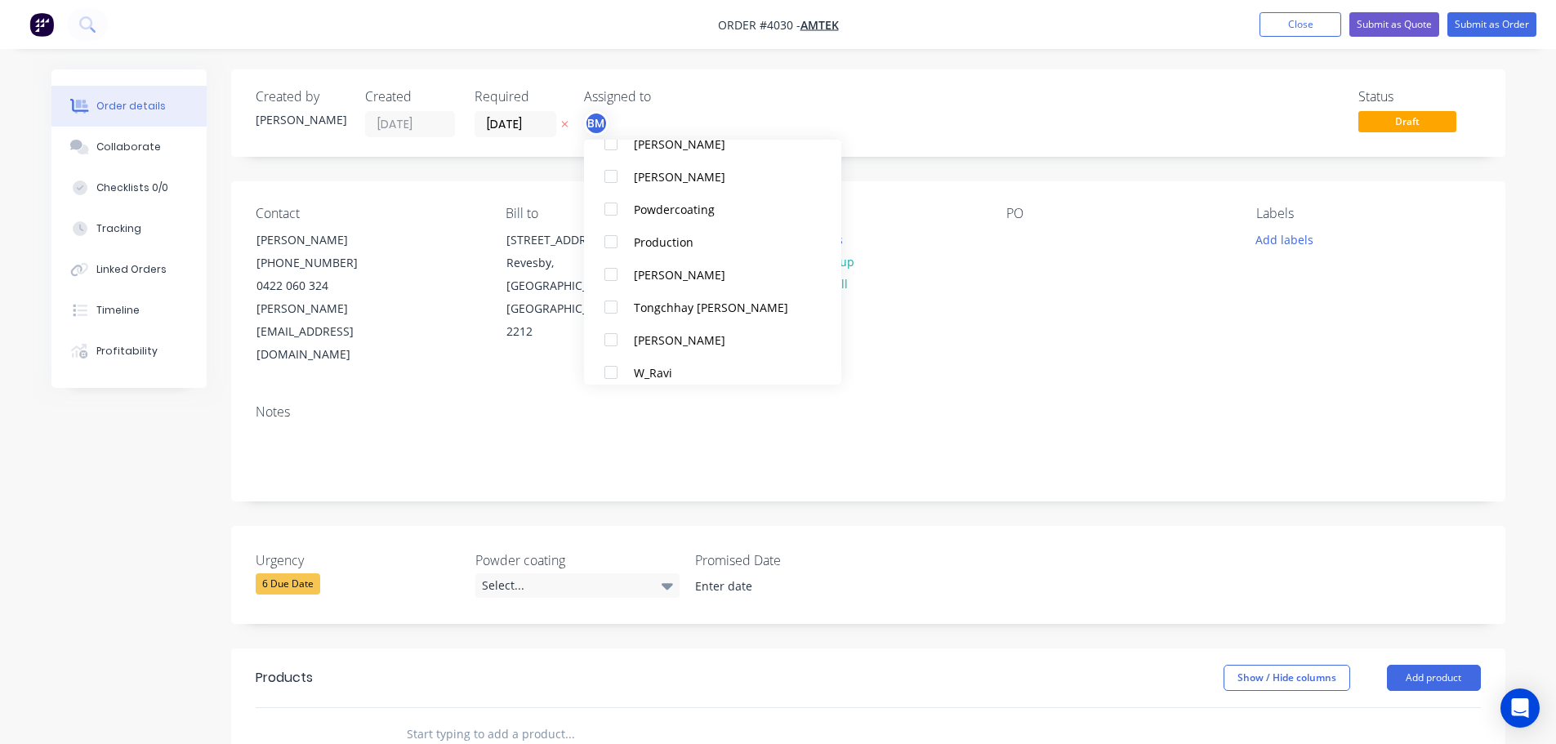
scroll to position [1062, 0]
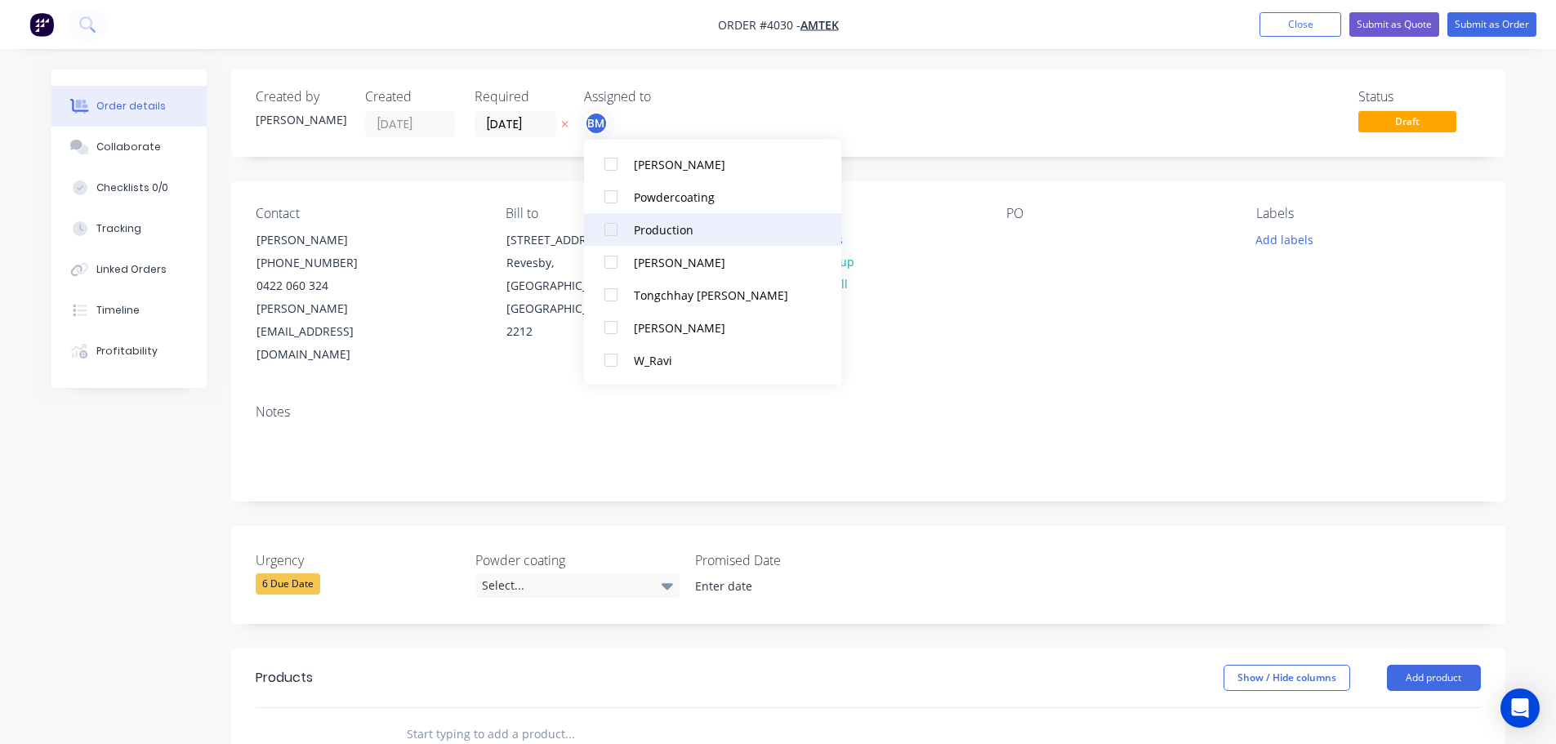
click at [608, 234] on div at bounding box center [611, 229] width 33 height 33
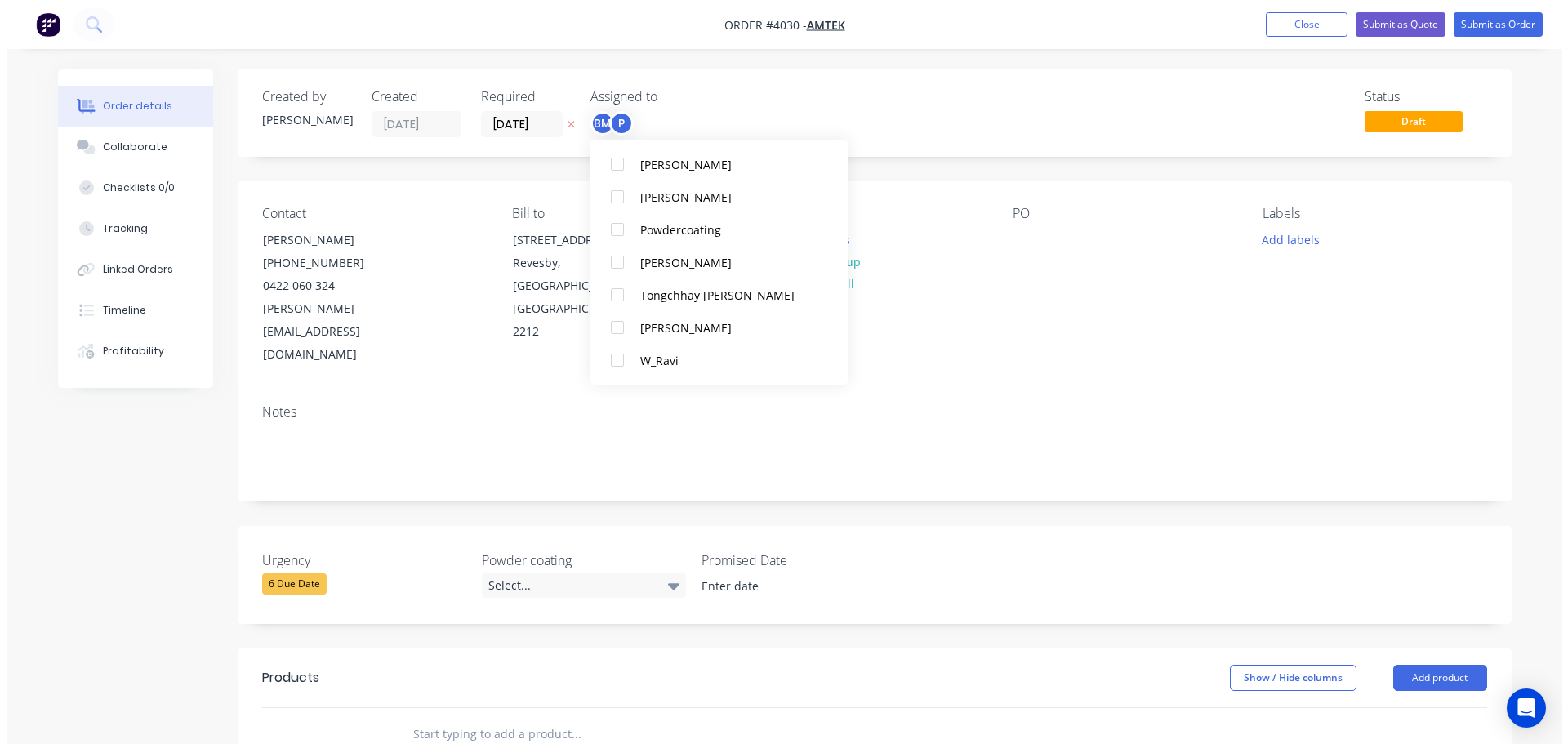
scroll to position [16, 0]
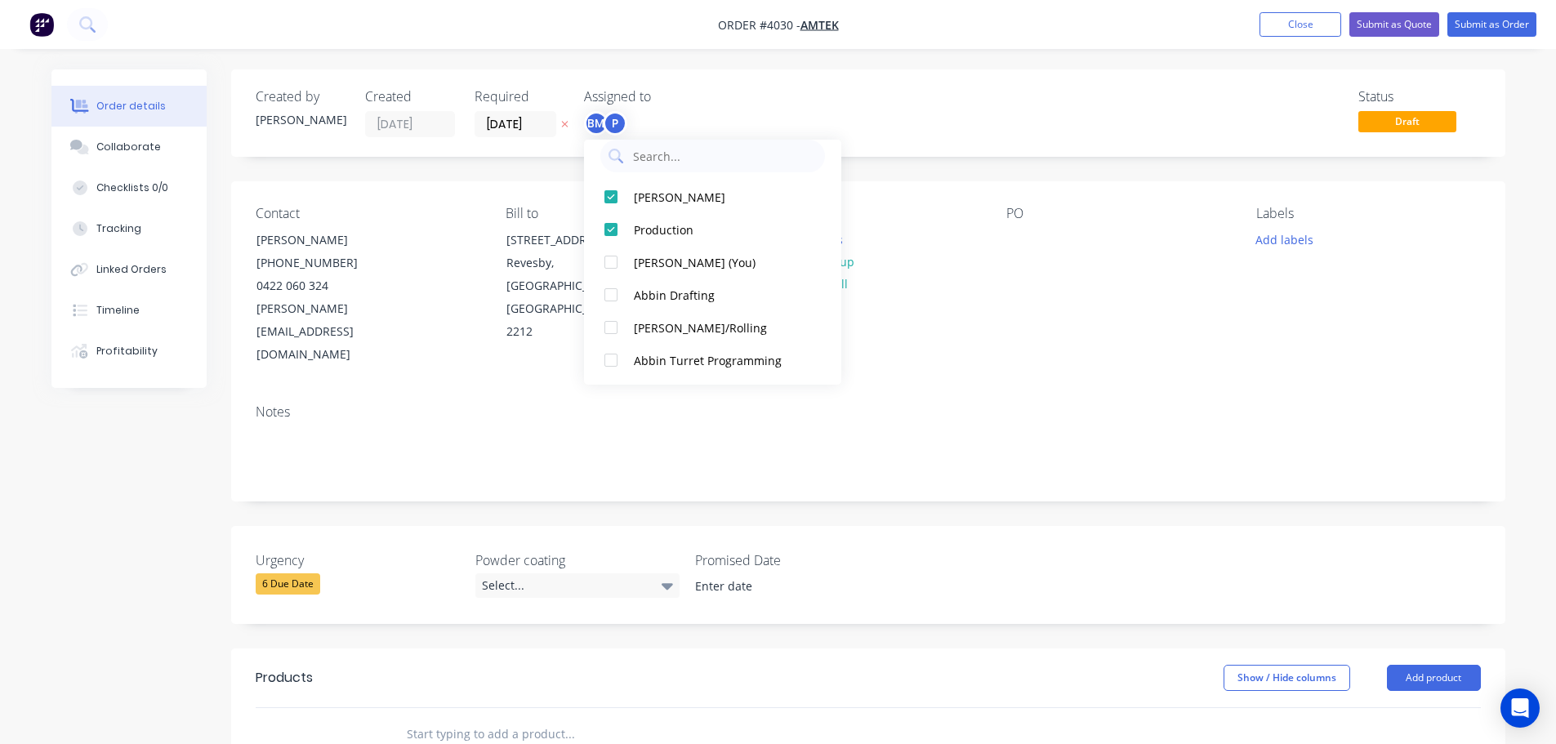
click at [985, 304] on div "Contact Robert (03) 8357 7820 0422 060 324 robert@amtek.net.au Bill to 8-12 Mar…" at bounding box center [868, 286] width 1274 height 210
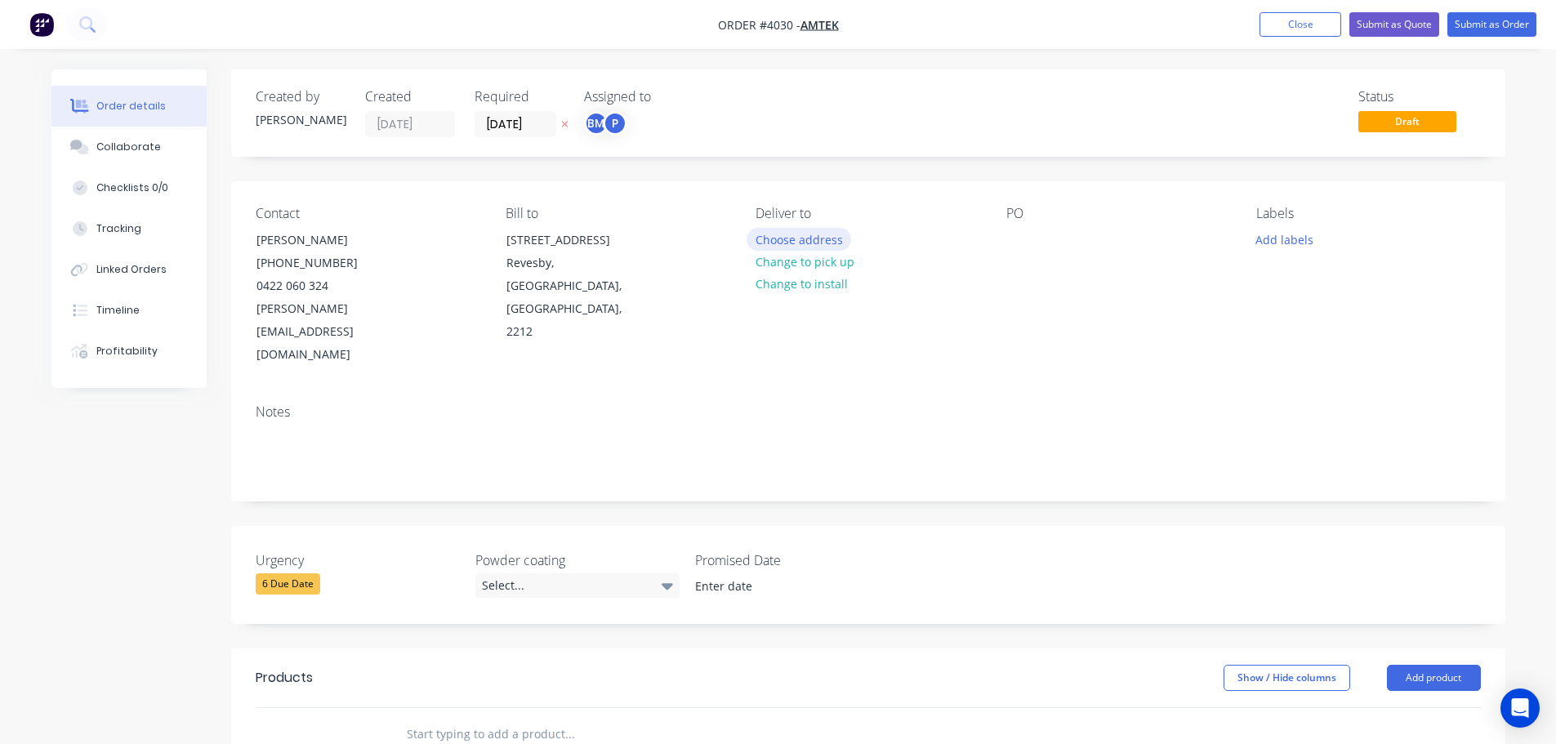
click at [768, 237] on button "Choose address" at bounding box center [798, 239] width 105 height 22
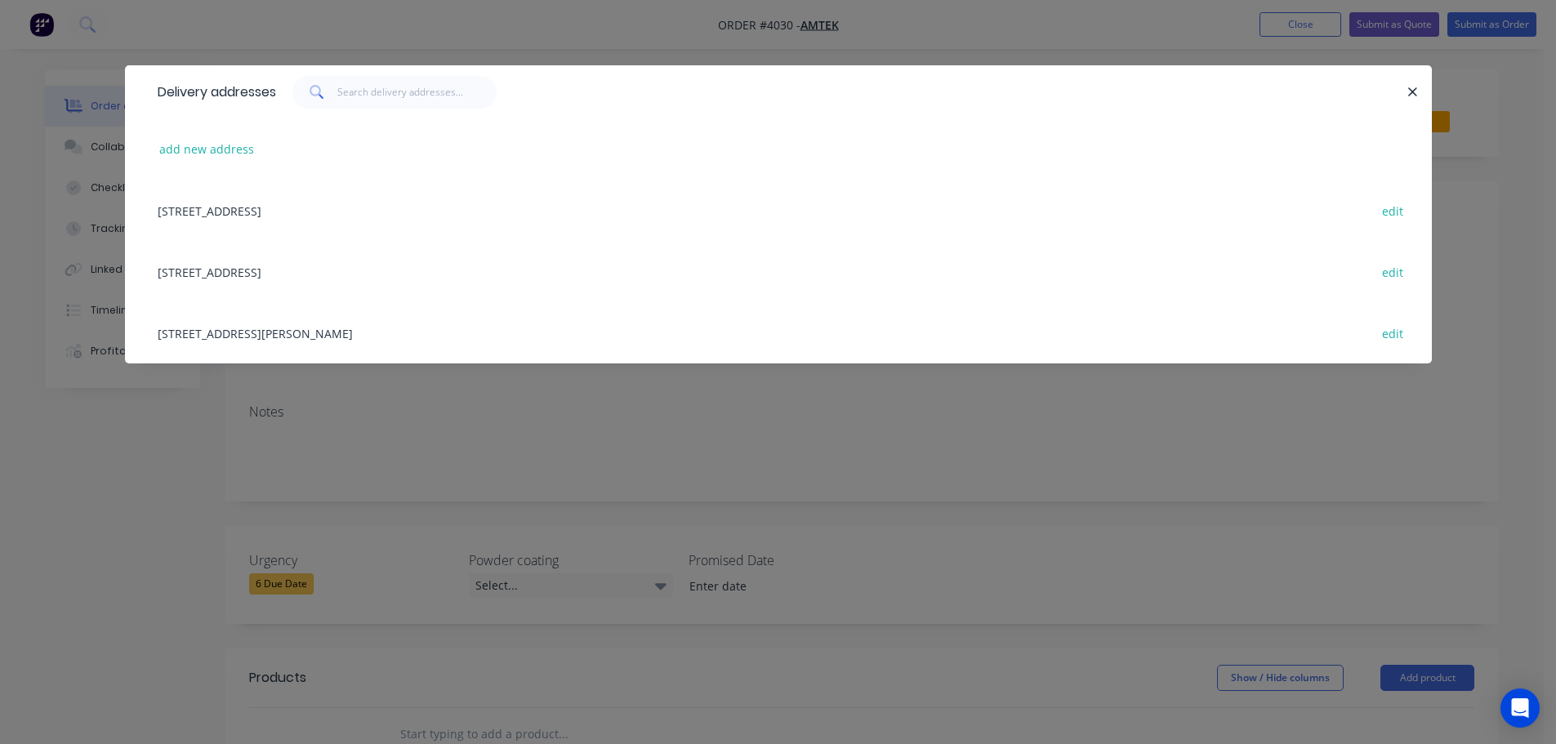
click at [274, 328] on div "59 BARETTA RD , RAVENHALL, Victoria, Australia, 3023 edit" at bounding box center [778, 332] width 1258 height 61
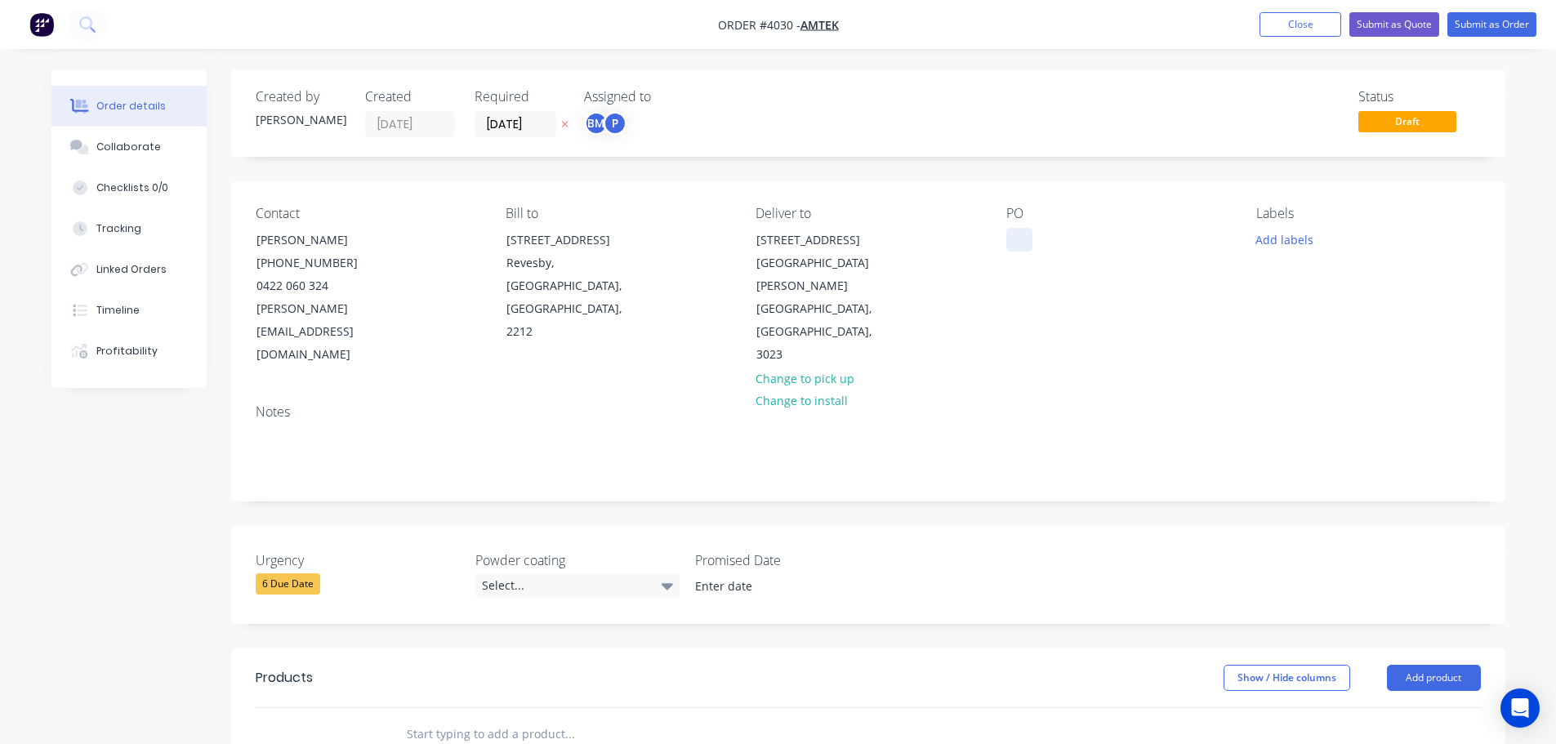
click at [1018, 247] on div at bounding box center [1019, 240] width 26 height 24
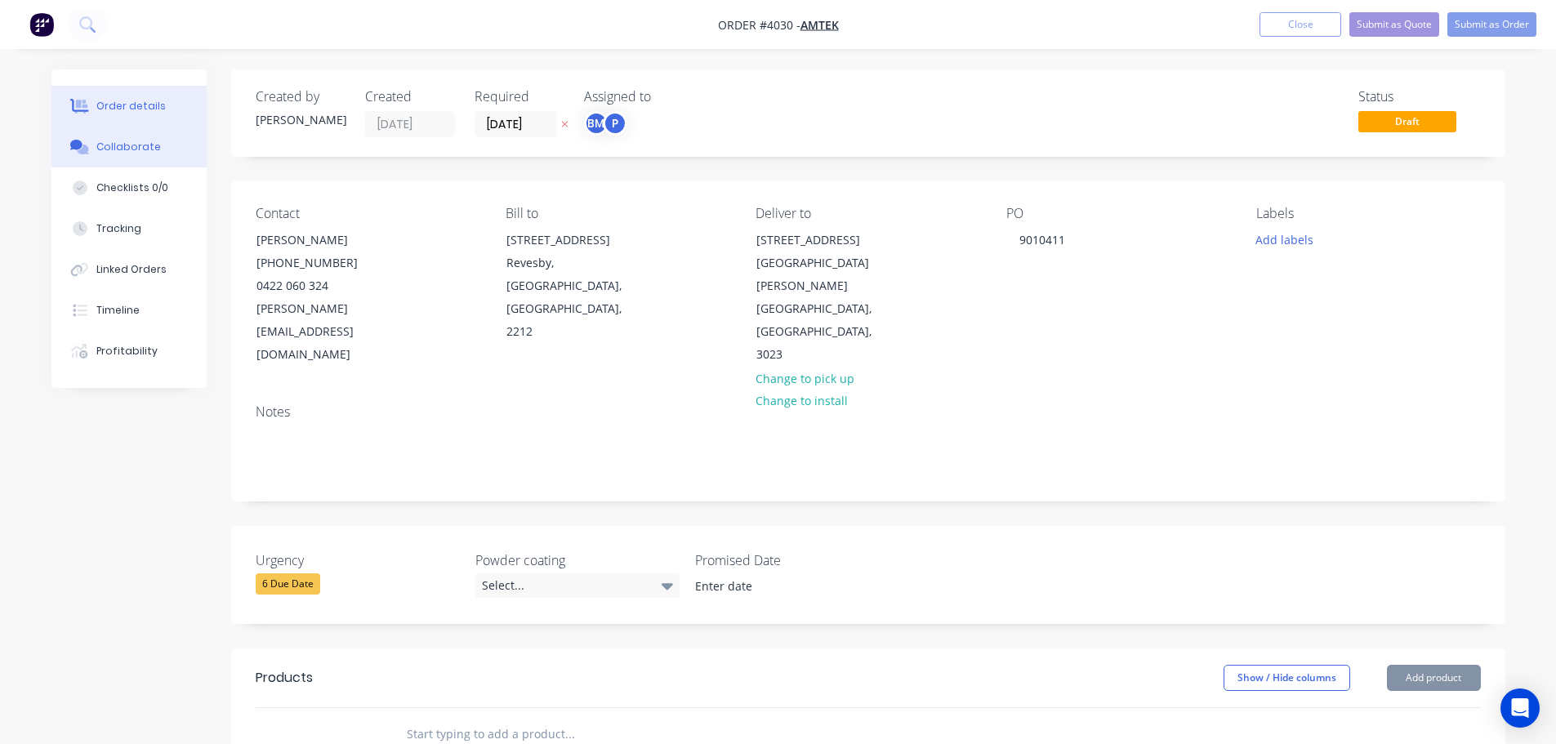
click at [124, 141] on div "Collaborate" at bounding box center [128, 147] width 65 height 15
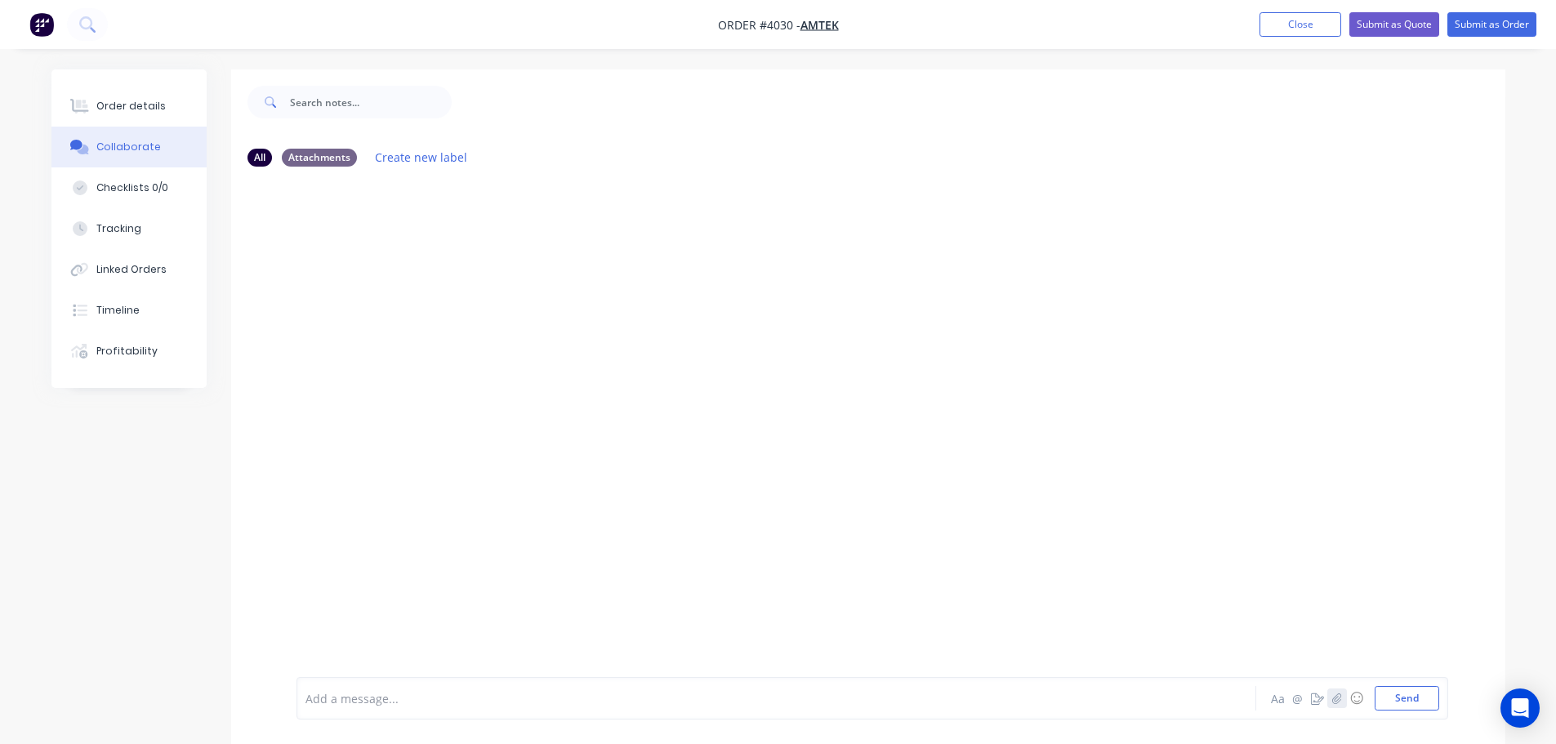
click at [1338, 694] on icon "button" at bounding box center [1336, 698] width 10 height 11
click at [1402, 696] on button "Send" at bounding box center [1407, 698] width 65 height 25
click at [114, 97] on button "Order details" at bounding box center [128, 106] width 155 height 41
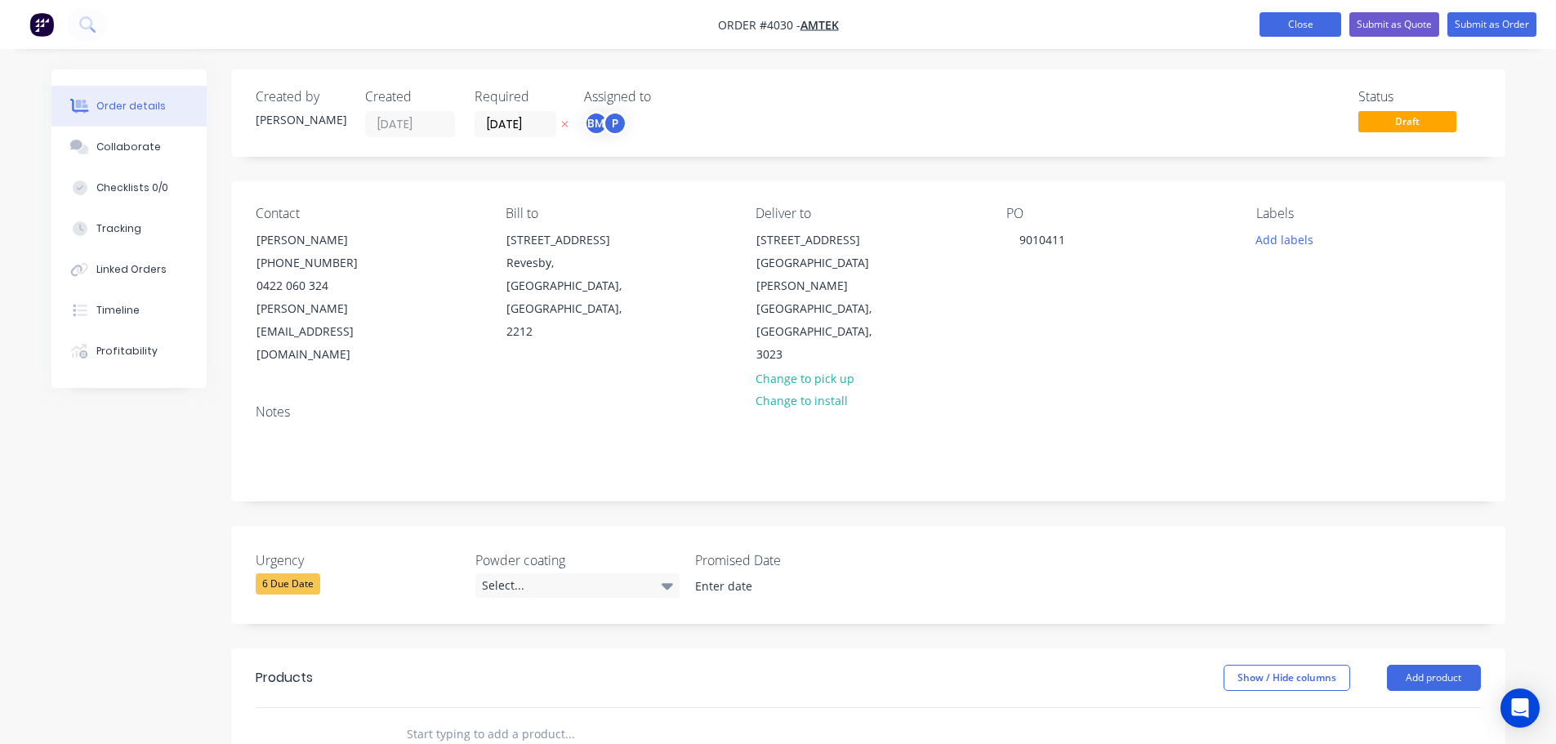
click at [1294, 25] on button "Close" at bounding box center [1300, 24] width 82 height 25
